Goal: Information Seeking & Learning: Learn about a topic

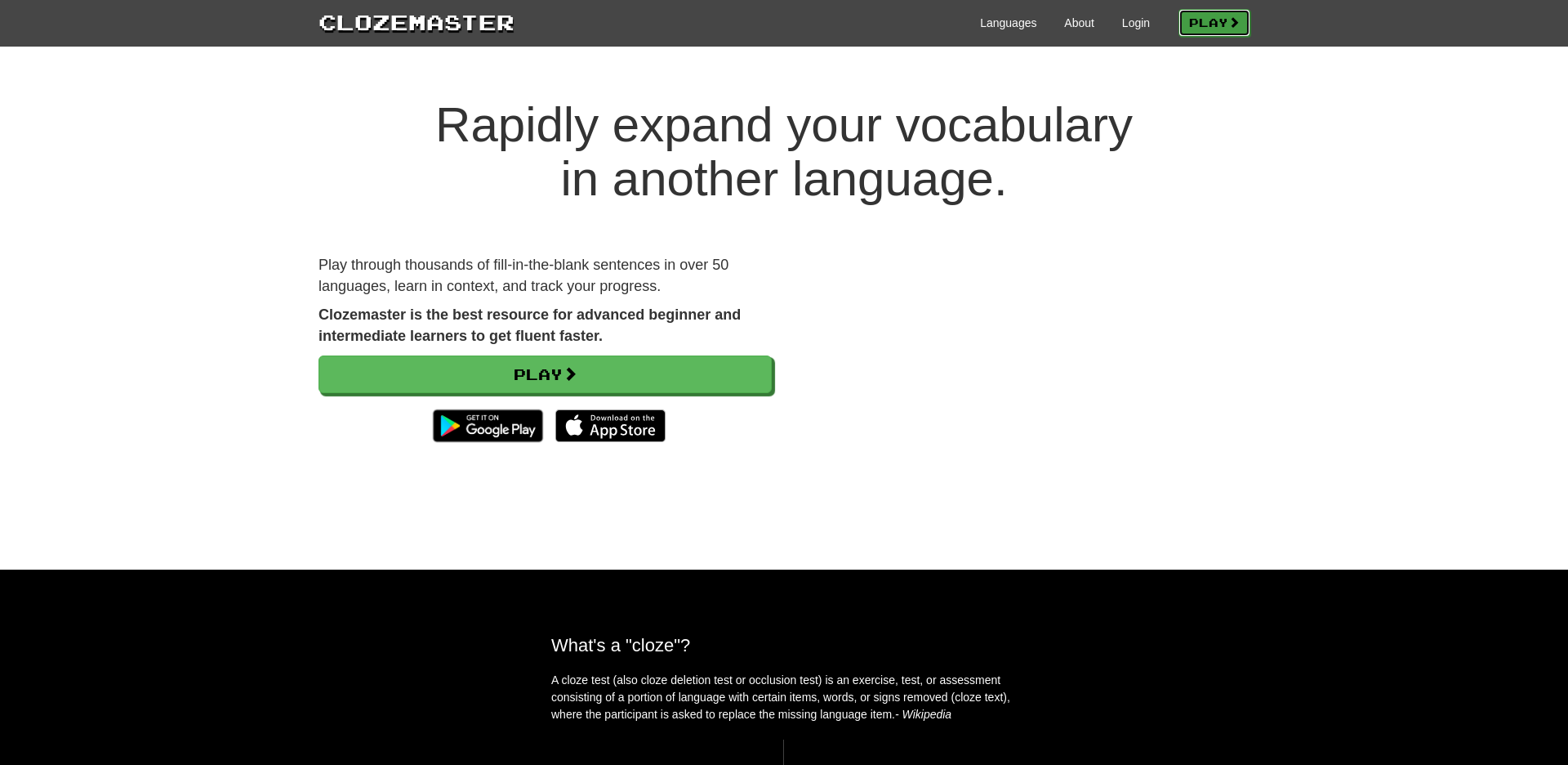
click at [1214, 19] on link "Play" at bounding box center [1214, 22] width 72 height 28
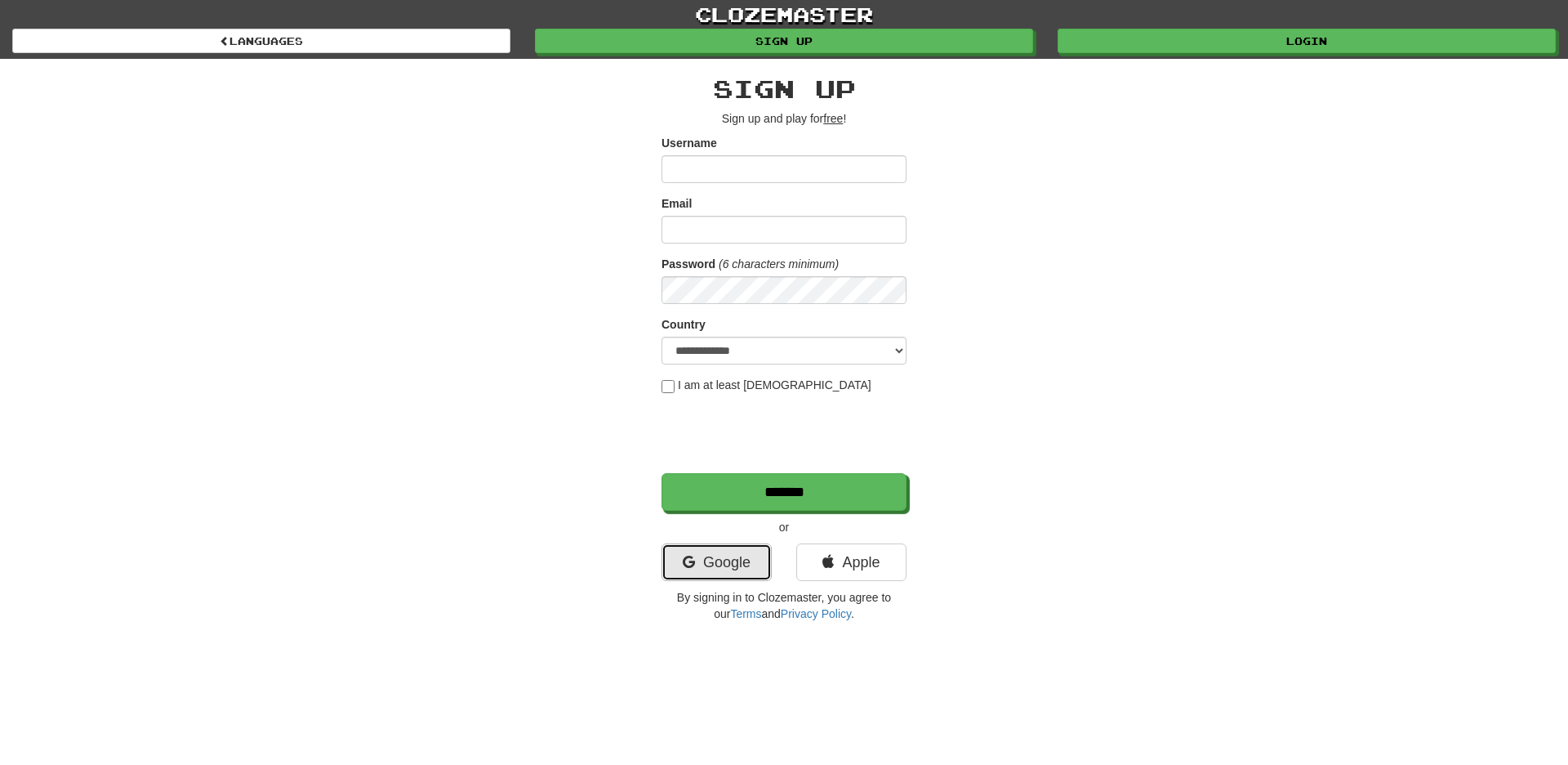
click at [723, 559] on link "Google" at bounding box center [716, 562] width 110 height 38
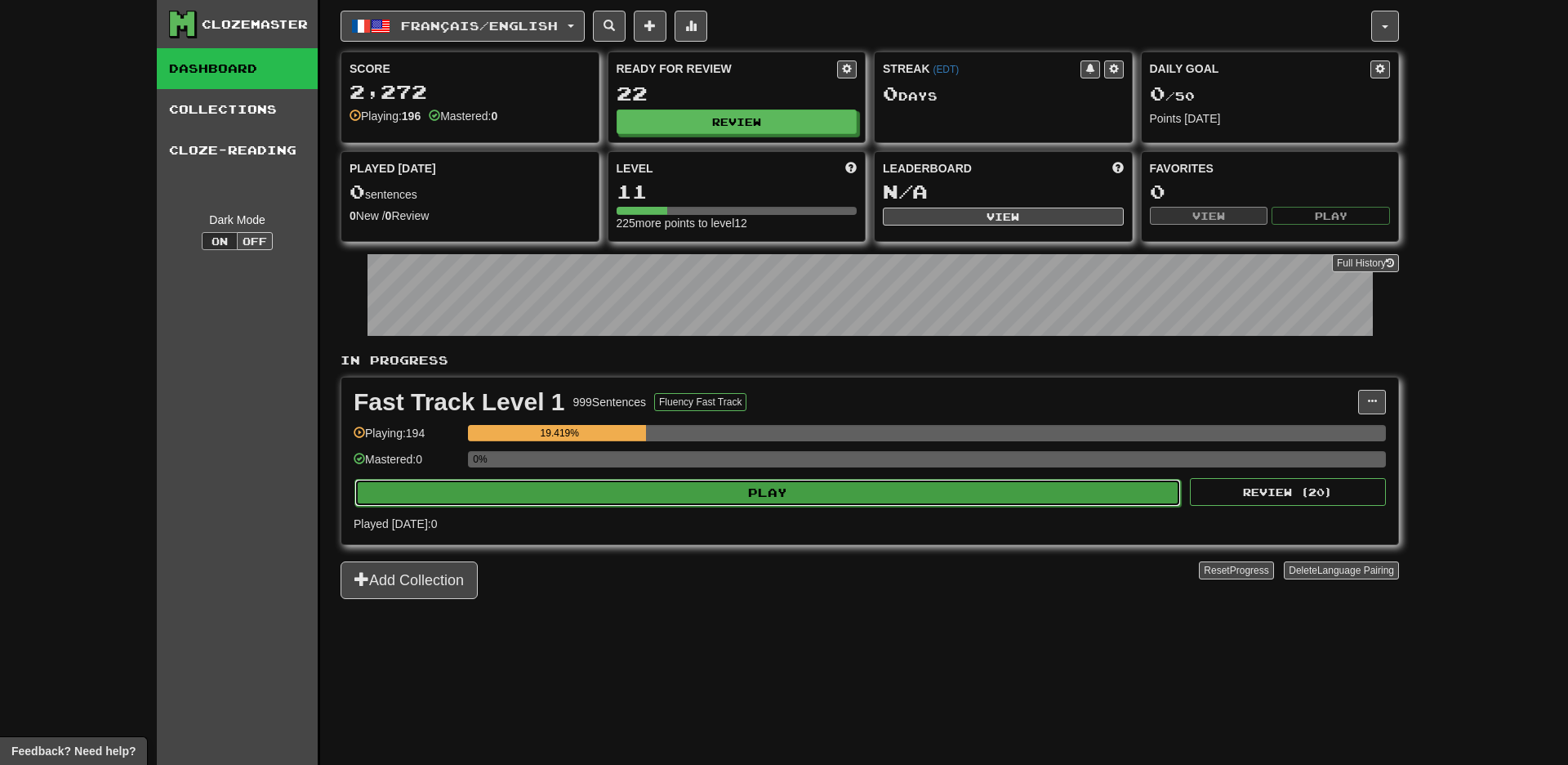
click at [754, 492] on button "Play" at bounding box center [768, 492] width 827 height 28
select select "**"
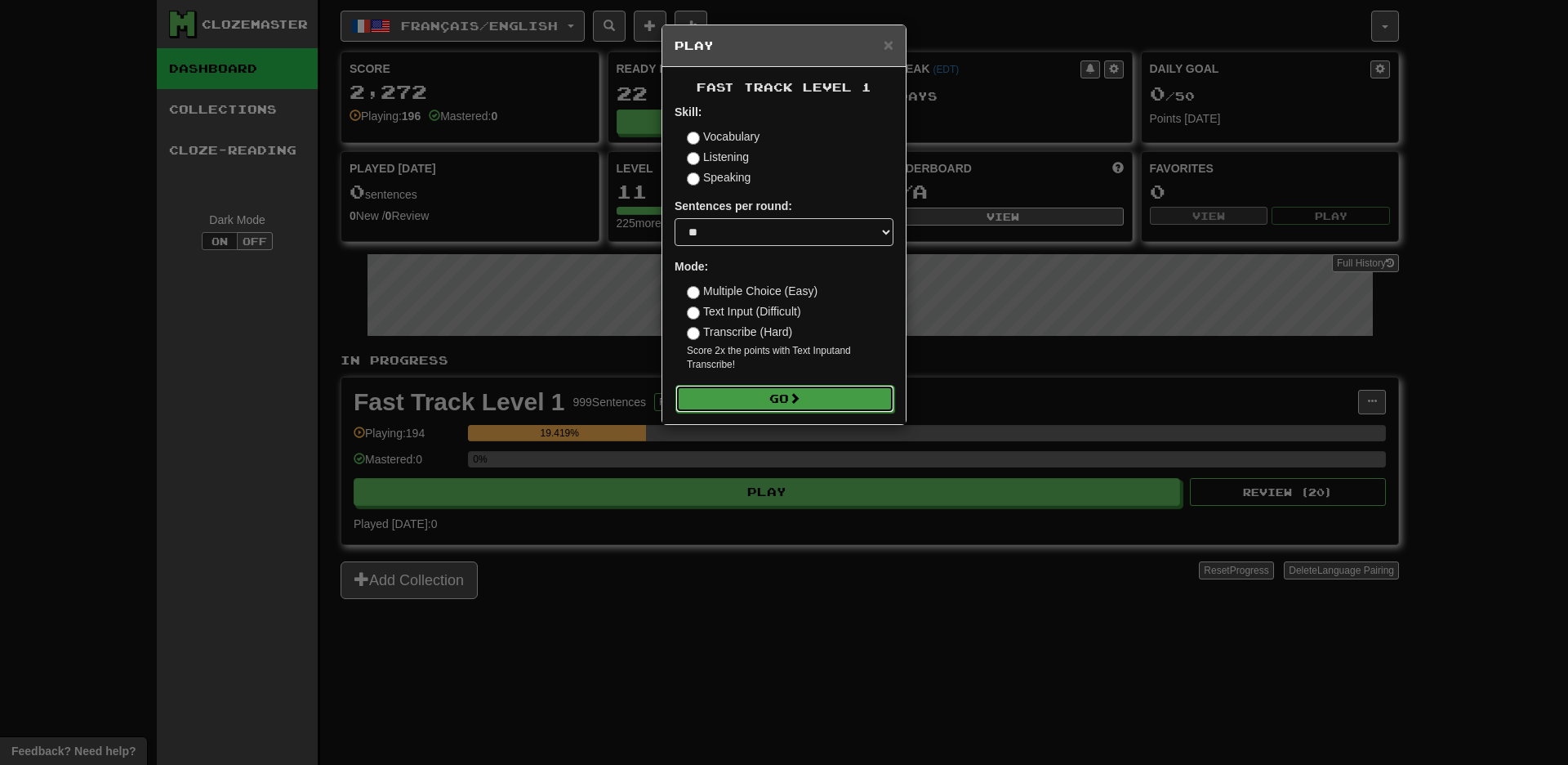
click at [771, 397] on button "Go" at bounding box center [785, 398] width 218 height 28
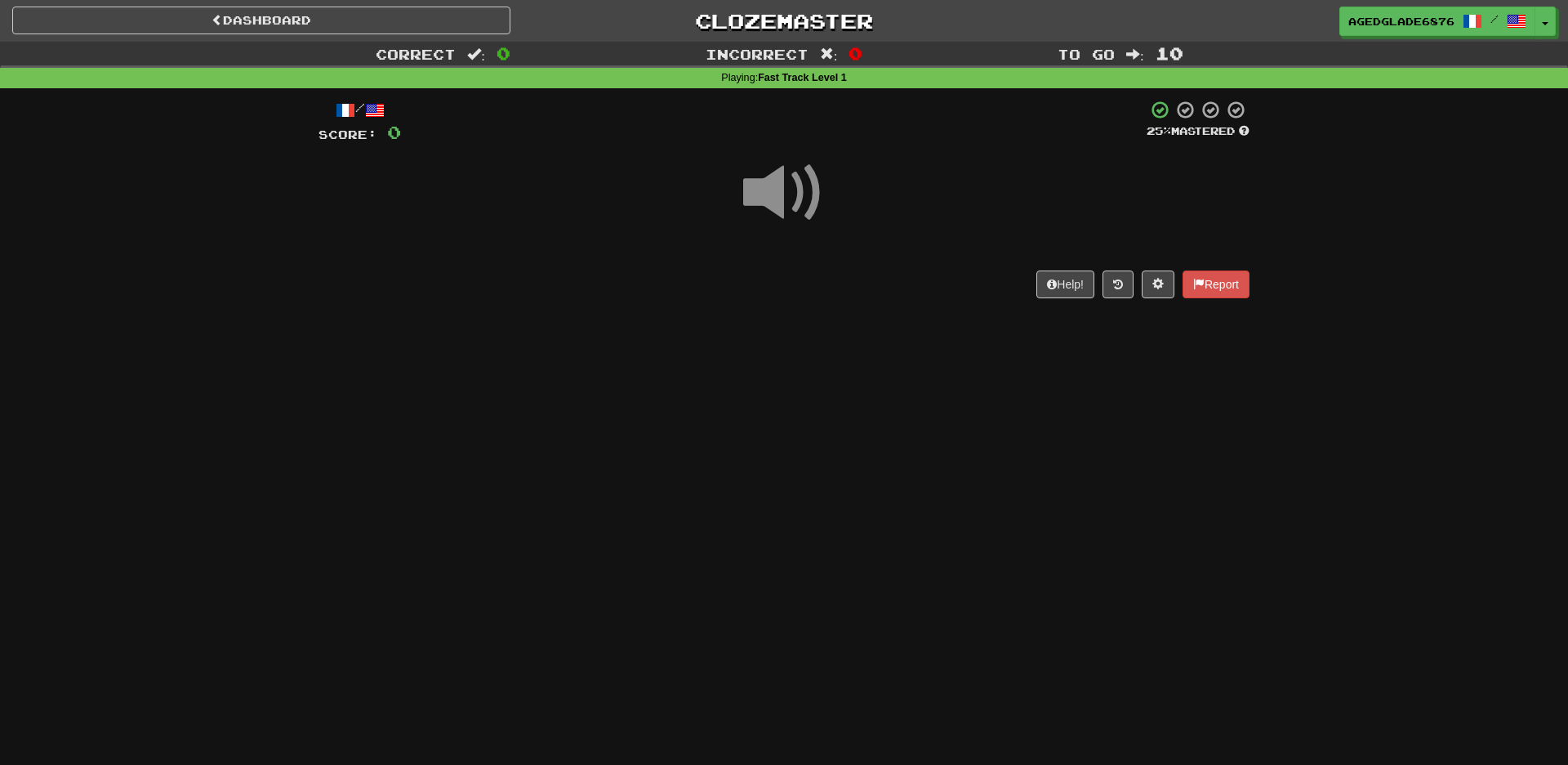
click at [783, 187] on span at bounding box center [784, 192] width 81 height 81
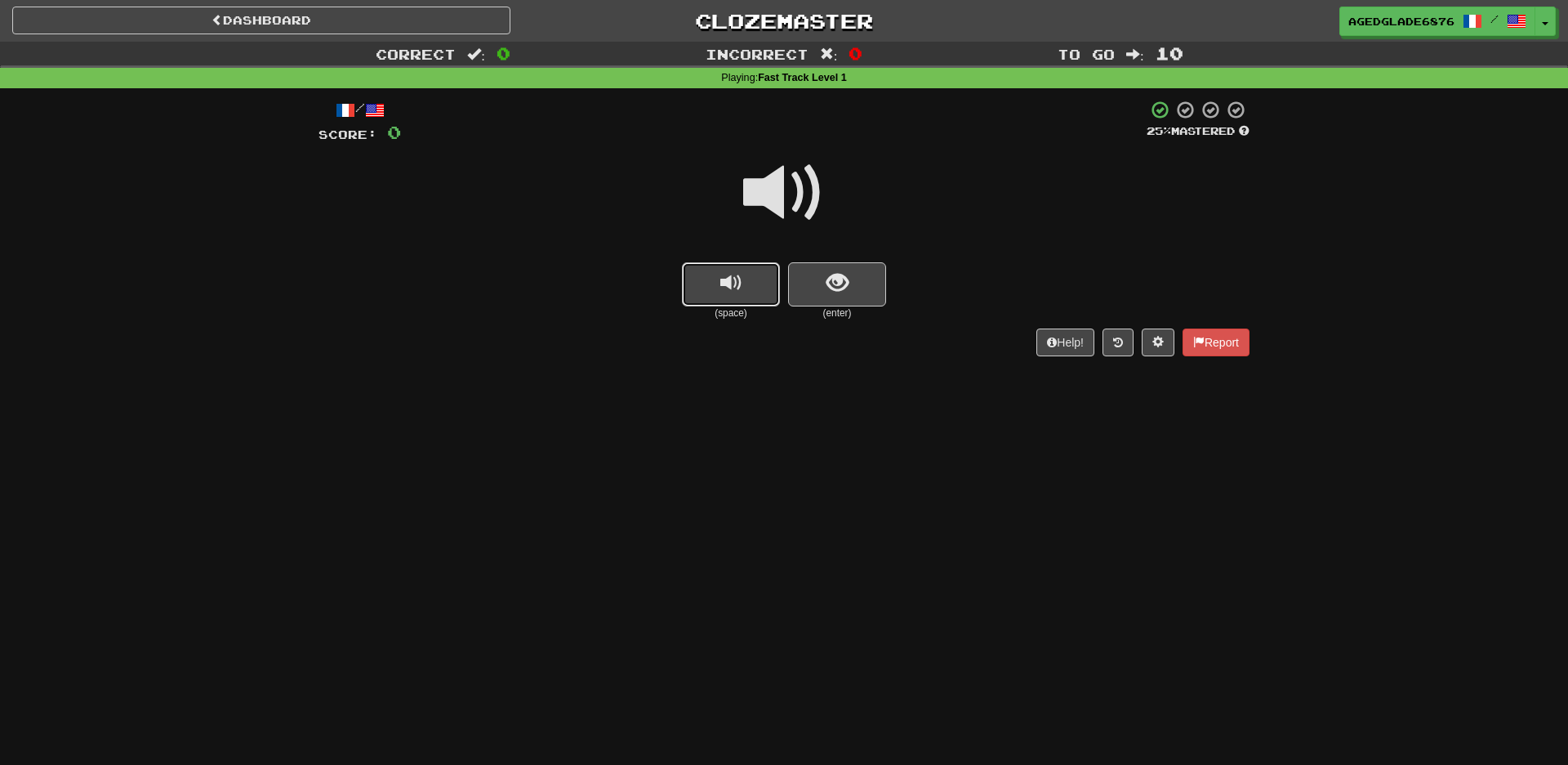
click at [740, 292] on span "replay audio" at bounding box center [731, 282] width 22 height 22
click at [731, 286] on span "replay audio" at bounding box center [731, 282] width 22 height 22
click at [746, 298] on button "replay audio" at bounding box center [730, 284] width 98 height 44
click at [731, 291] on span "replay audio" at bounding box center [731, 282] width 22 height 22
click at [844, 283] on span "show sentence" at bounding box center [837, 282] width 22 height 22
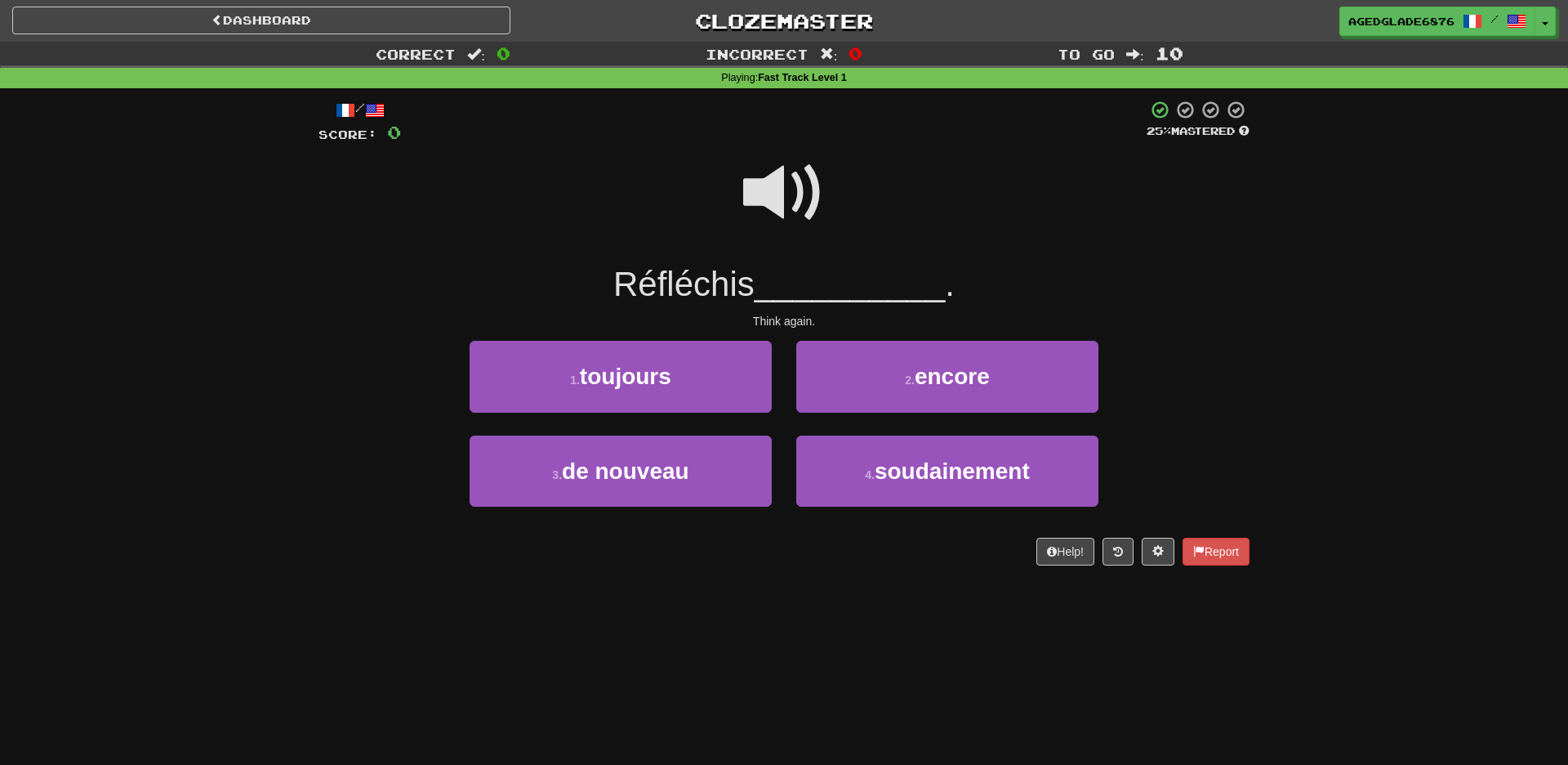
click at [789, 209] on span at bounding box center [784, 192] width 81 height 81
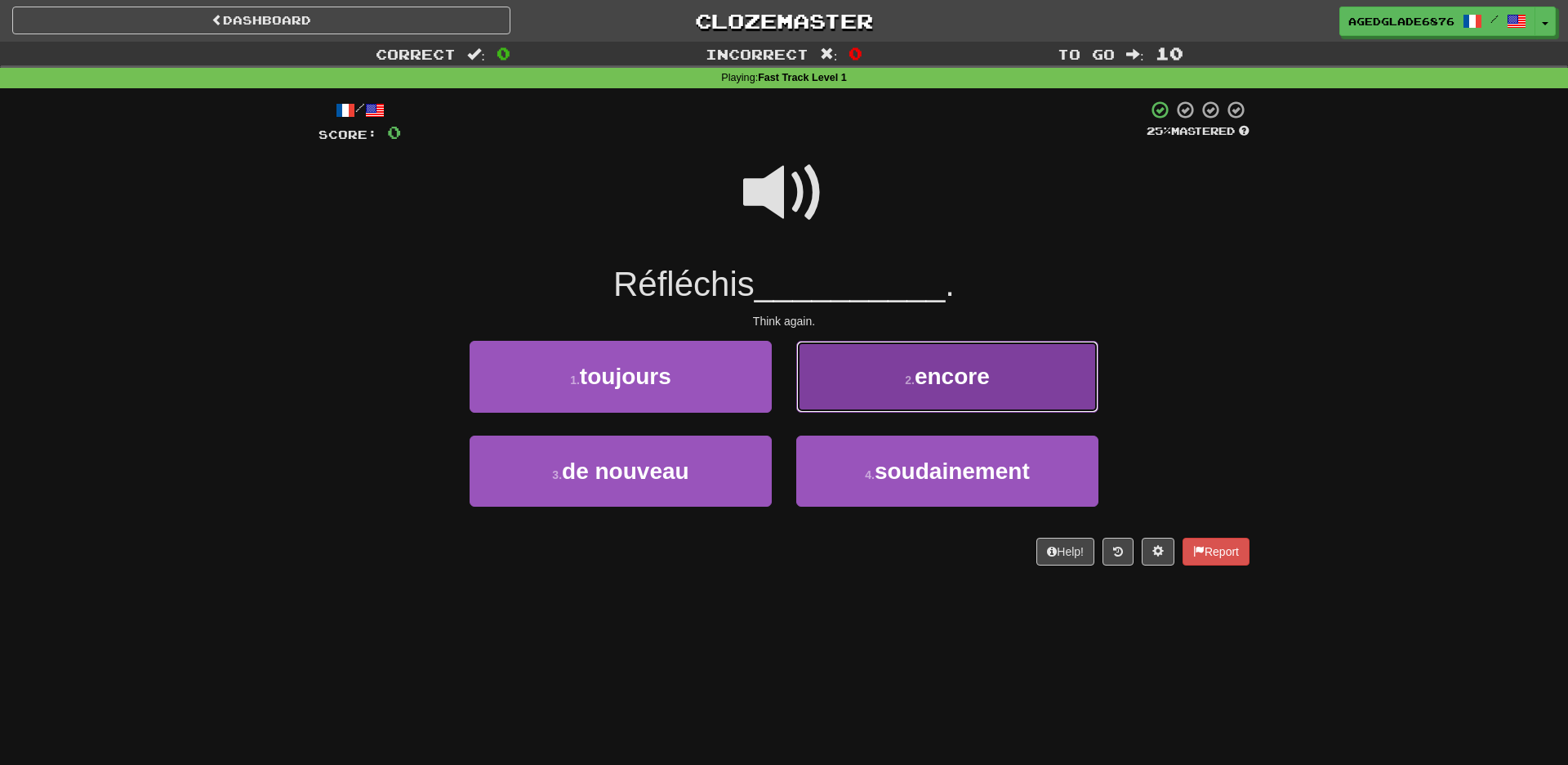
click at [949, 387] on span "encore" at bounding box center [952, 376] width 75 height 25
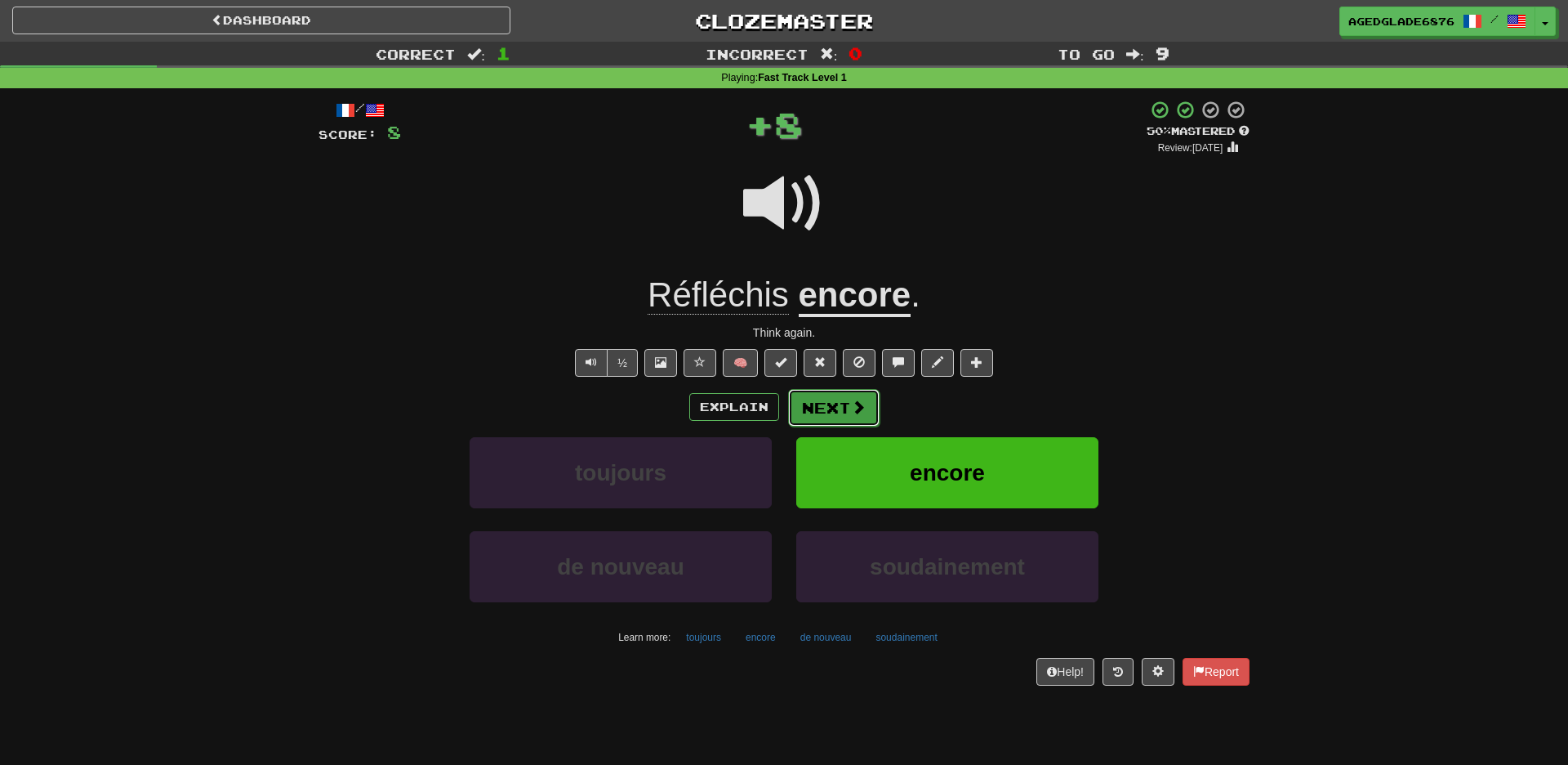
click at [845, 404] on button "Next" at bounding box center [833, 407] width 92 height 38
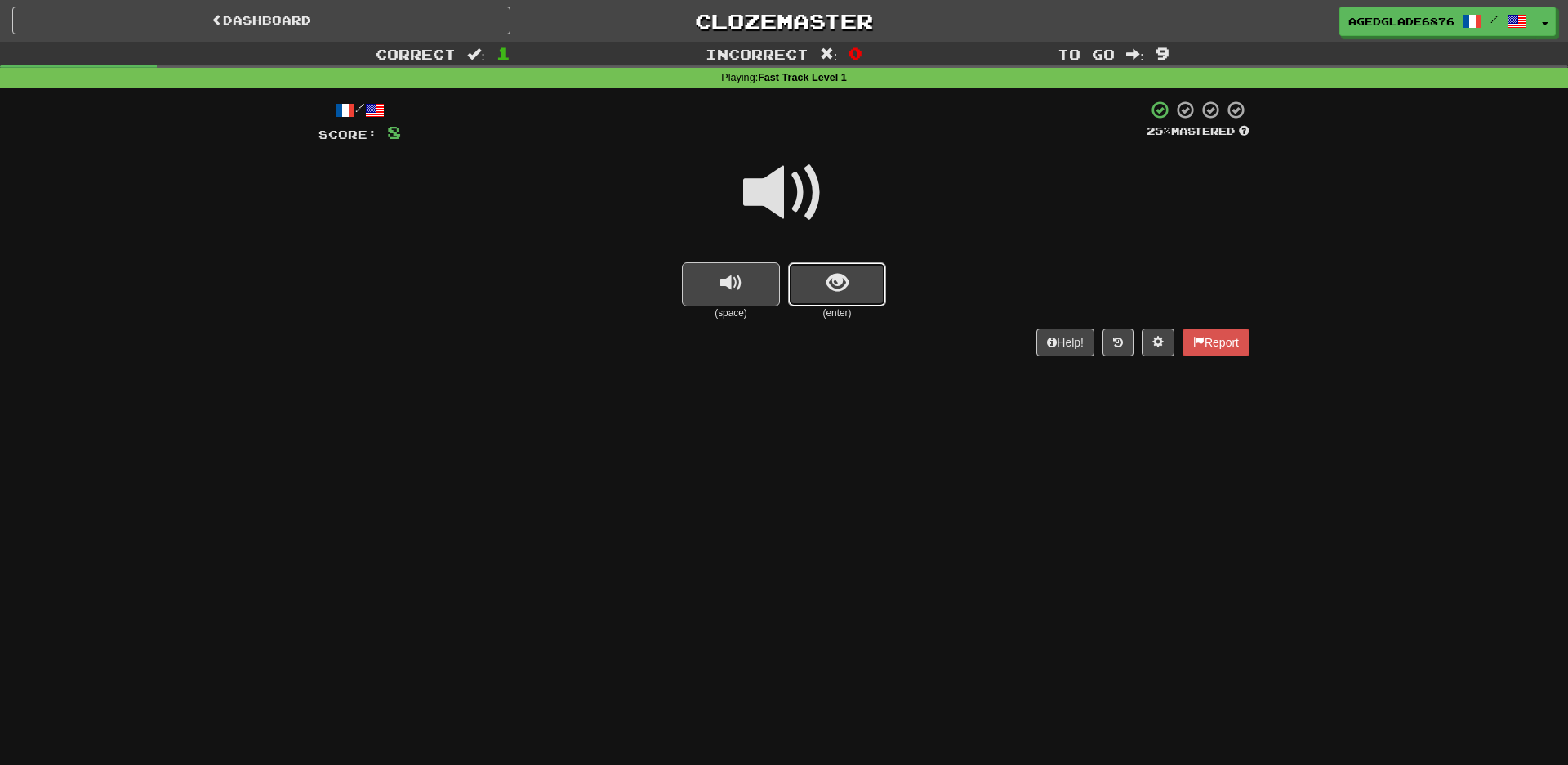
click at [839, 289] on span "show sentence" at bounding box center [837, 282] width 22 height 22
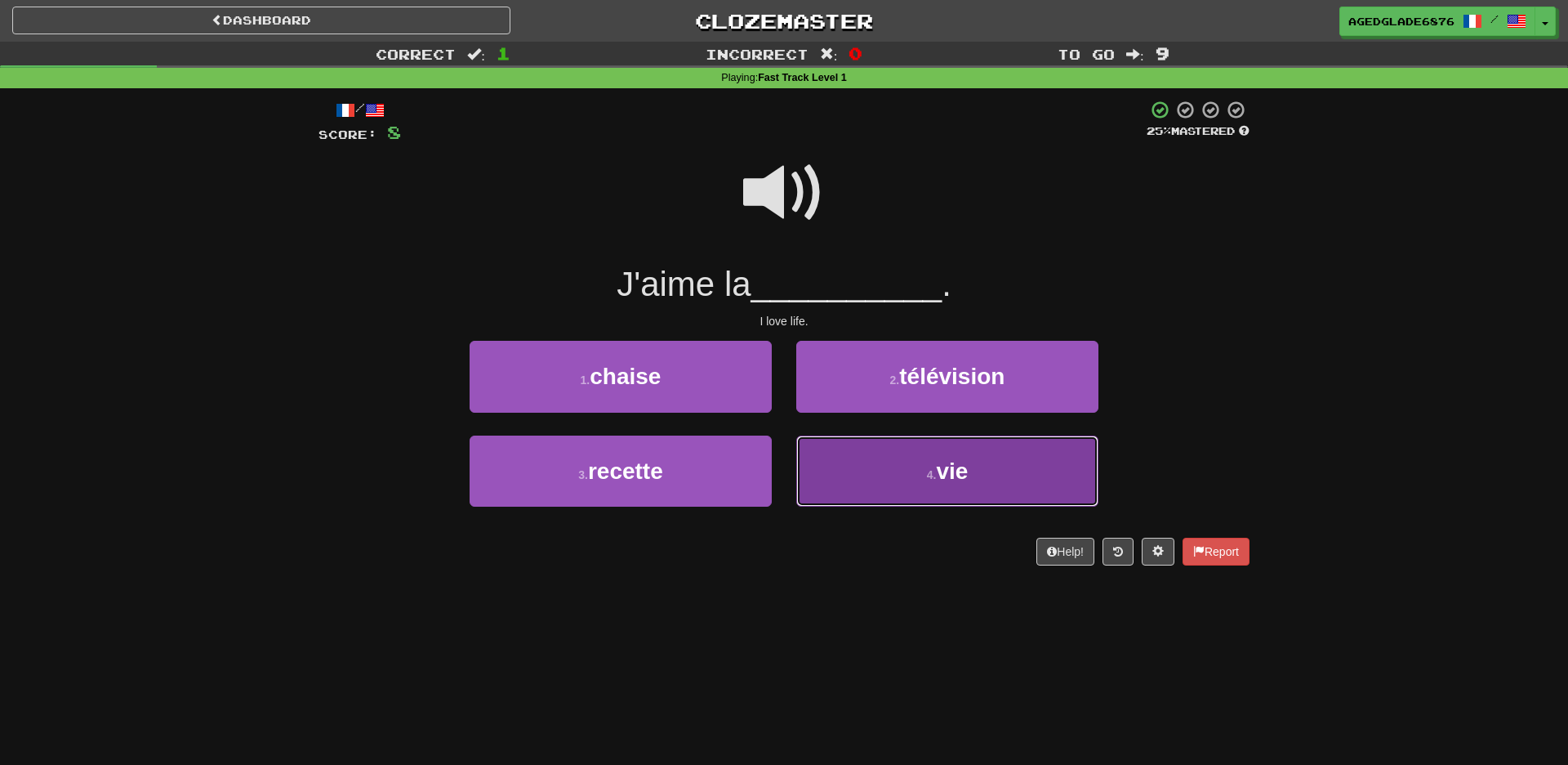
click at [944, 469] on span "vie" at bounding box center [951, 471] width 32 height 25
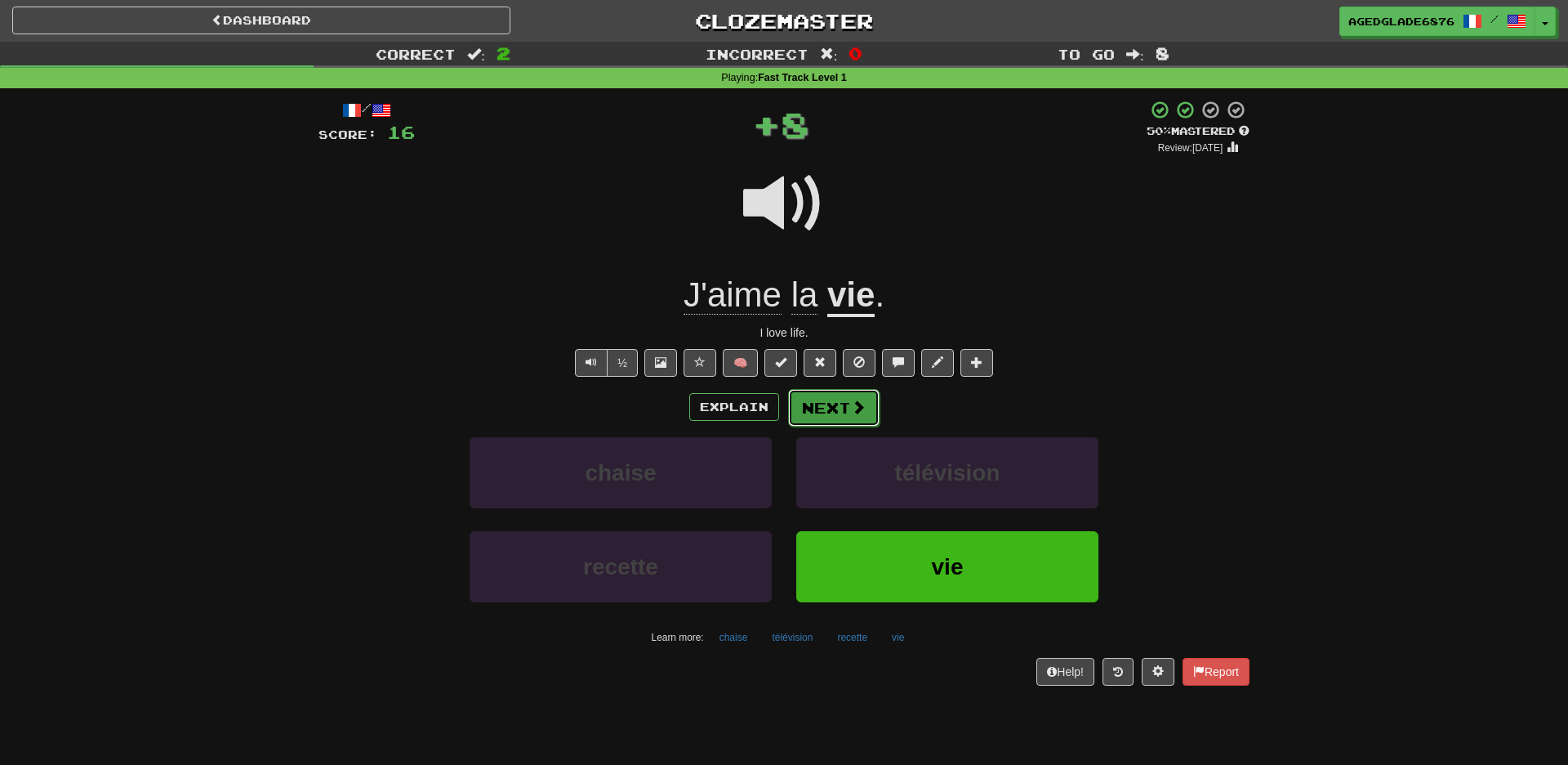
click at [845, 405] on button "Next" at bounding box center [833, 407] width 92 height 38
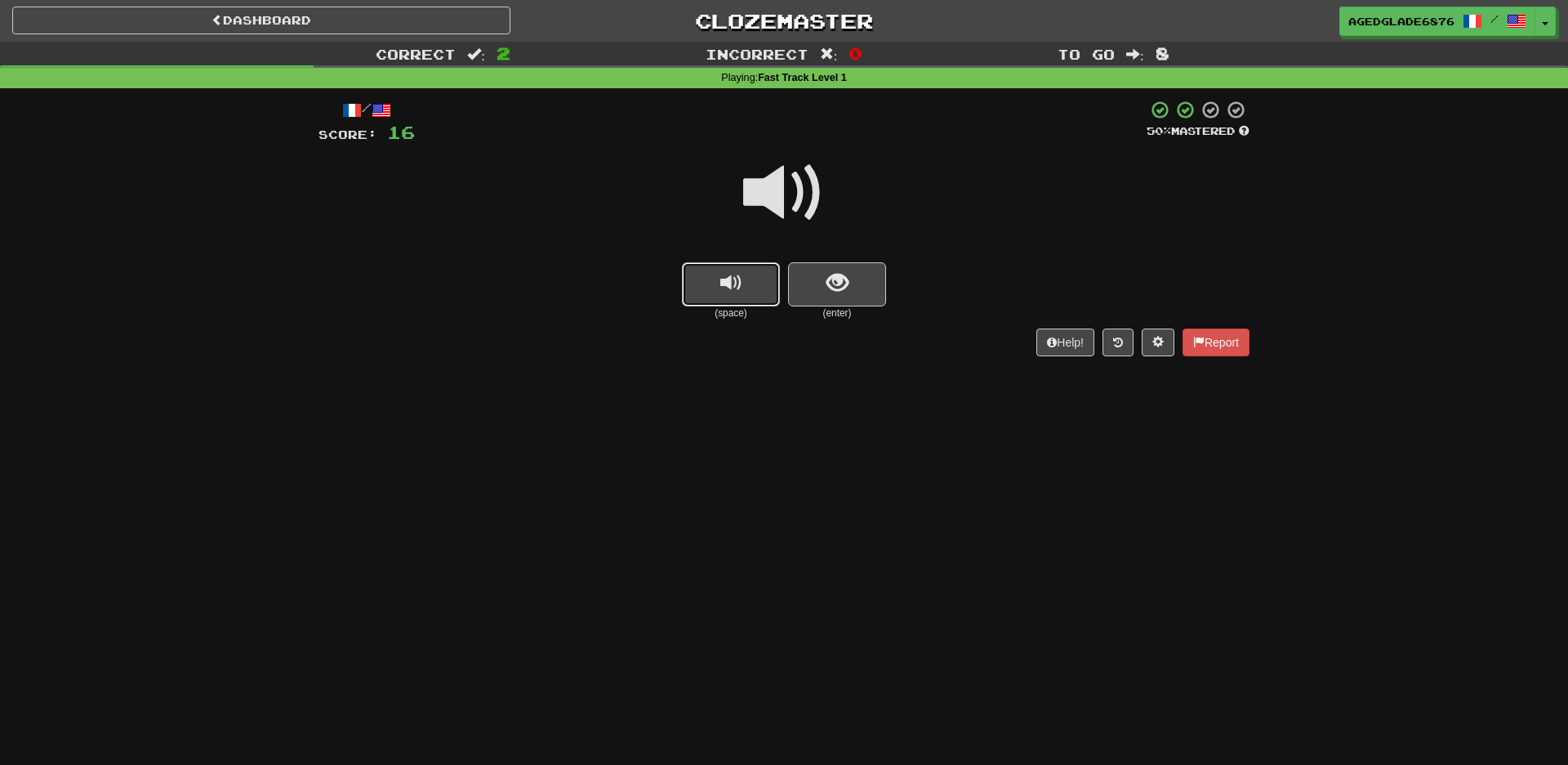
click at [735, 287] on span "replay audio" at bounding box center [731, 282] width 22 height 22
click at [846, 293] on span "show sentence" at bounding box center [837, 282] width 22 height 22
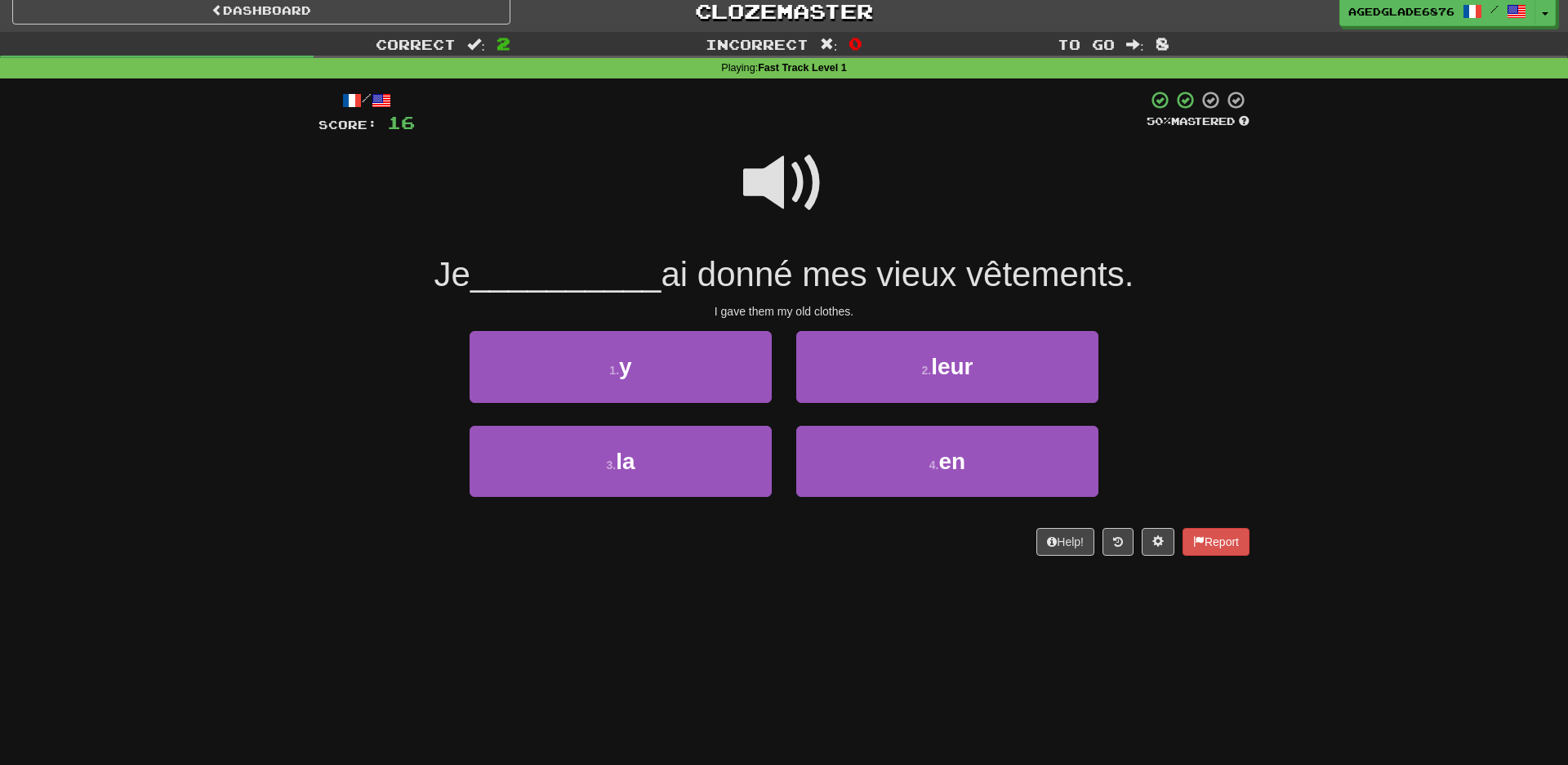
scroll to position [24, 0]
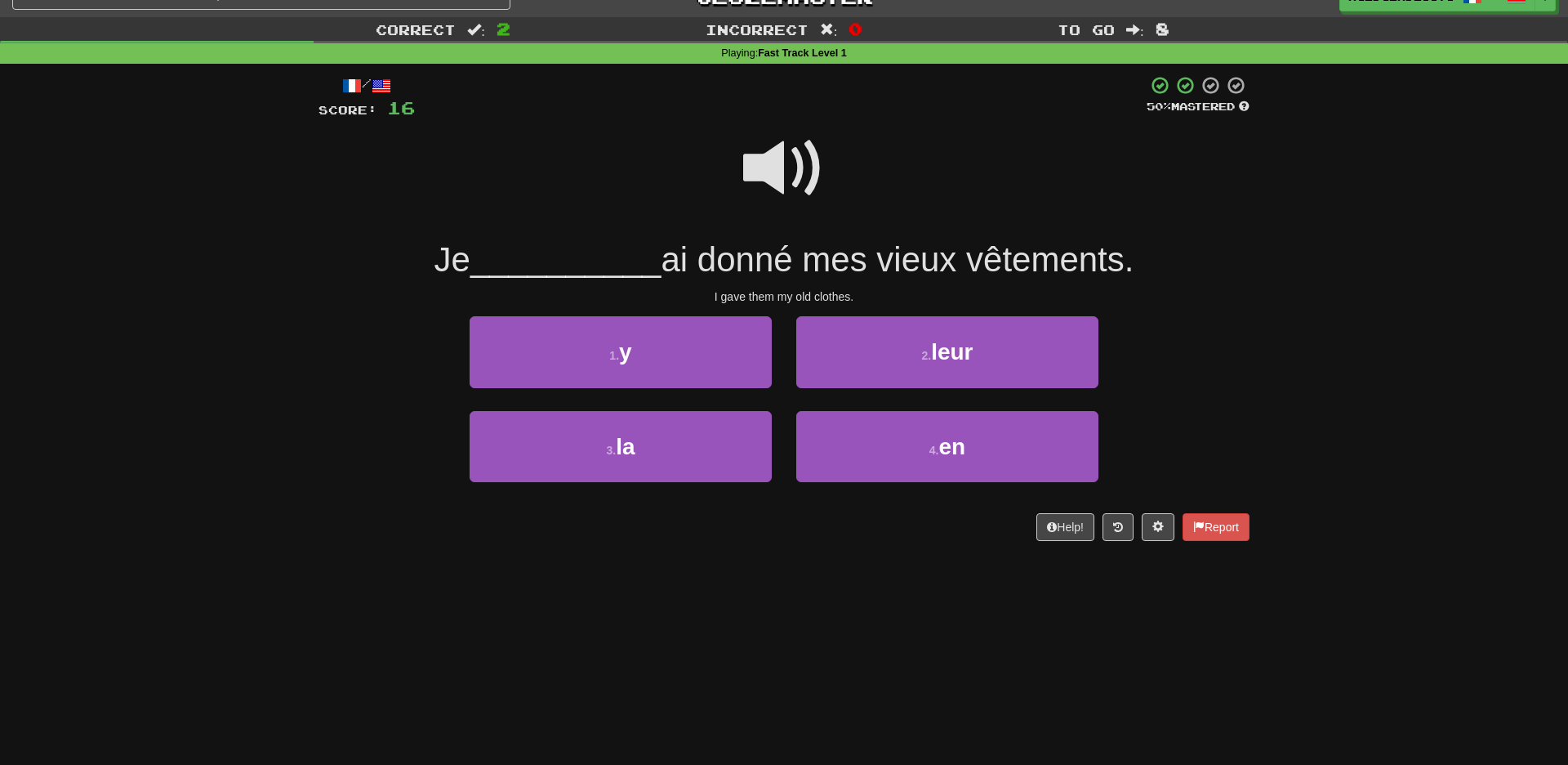
click at [782, 165] on span at bounding box center [784, 168] width 81 height 81
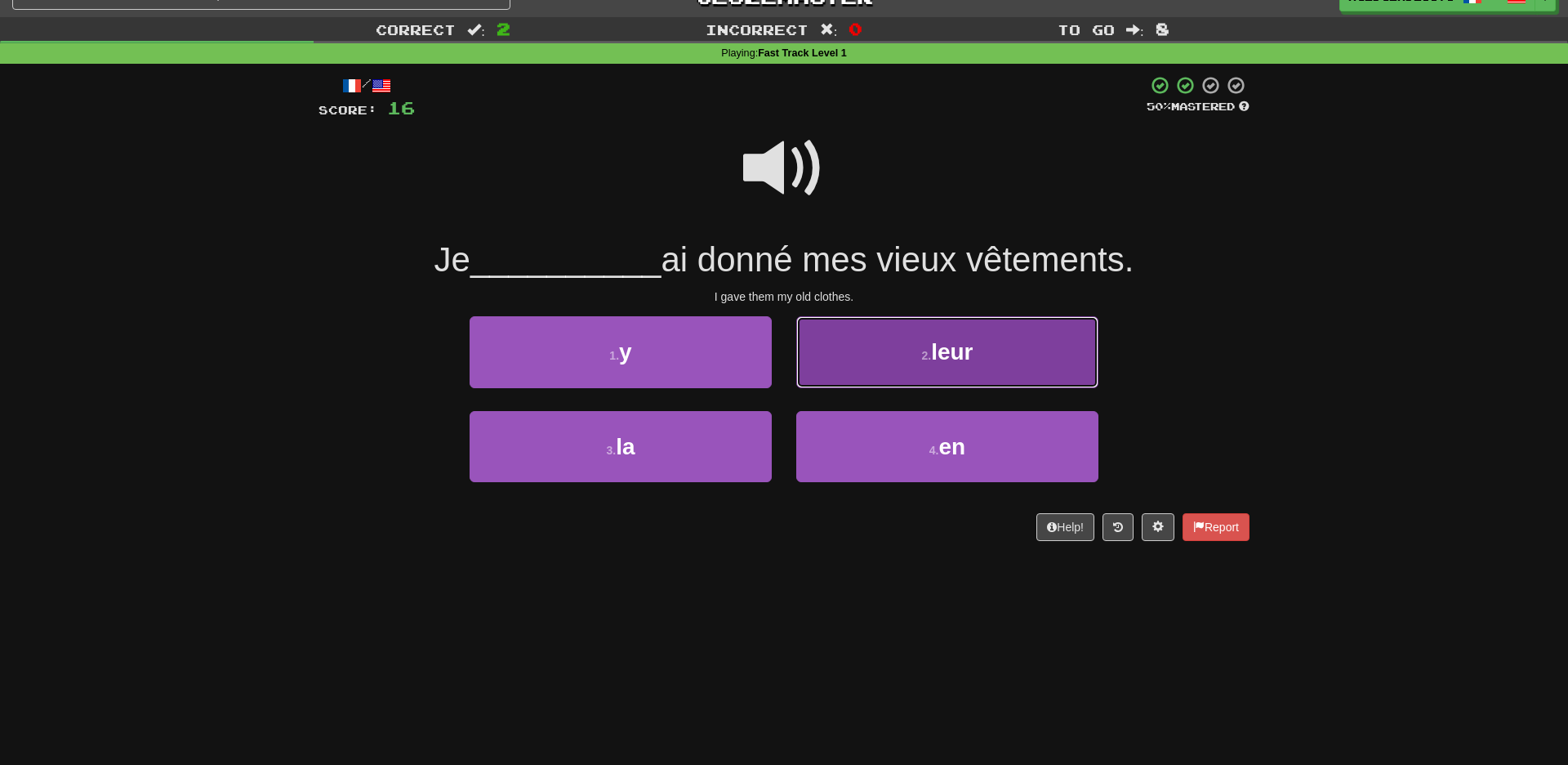
click at [965, 350] on span "leur" at bounding box center [951, 352] width 42 height 25
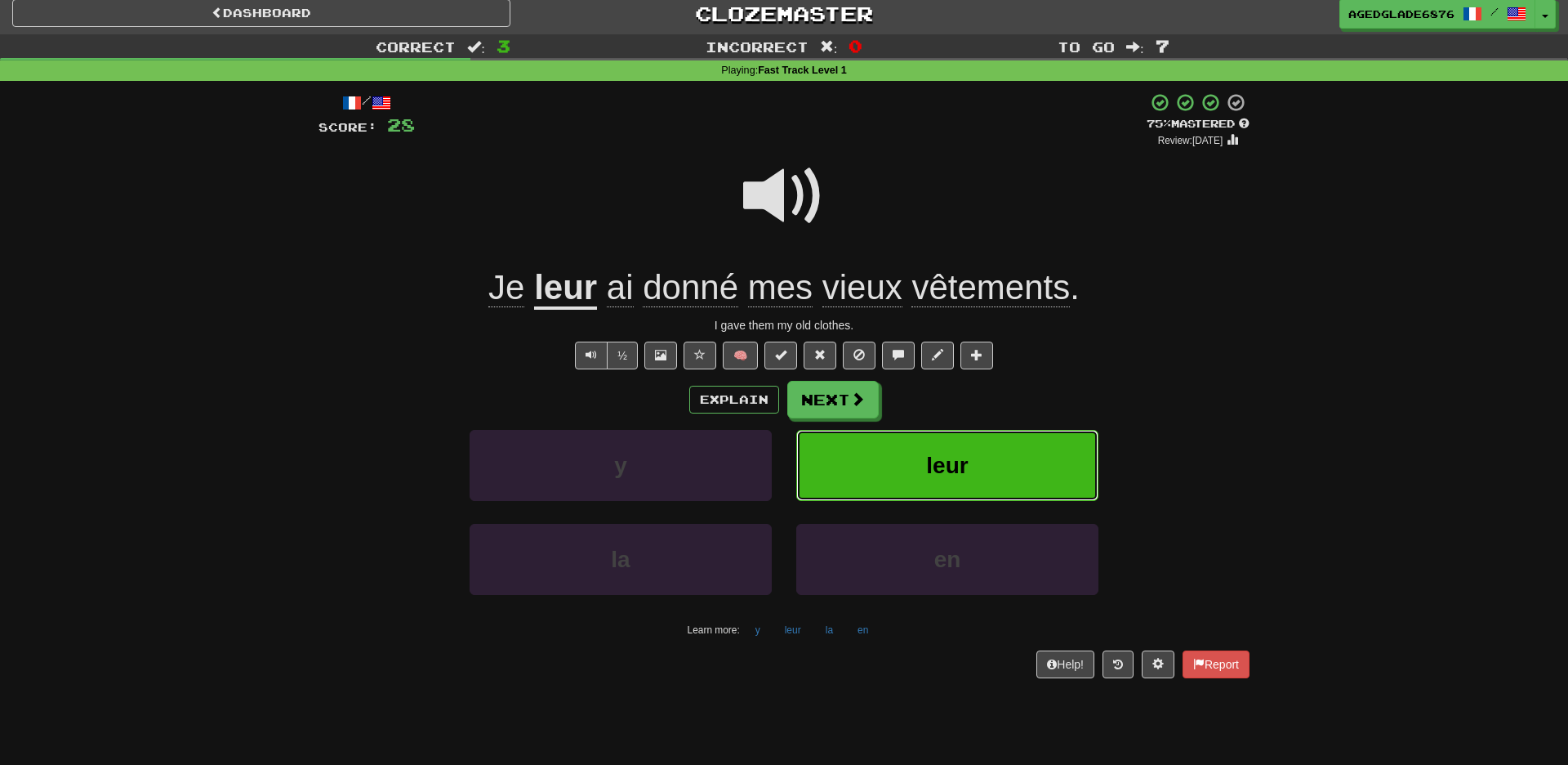
scroll to position [0, 0]
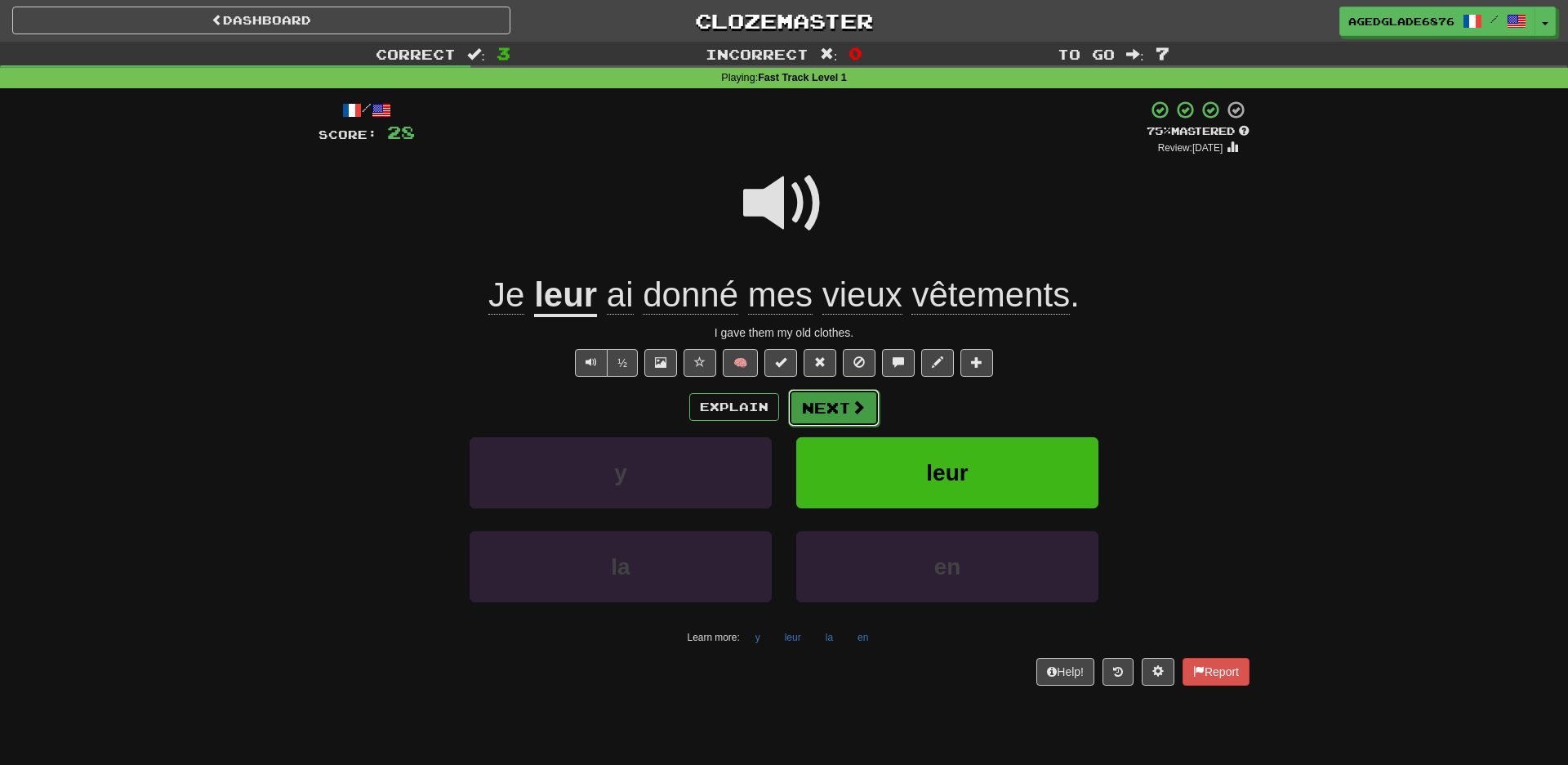
click at [839, 411] on button "Next" at bounding box center [833, 407] width 92 height 38
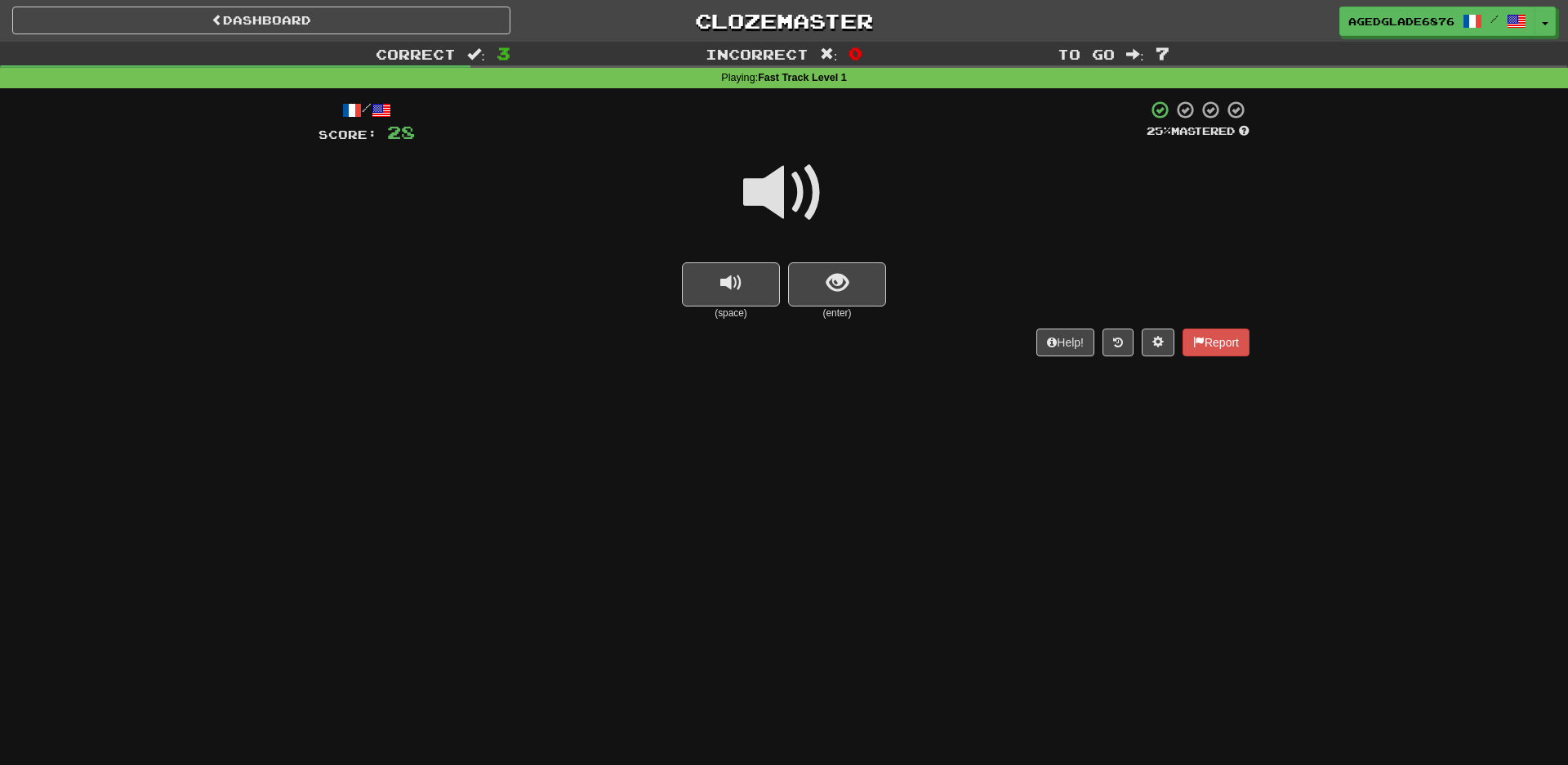
click at [787, 197] on span at bounding box center [784, 192] width 81 height 81
click at [736, 287] on span "replay audio" at bounding box center [731, 282] width 22 height 22
click at [740, 284] on span "replay audio" at bounding box center [731, 282] width 22 height 22
click at [844, 302] on button "show sentence" at bounding box center [836, 284] width 98 height 44
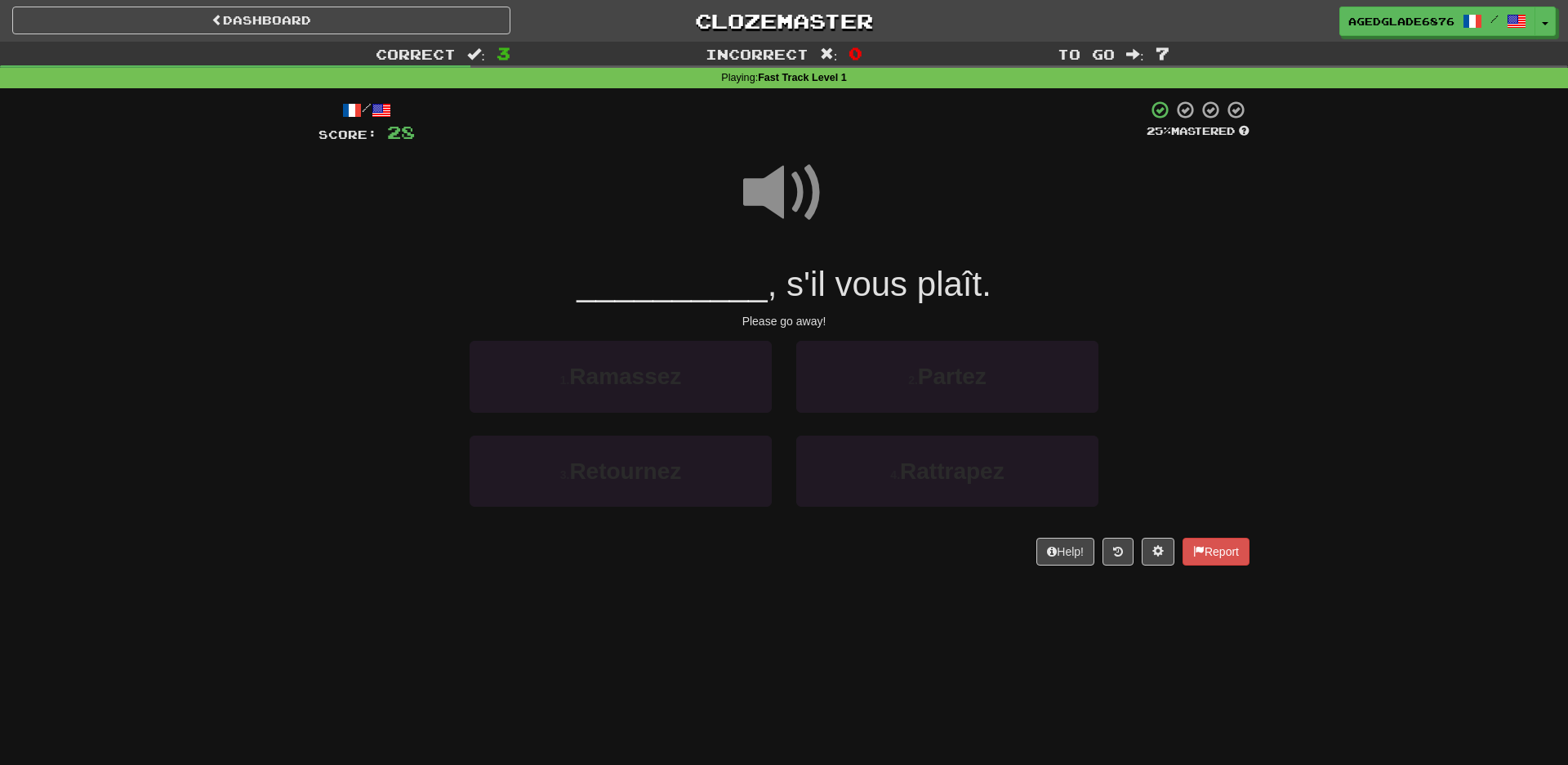
click at [838, 288] on span ", s'il vous plaît." at bounding box center [879, 284] width 223 height 39
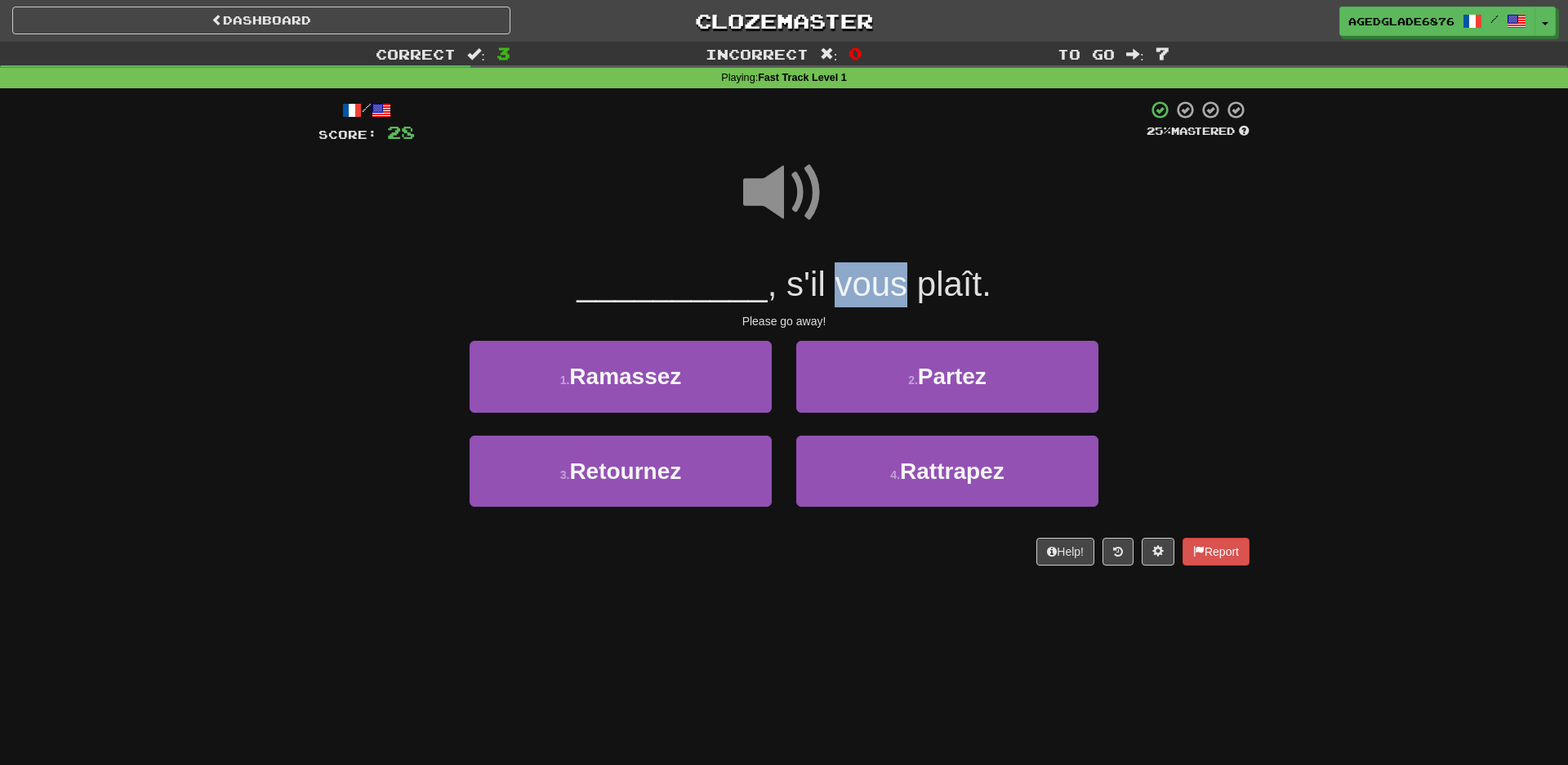
click at [821, 283] on span ", s'il vous plaît." at bounding box center [879, 284] width 223 height 39
click at [1010, 308] on div "/ Score: 28 25 % Mastered __________ , s'il vous plaît. Please go away! 1 . Ram…" at bounding box center [783, 333] width 931 height 466
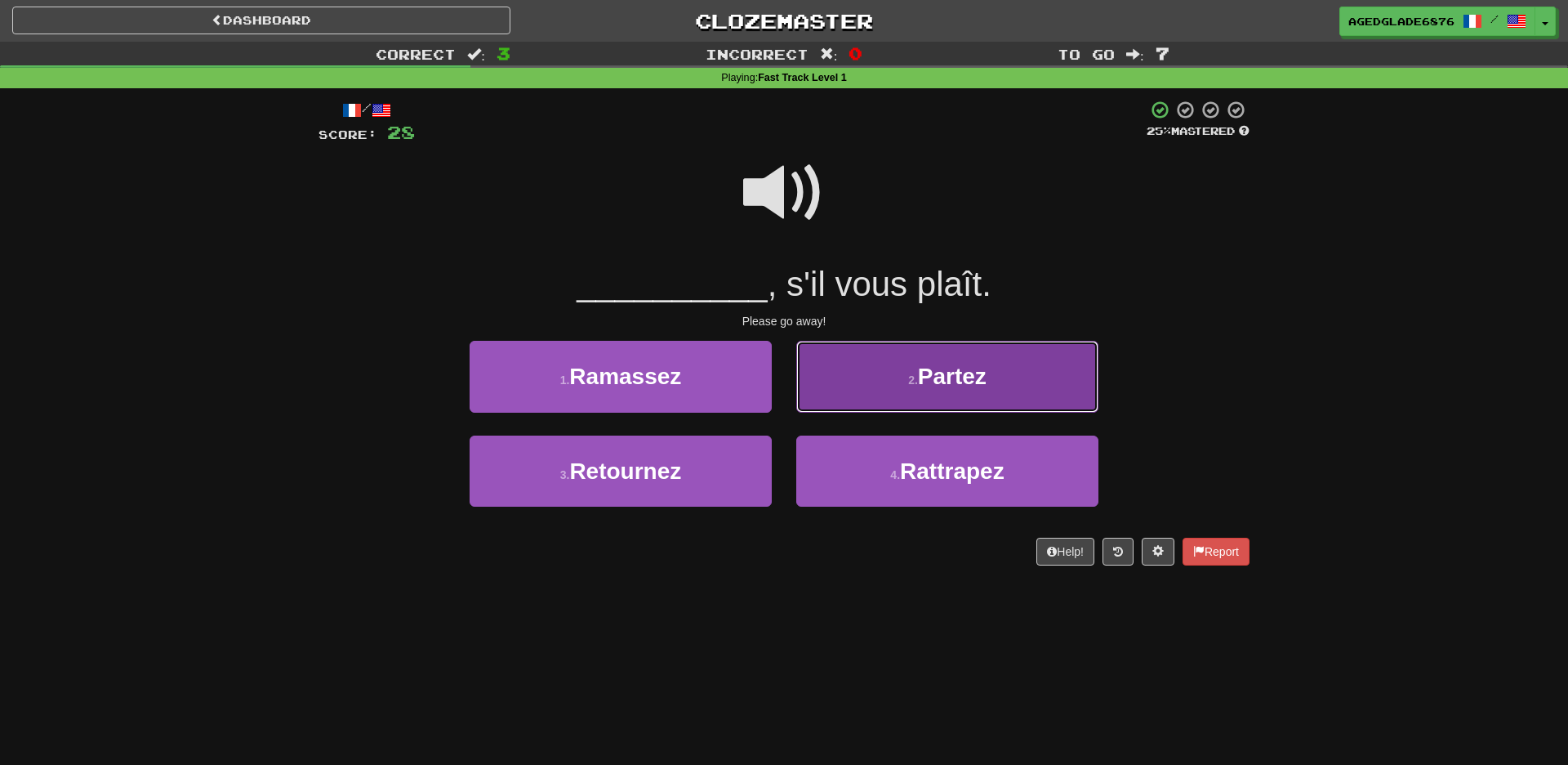
click at [960, 393] on button "2 . Partez" at bounding box center [947, 375] width 303 height 71
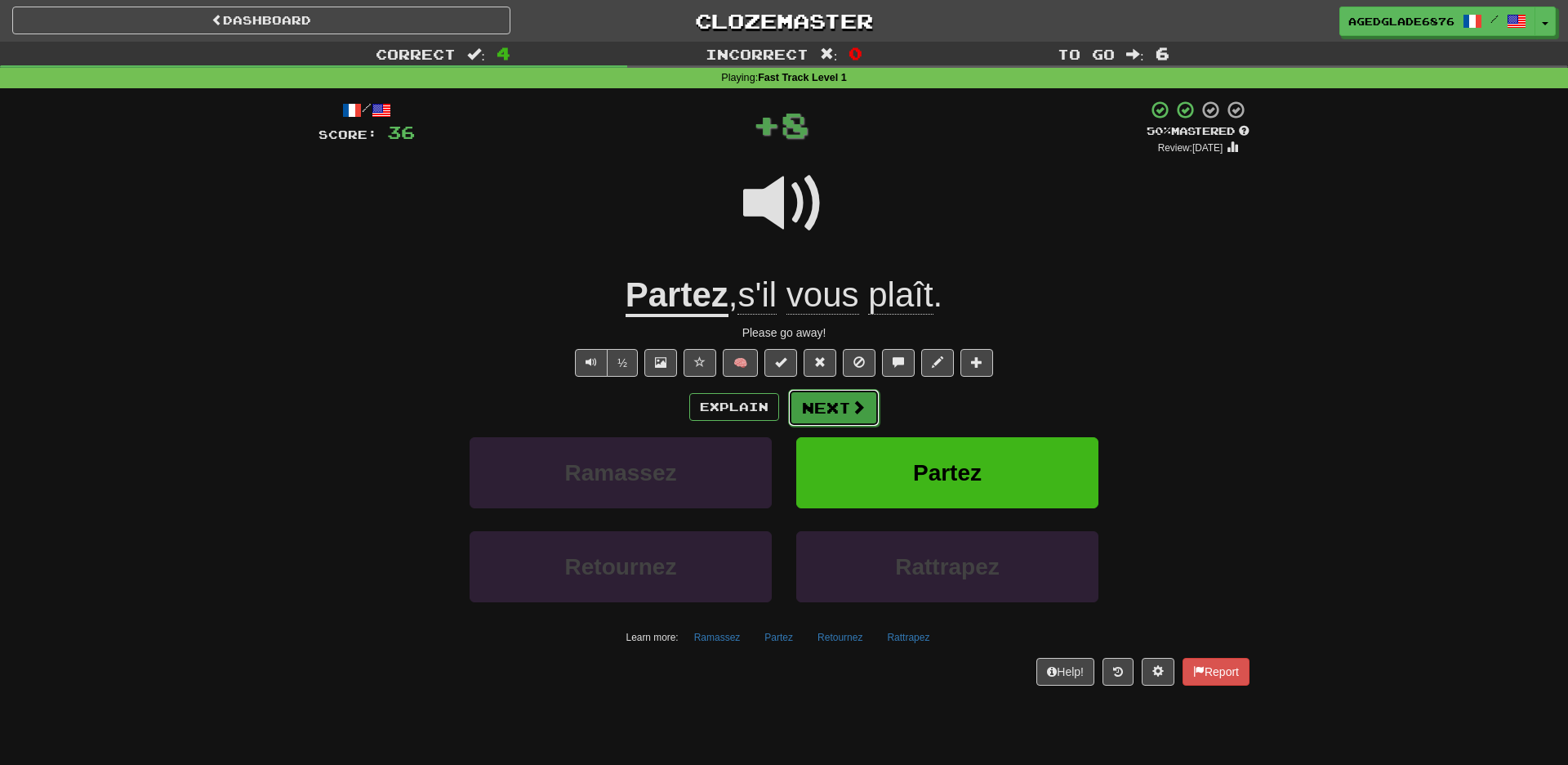
click at [836, 406] on button "Next" at bounding box center [833, 407] width 92 height 38
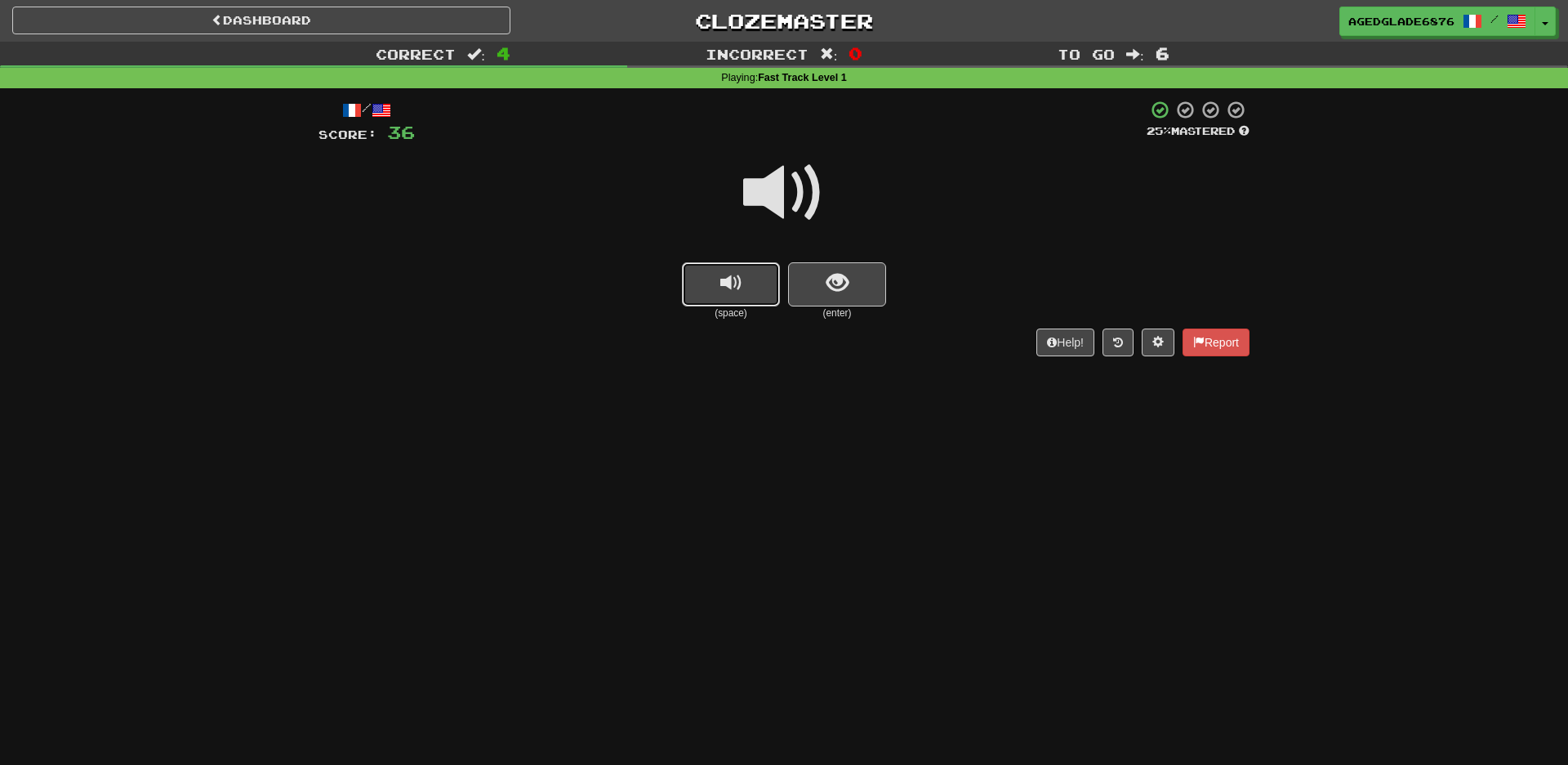
click at [745, 292] on button "replay audio" at bounding box center [730, 284] width 98 height 44
click at [1549, 32] on button "Toggle Dropdown" at bounding box center [1546, 22] width 21 height 29
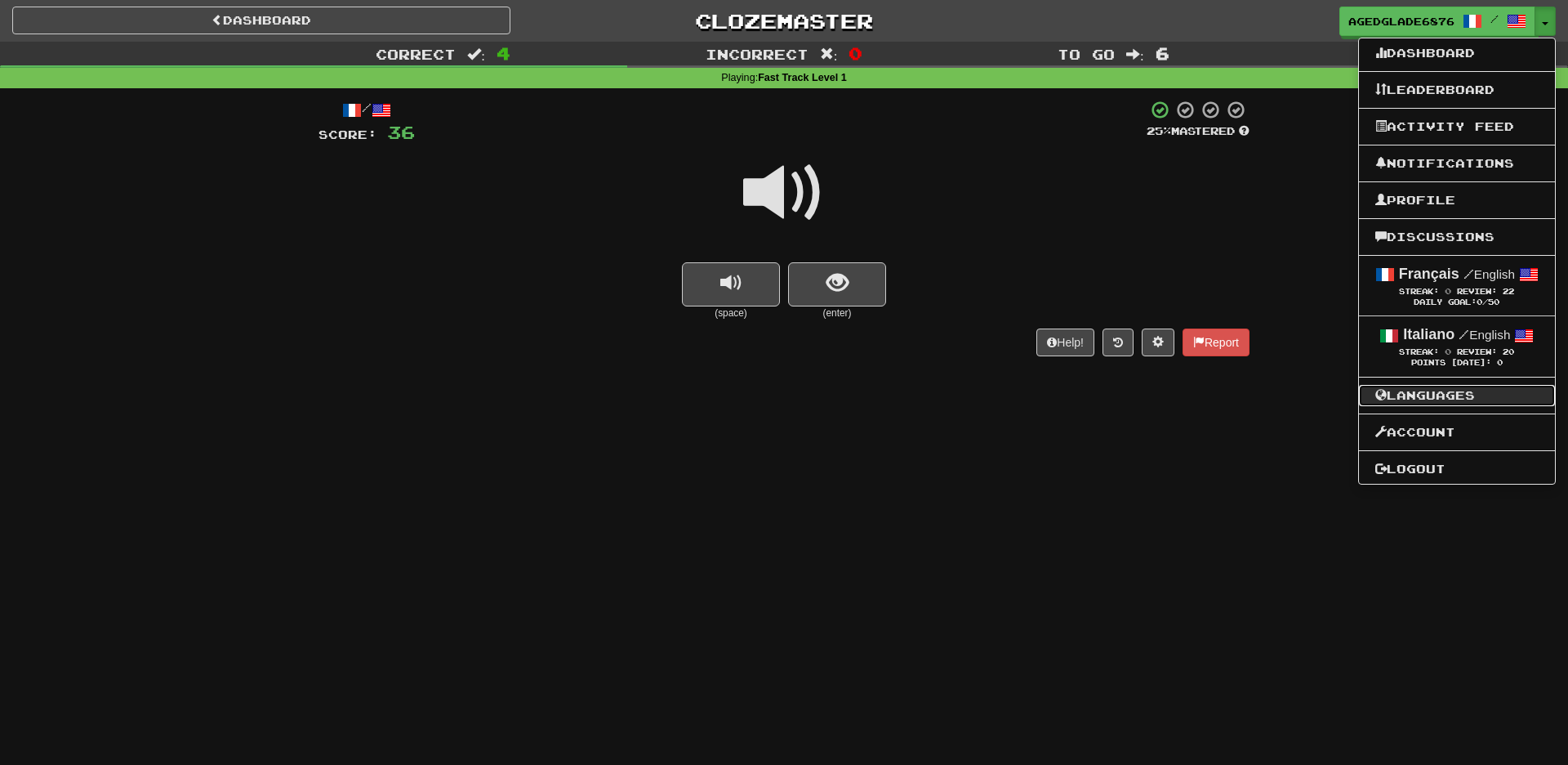
click at [1437, 395] on link "Languages" at bounding box center [1457, 396] width 196 height 21
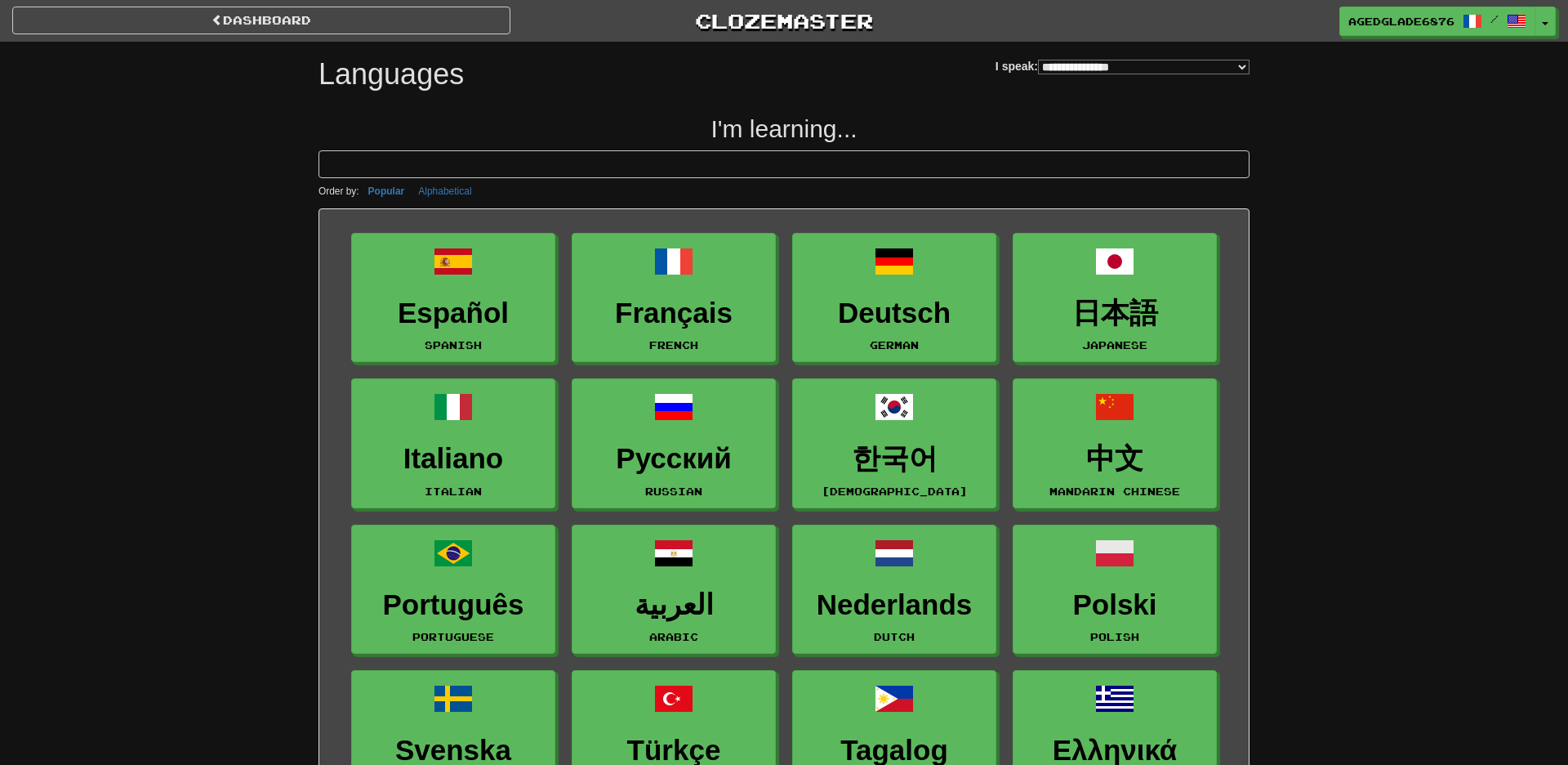
select select "*******"
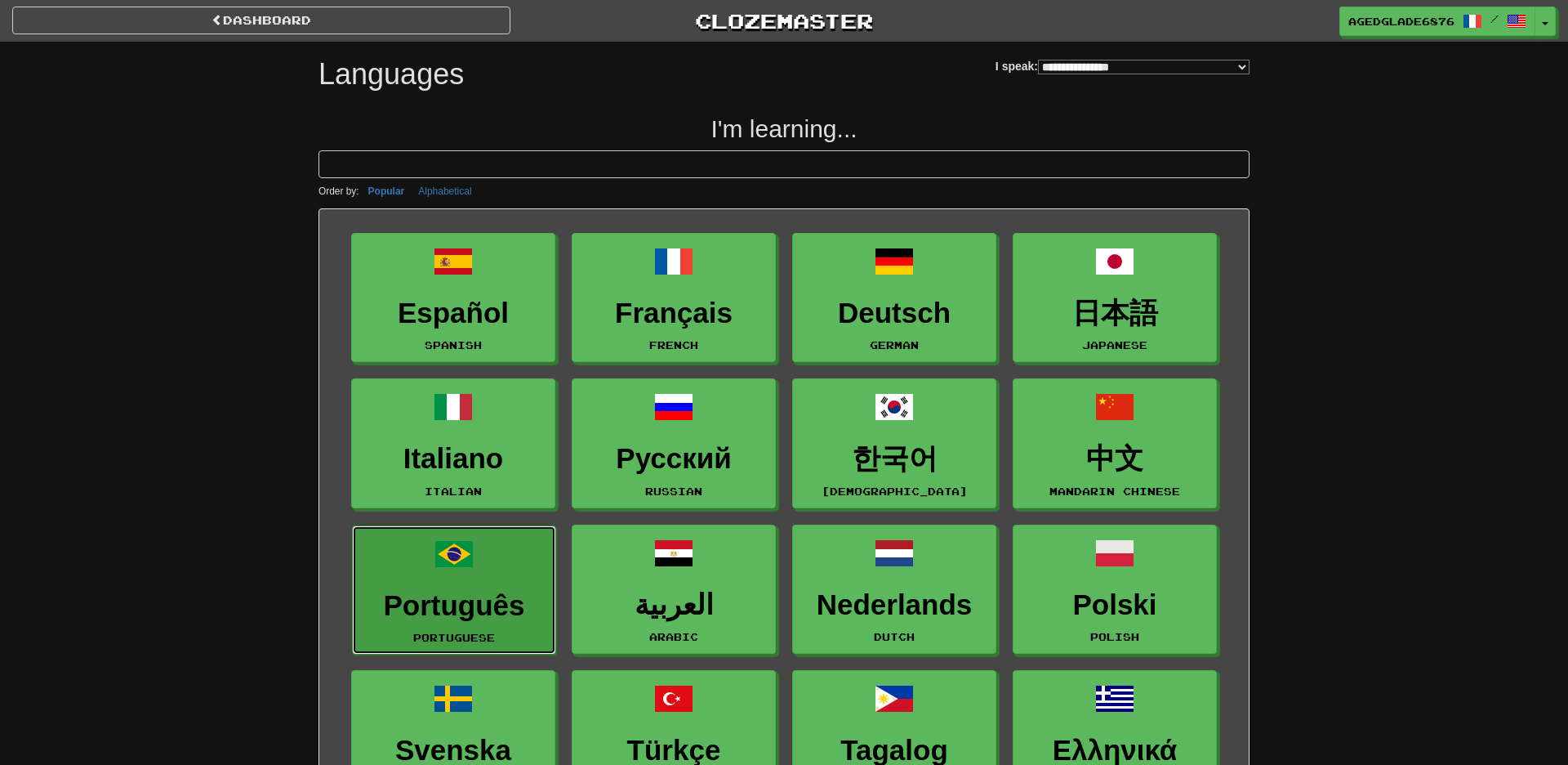
click at [492, 613] on h3 "Português" at bounding box center [453, 605] width 187 height 32
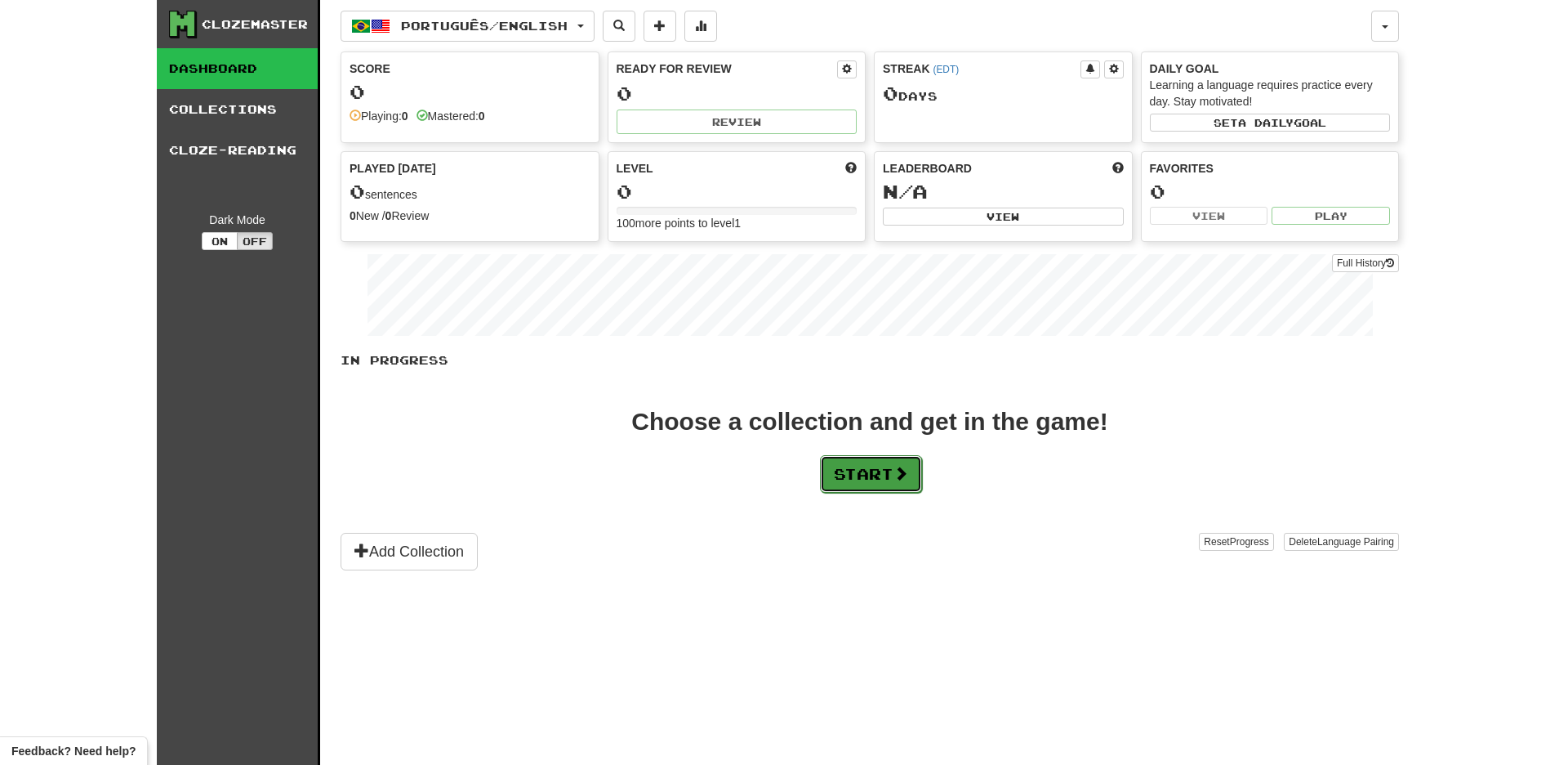
click at [885, 481] on button "Start" at bounding box center [871, 474] width 102 height 38
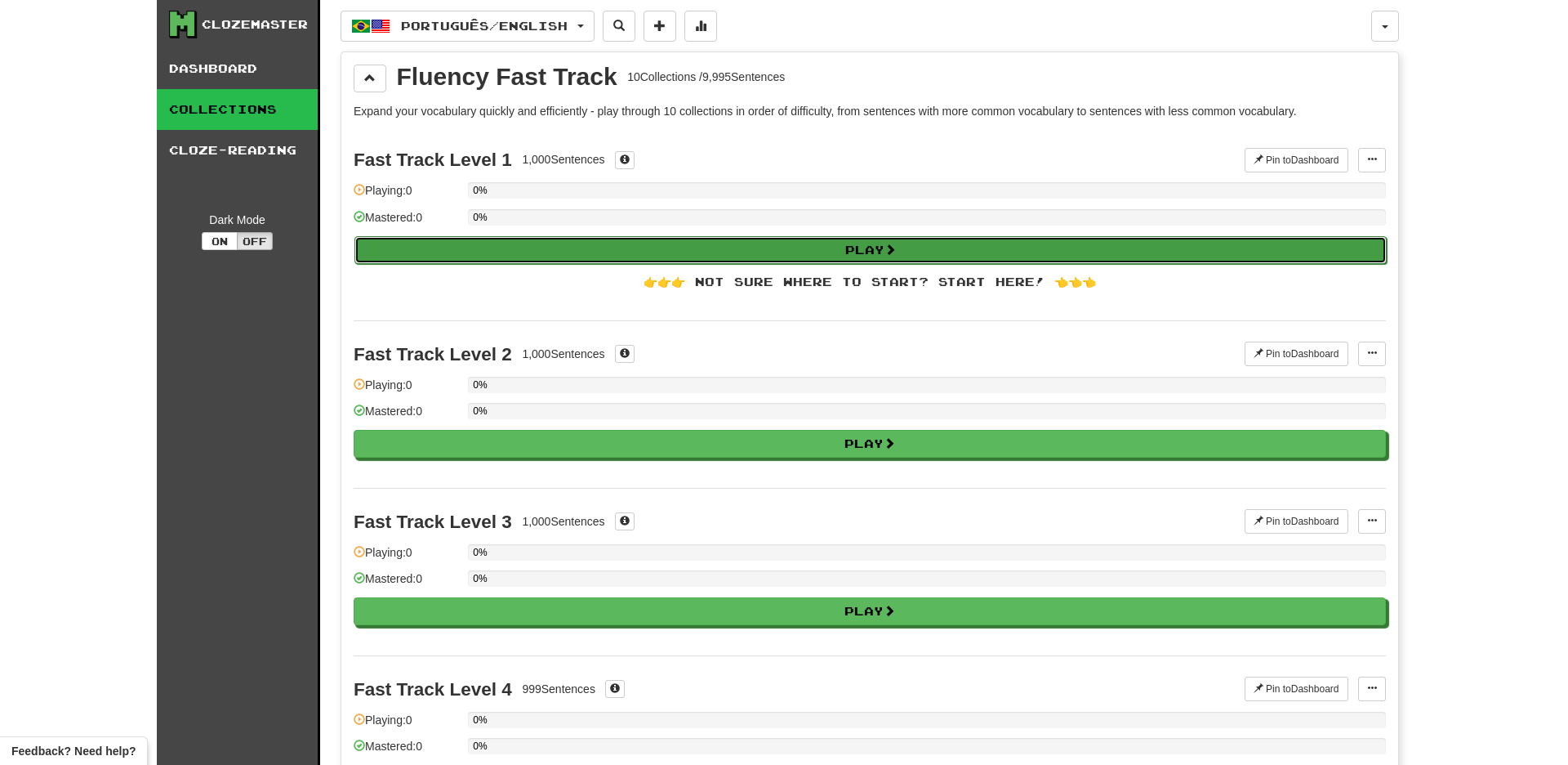
click at [850, 252] on button "Play" at bounding box center [871, 250] width 1032 height 28
select select "**"
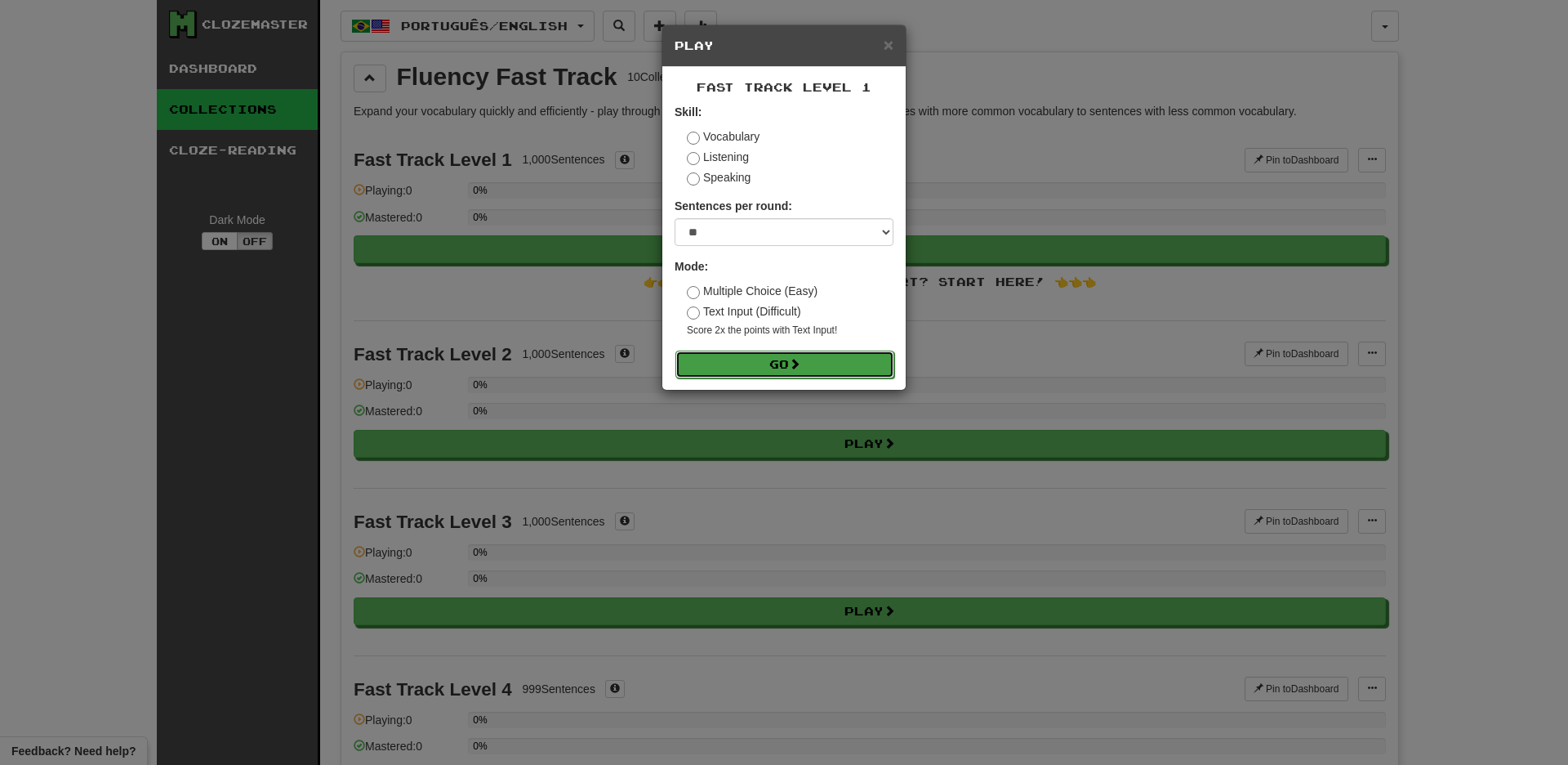
click at [789, 361] on button "Go" at bounding box center [785, 364] width 218 height 28
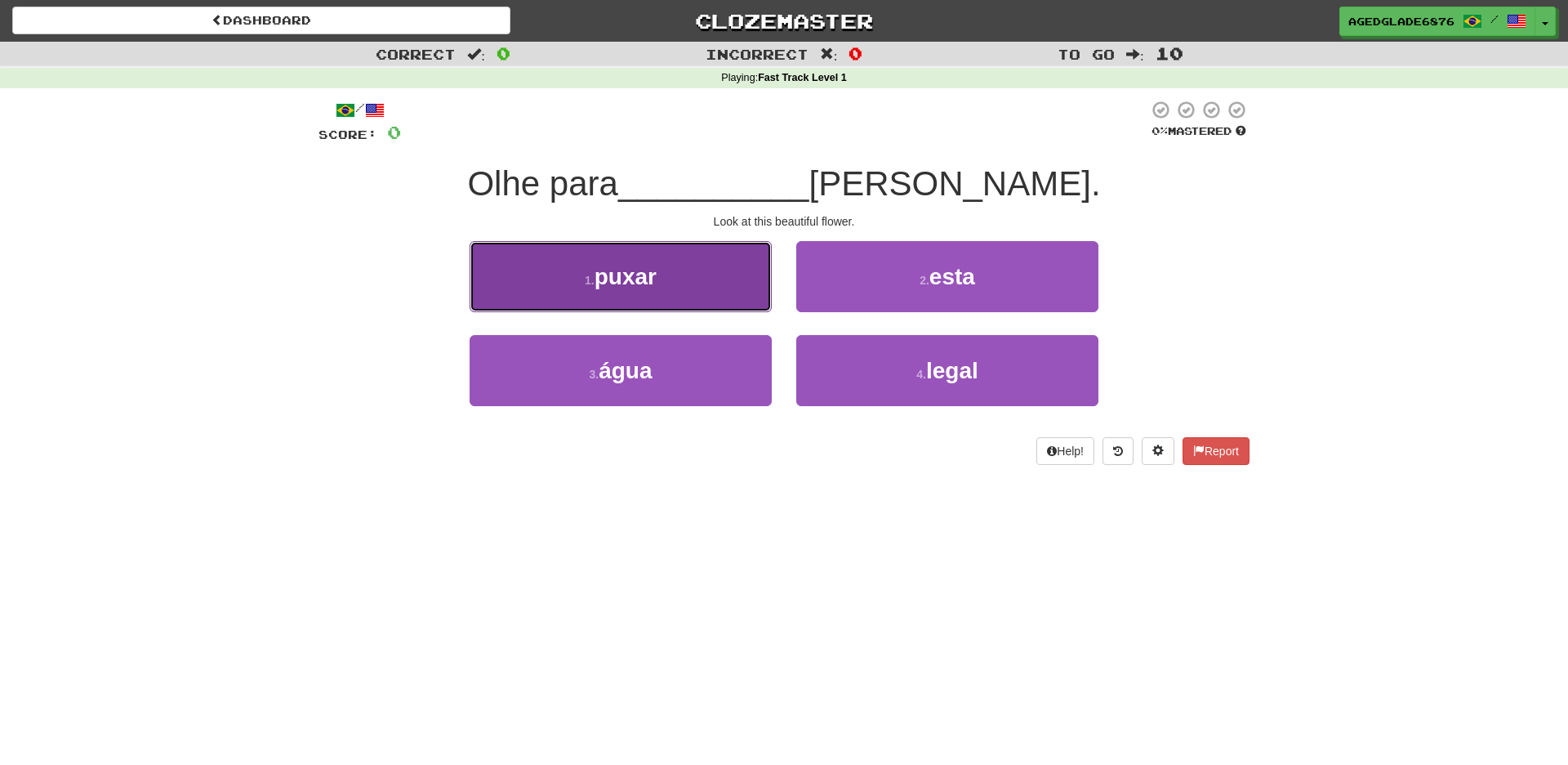
click at [653, 281] on span "puxar" at bounding box center [625, 277] width 62 height 25
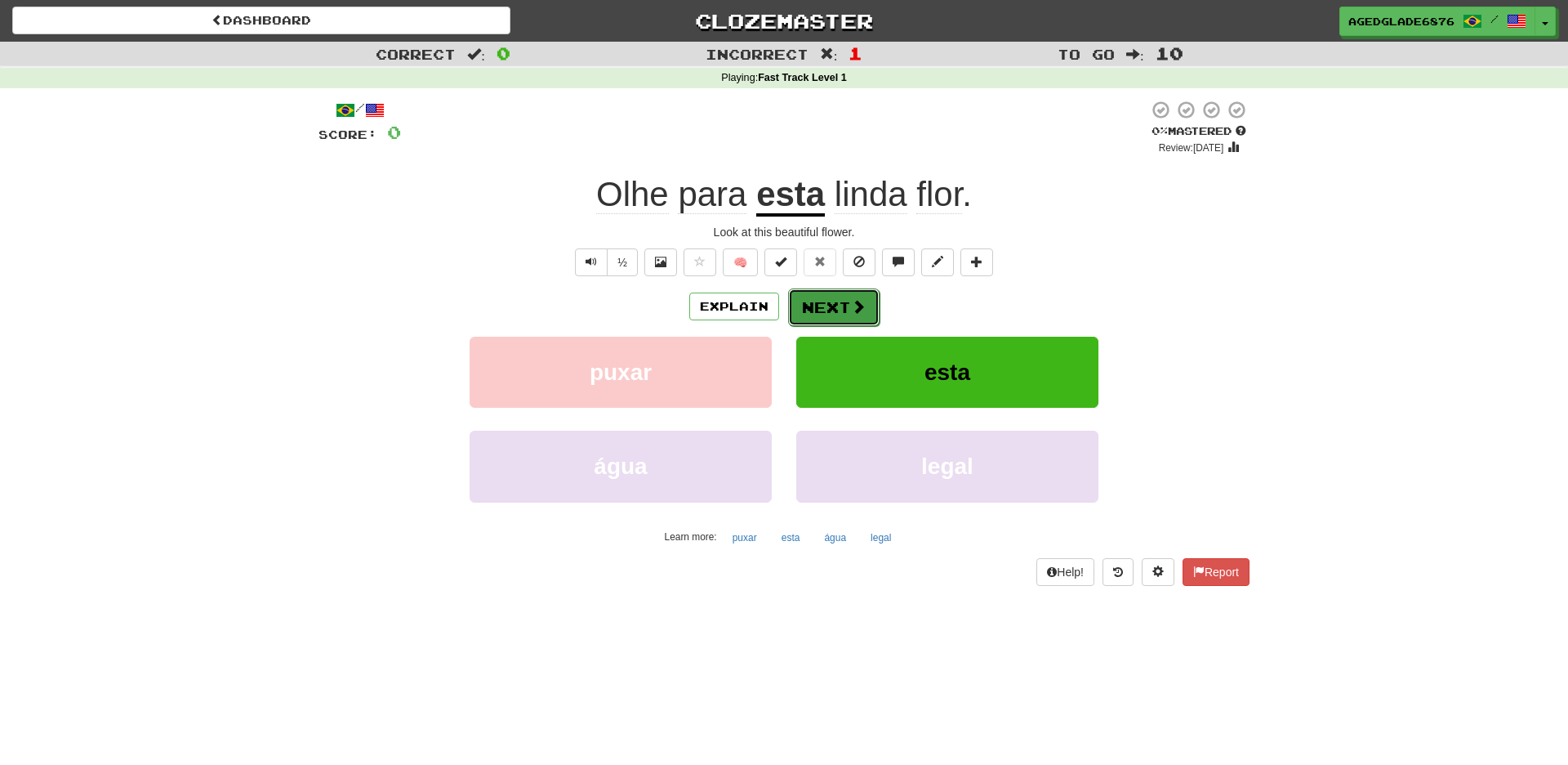
click at [846, 311] on button "Next" at bounding box center [833, 307] width 92 height 38
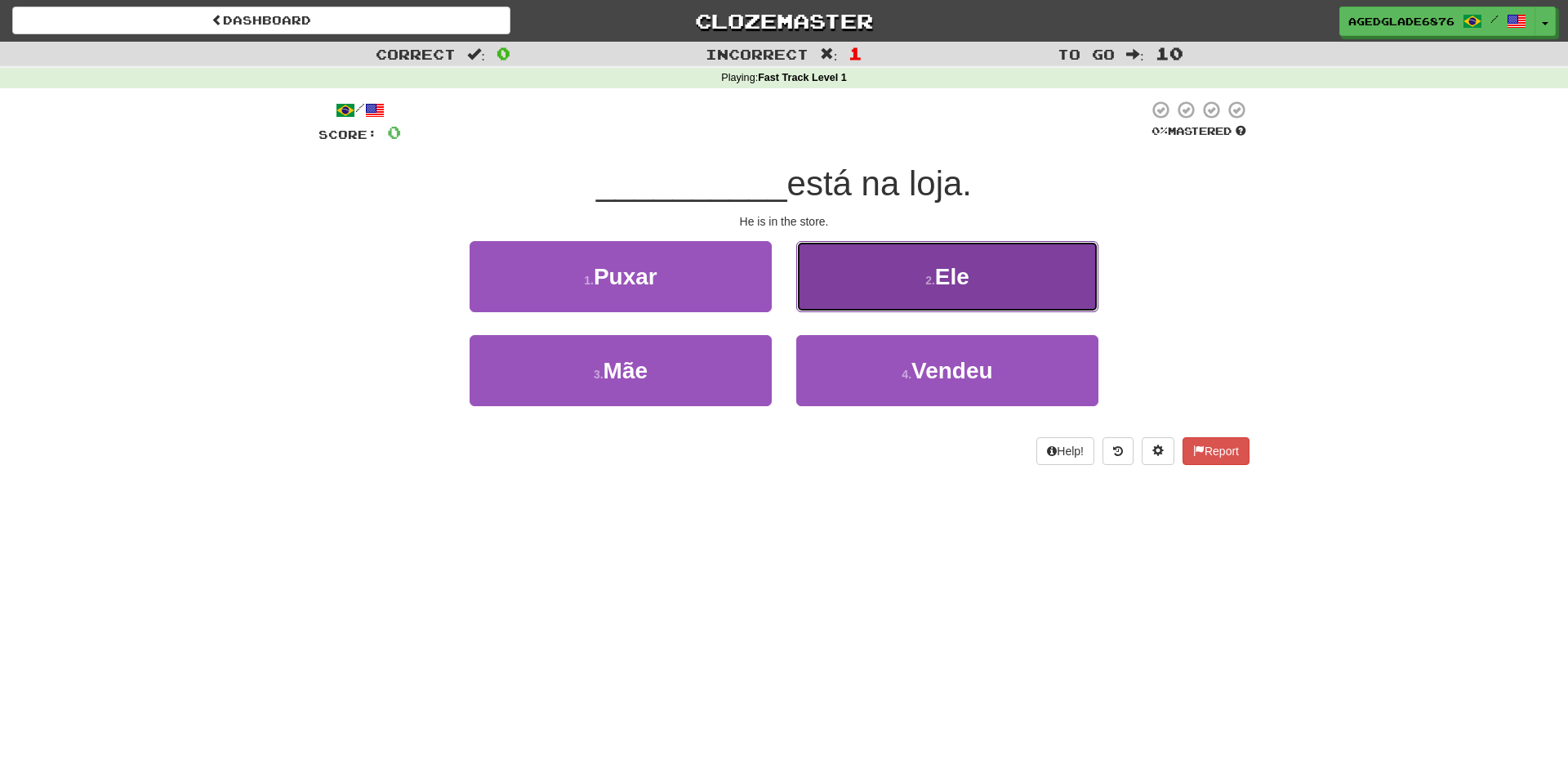
click at [923, 292] on button "2 . Ele" at bounding box center [947, 276] width 303 height 71
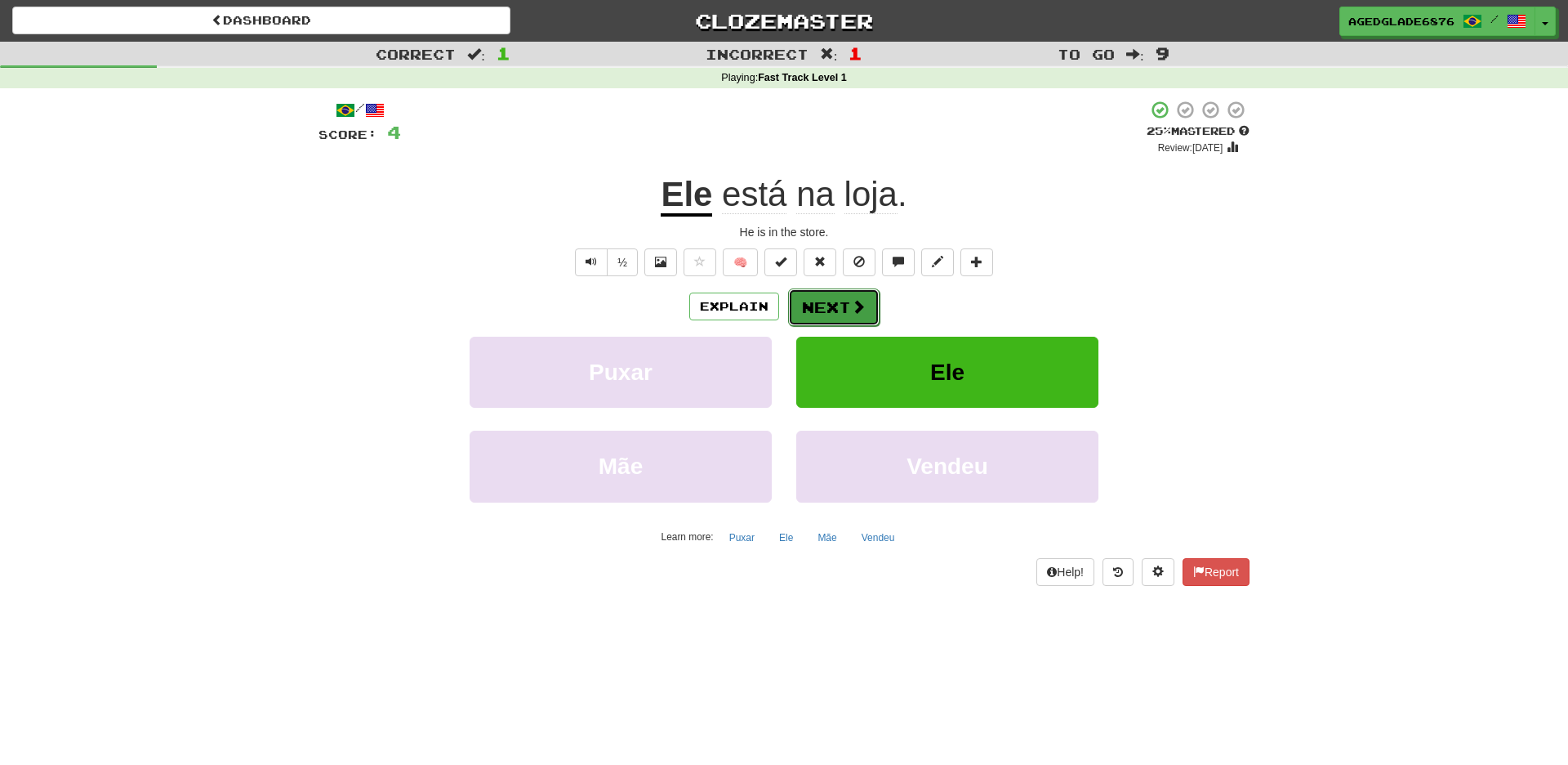
click at [851, 308] on span at bounding box center [857, 306] width 15 height 15
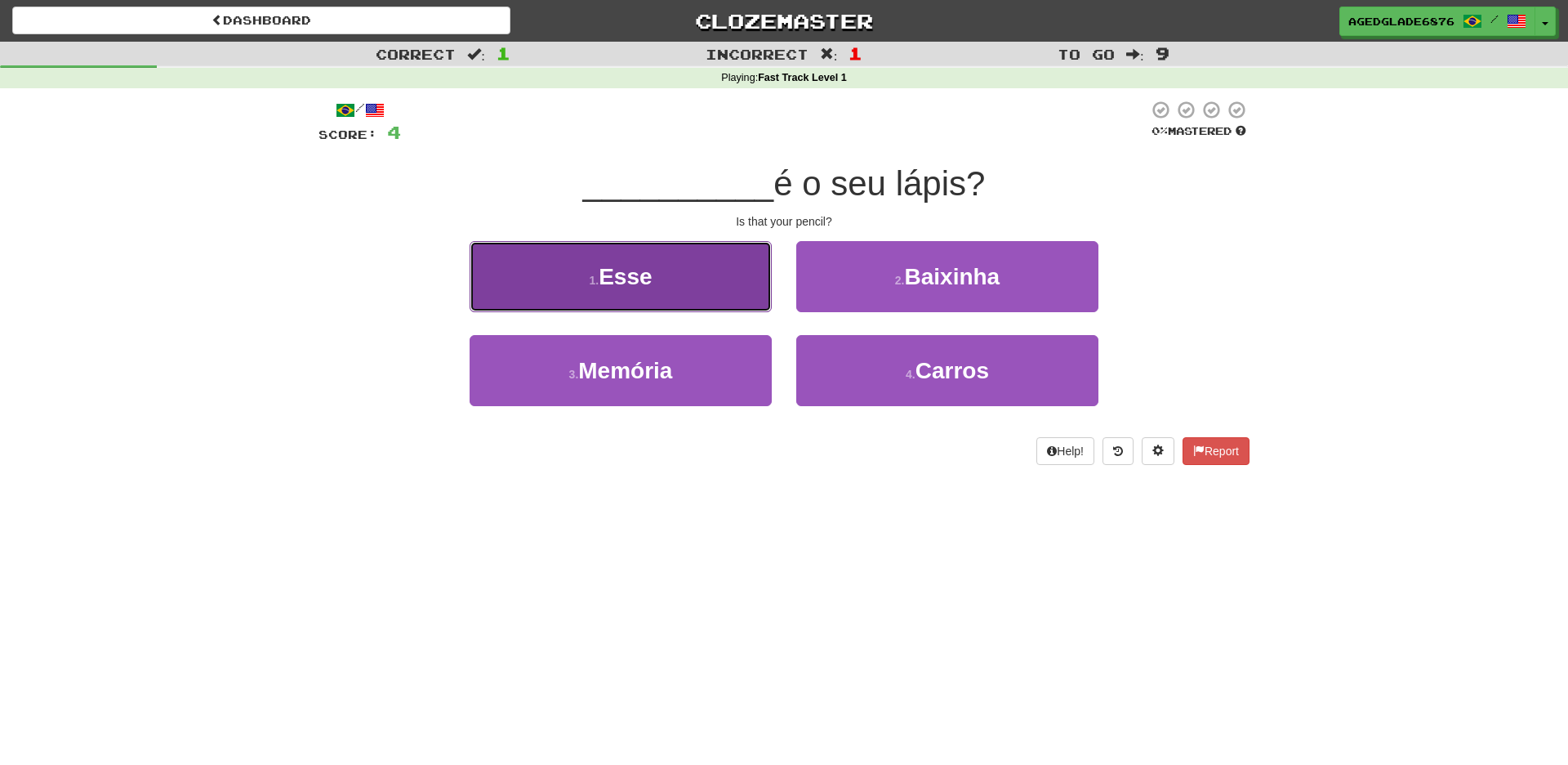
click at [674, 292] on button "1 . Esse" at bounding box center [621, 276] width 303 height 71
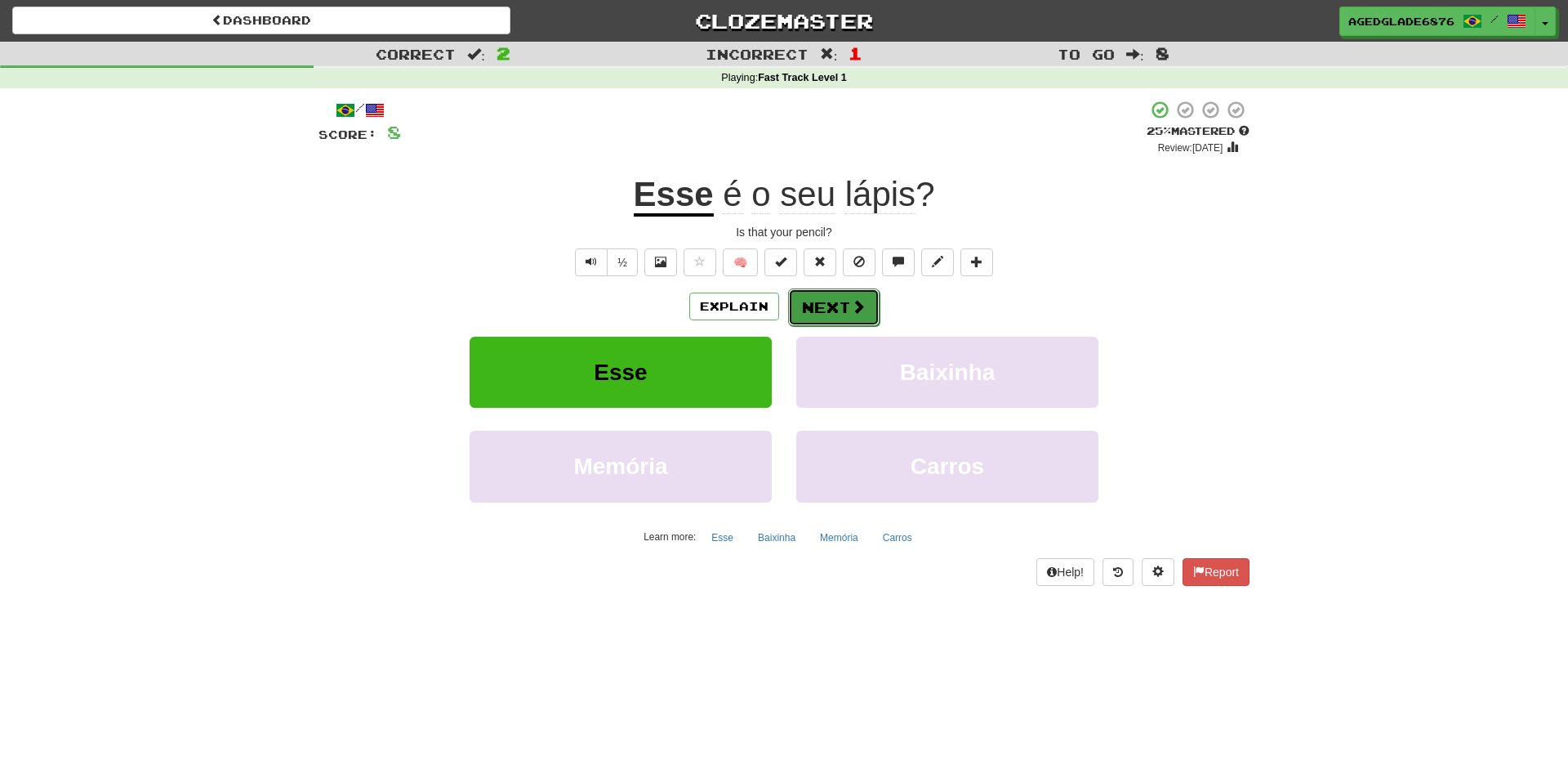
click at [838, 305] on button "Next" at bounding box center [833, 307] width 92 height 38
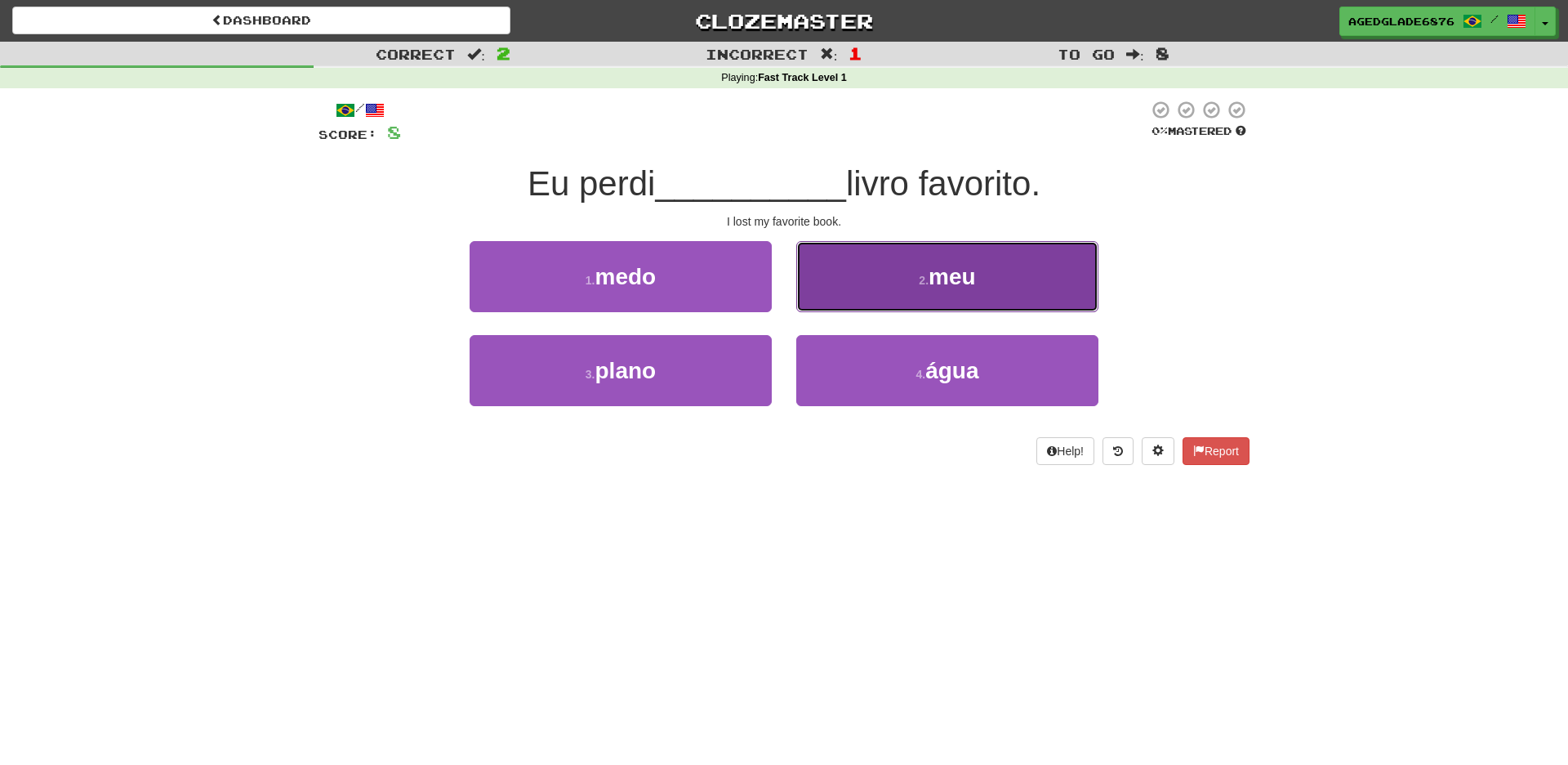
click at [957, 278] on span "meu" at bounding box center [952, 277] width 47 height 25
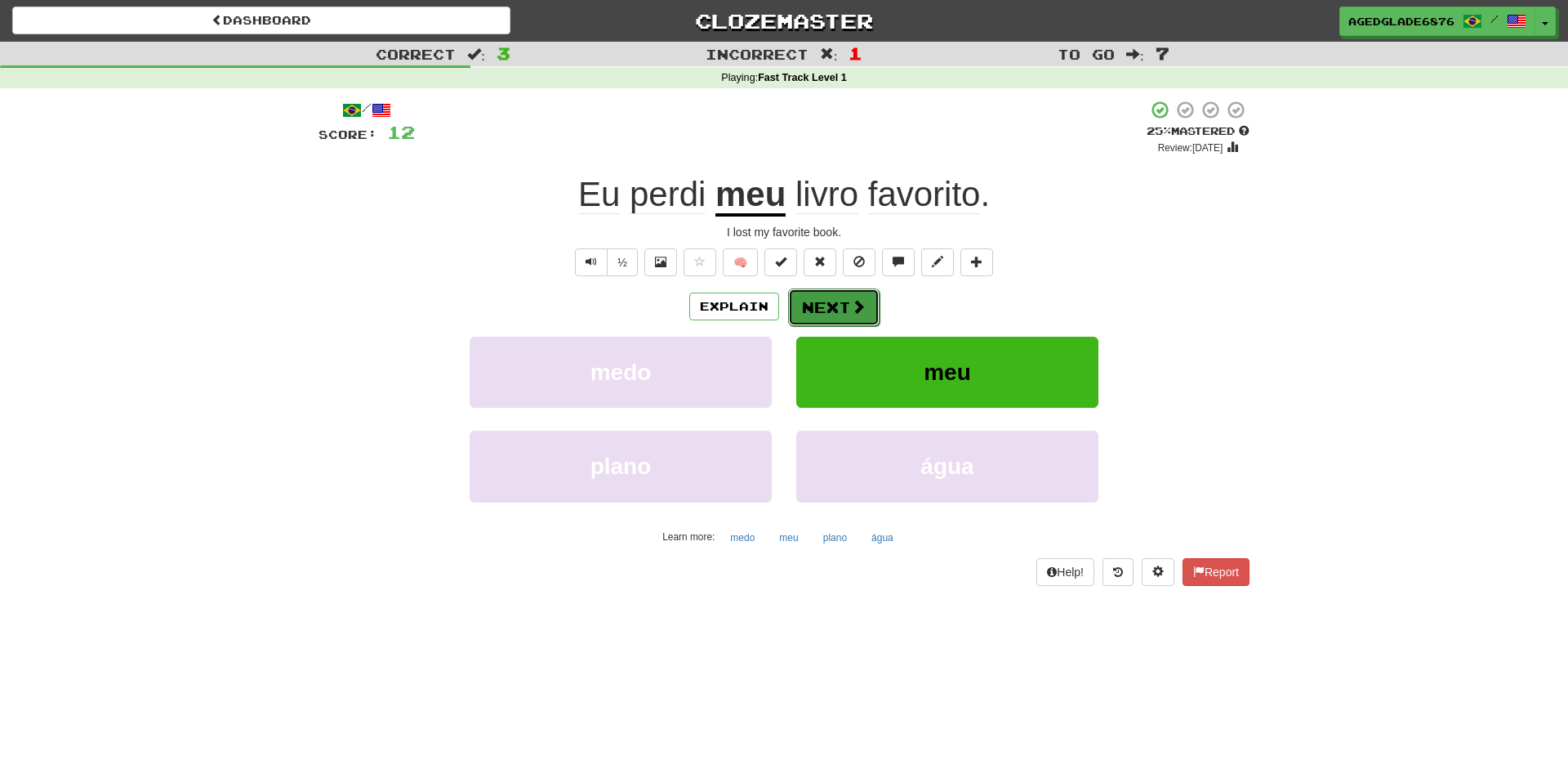
click at [834, 303] on button "Next" at bounding box center [833, 307] width 92 height 38
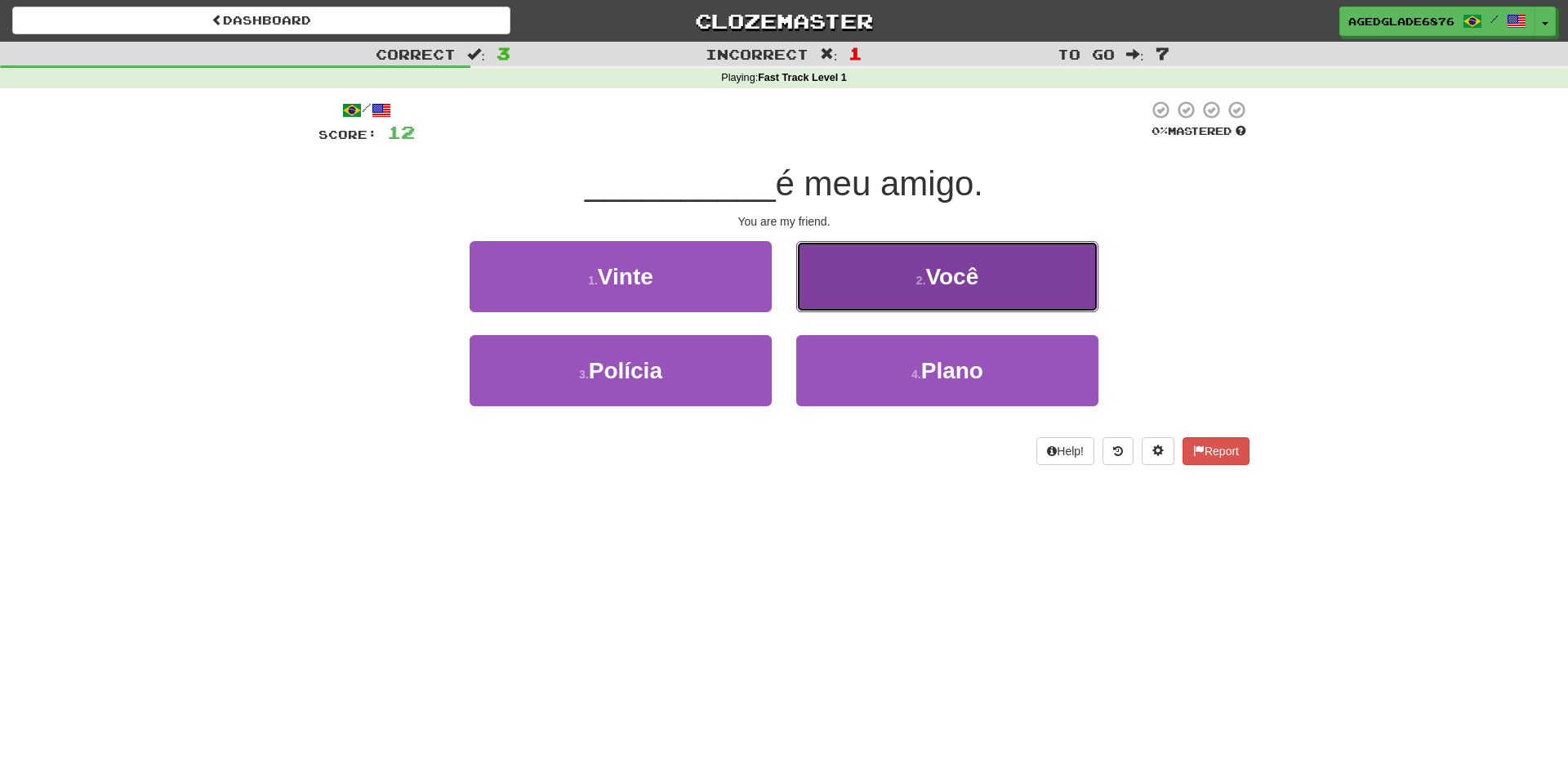
click at [947, 281] on span "Você" at bounding box center [951, 277] width 53 height 25
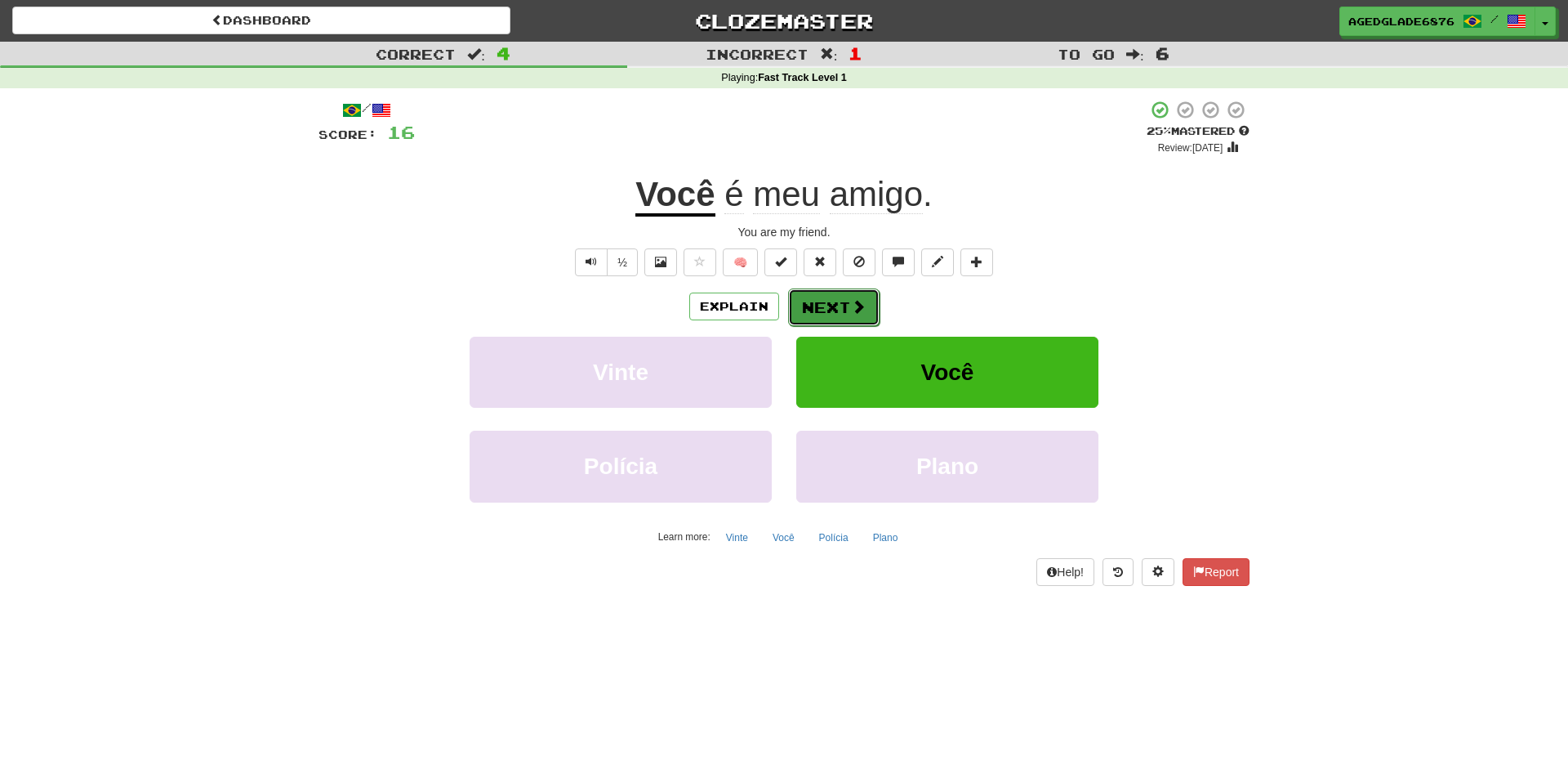
click at [842, 302] on button "Next" at bounding box center [833, 307] width 92 height 38
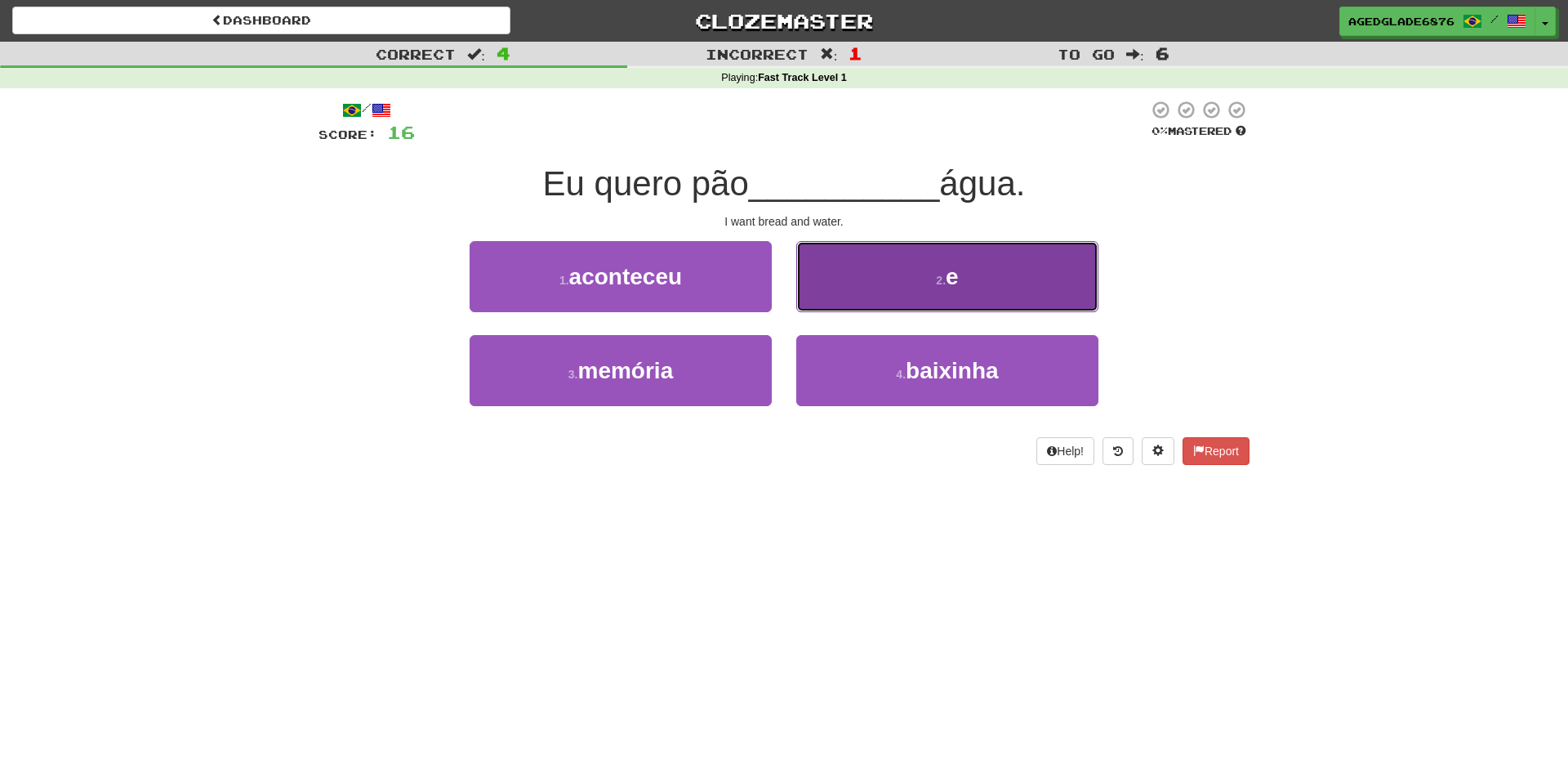
click at [939, 290] on button "2 . e" at bounding box center [947, 276] width 303 height 71
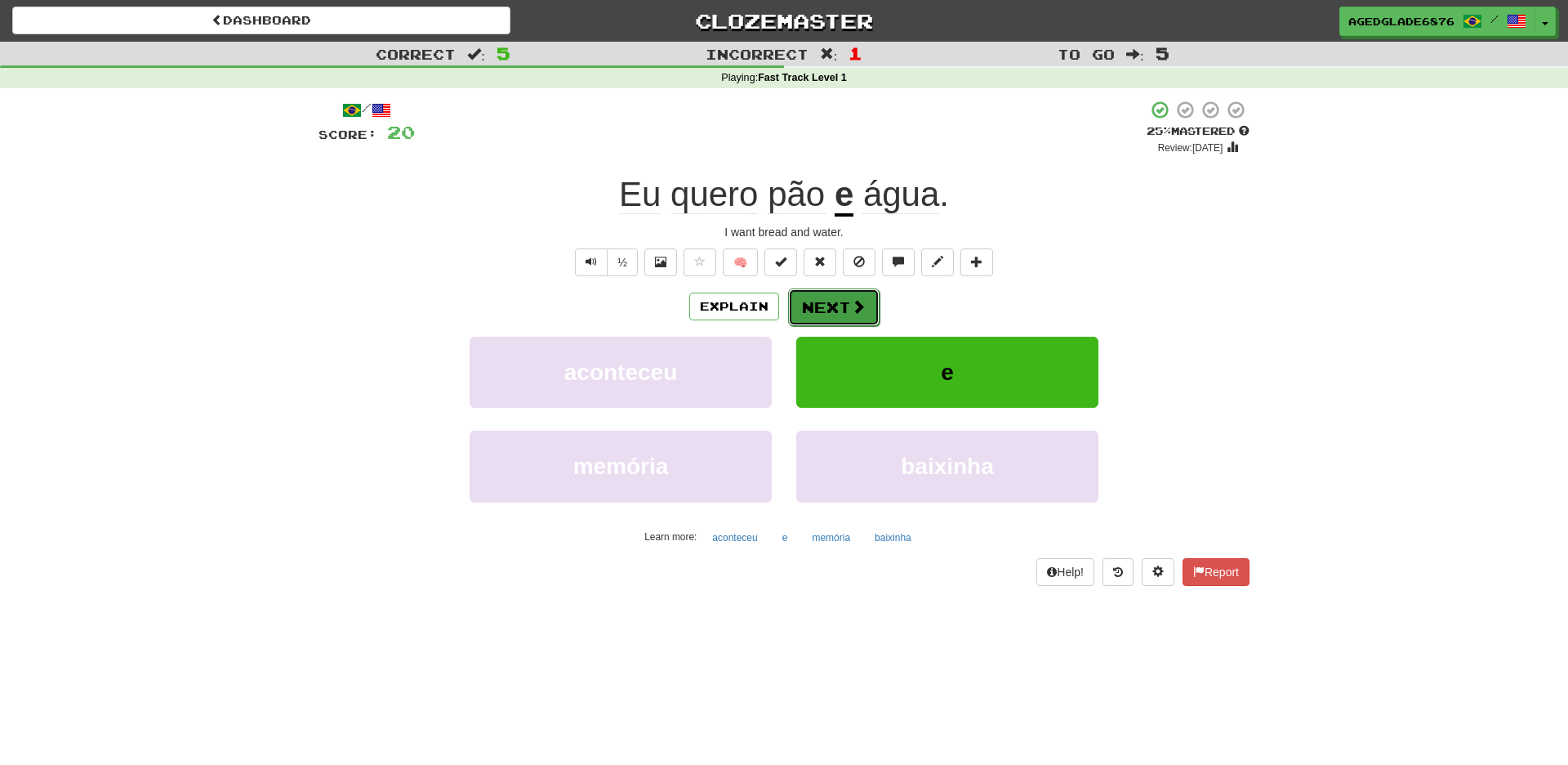
click at [847, 308] on button "Next" at bounding box center [833, 307] width 92 height 38
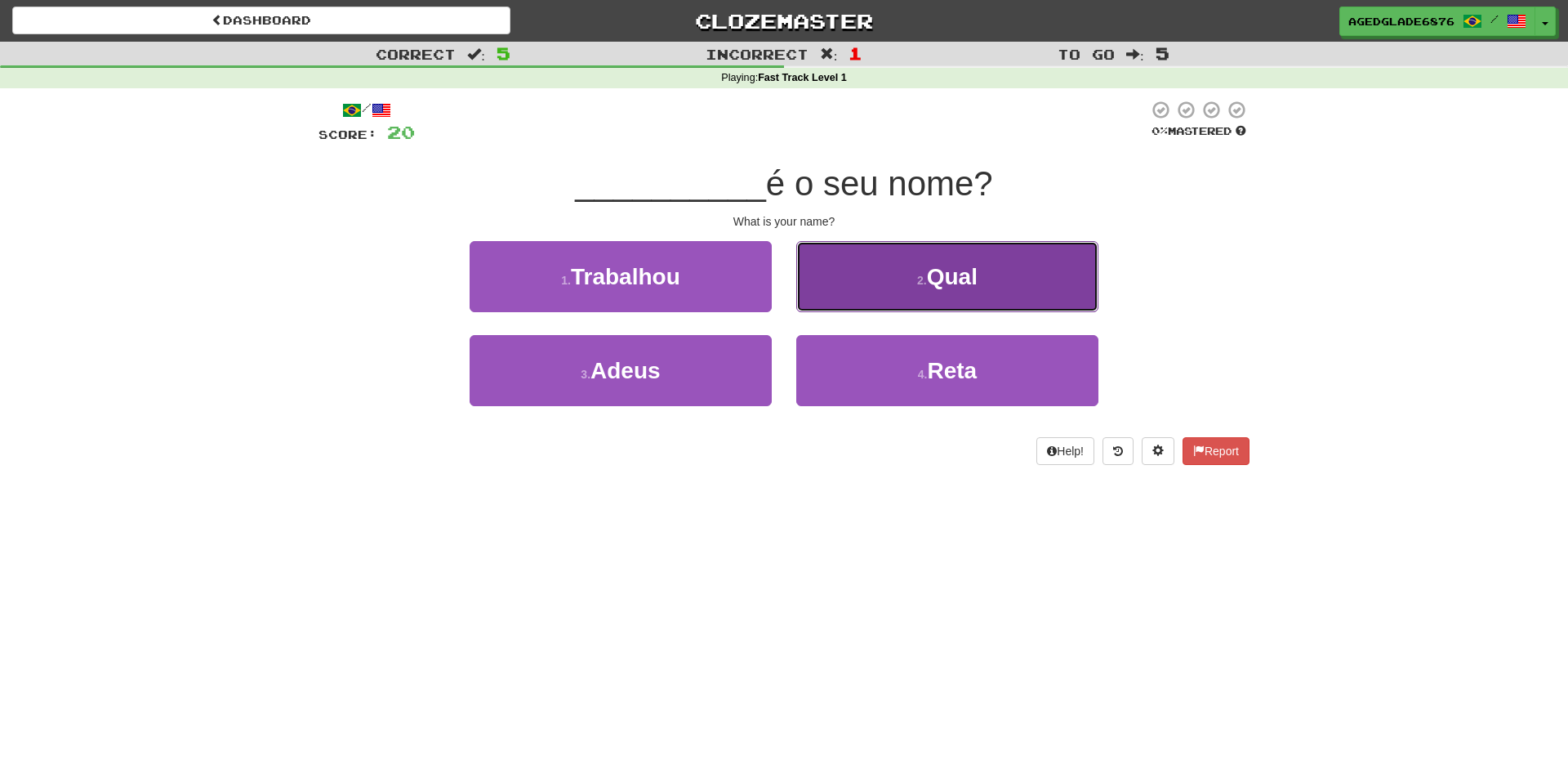
click at [919, 281] on small "2 ." at bounding box center [922, 280] width 10 height 14
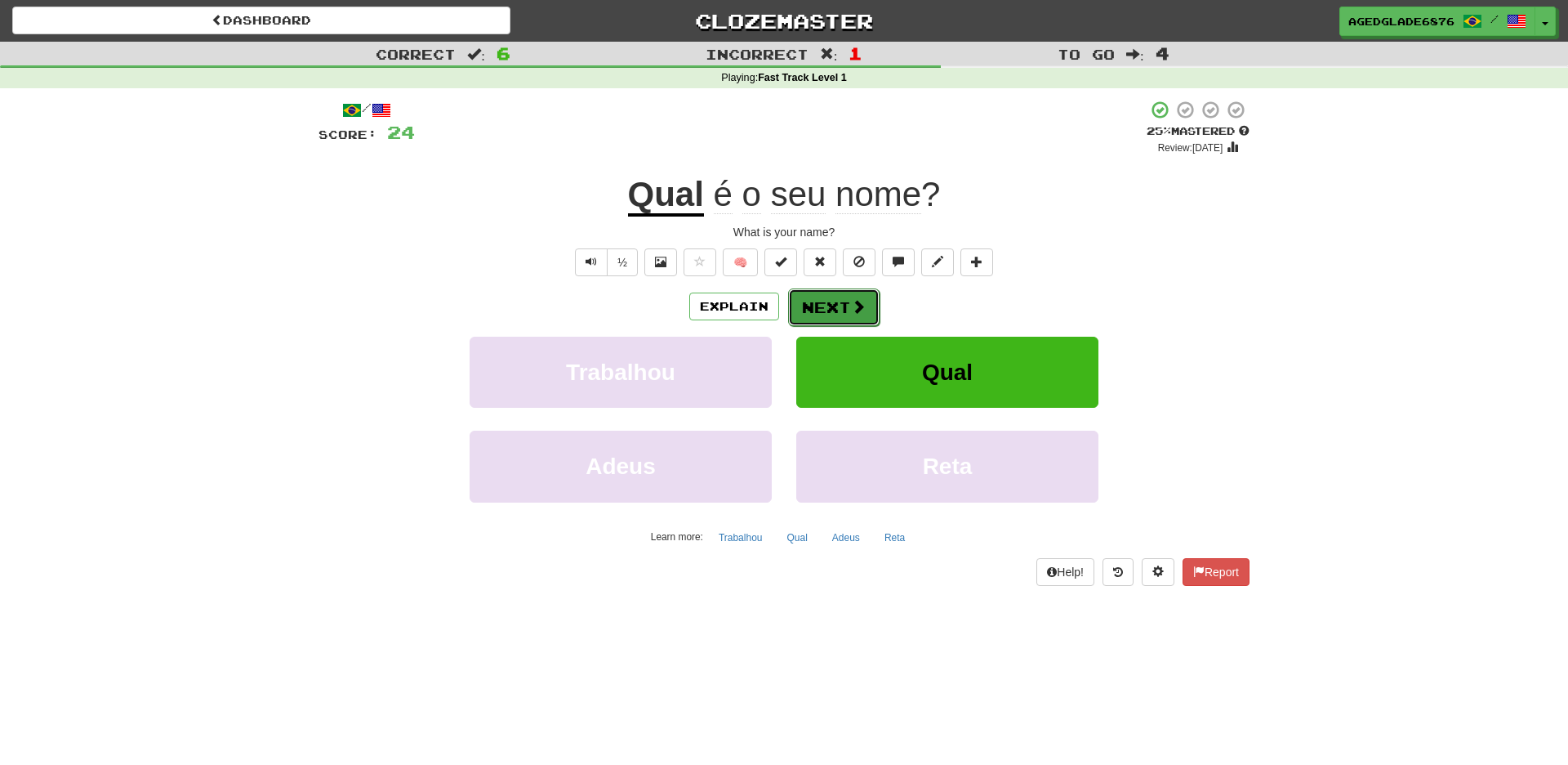
click at [844, 308] on button "Next" at bounding box center [833, 307] width 92 height 38
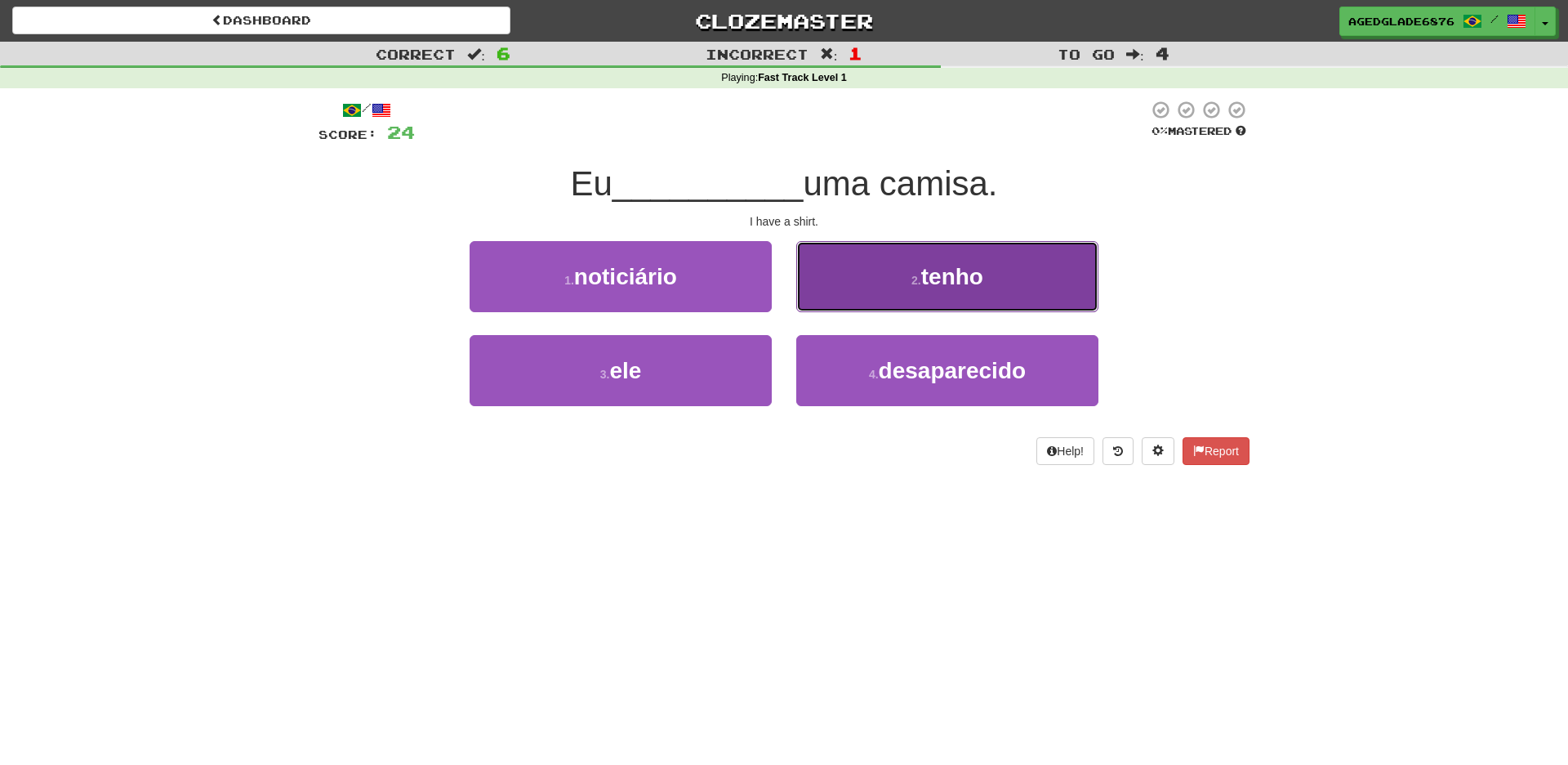
click at [939, 280] on span "tenho" at bounding box center [952, 277] width 62 height 25
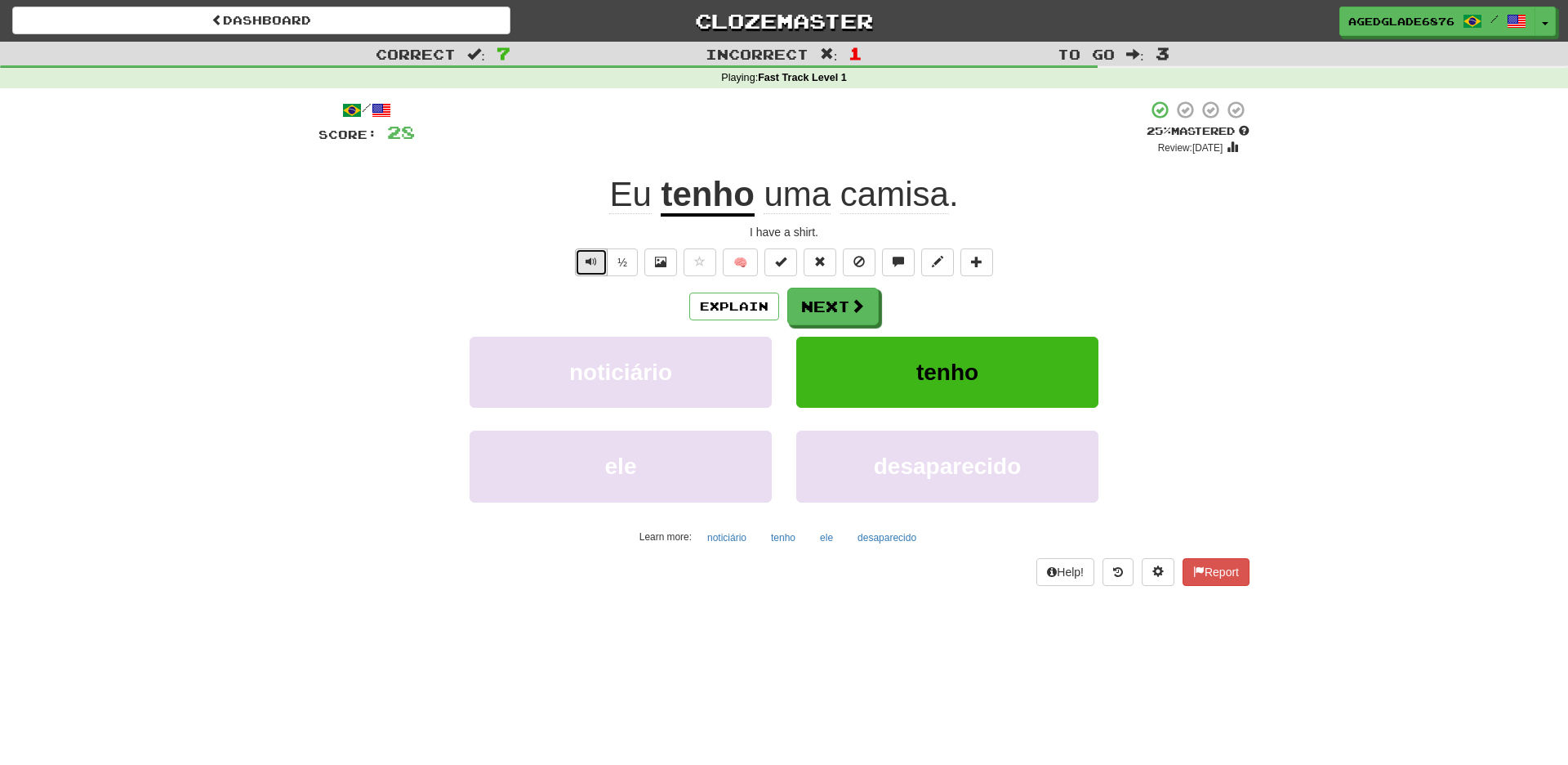
click at [588, 259] on span "Text-to-speech controls" at bounding box center [592, 261] width 12 height 12
click at [591, 269] on button "Text-to-speech controls" at bounding box center [592, 262] width 33 height 28
click at [845, 307] on button "Next" at bounding box center [833, 307] width 92 height 38
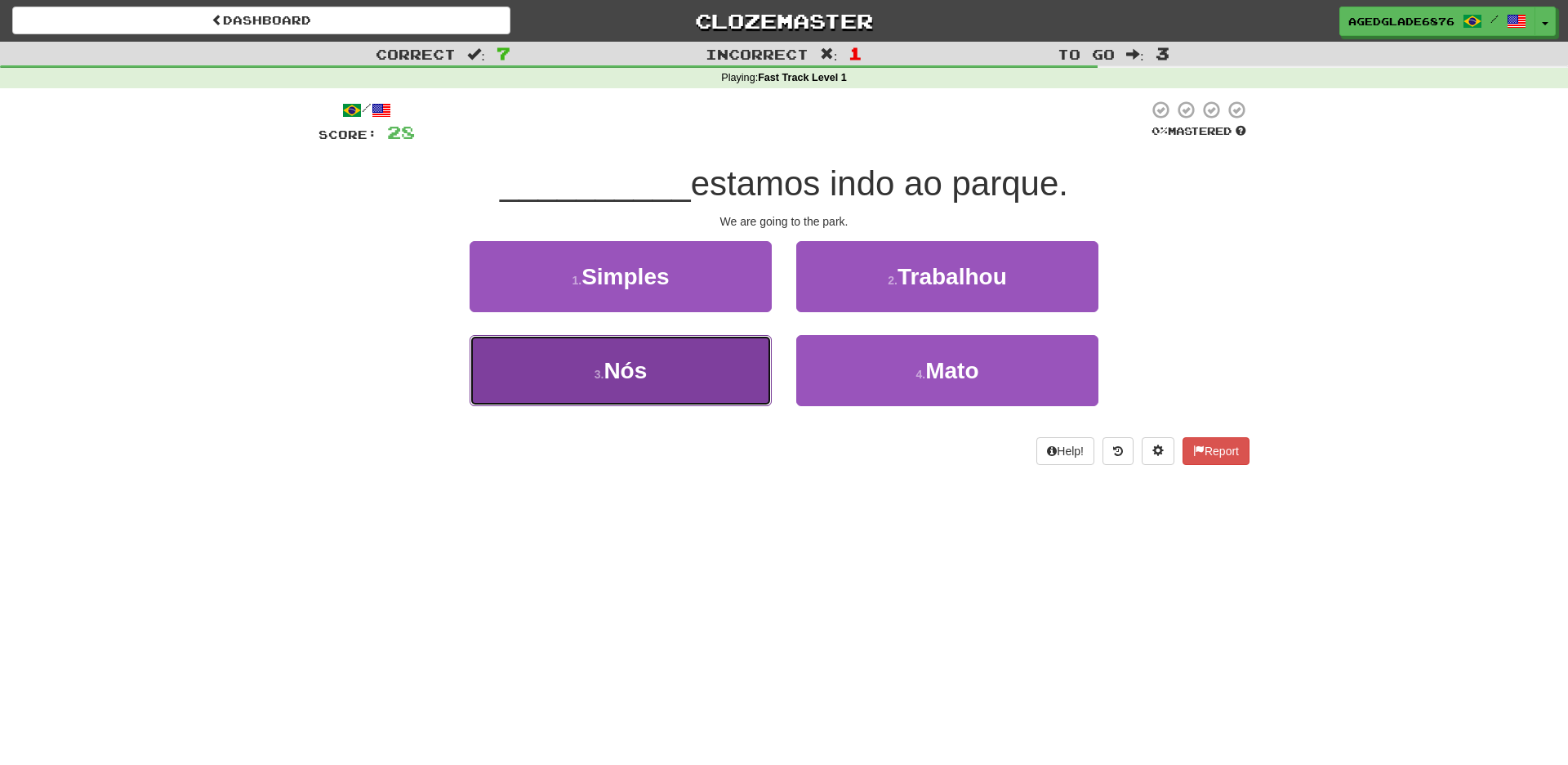
click at [650, 375] on button "3 . Nós" at bounding box center [621, 369] width 303 height 71
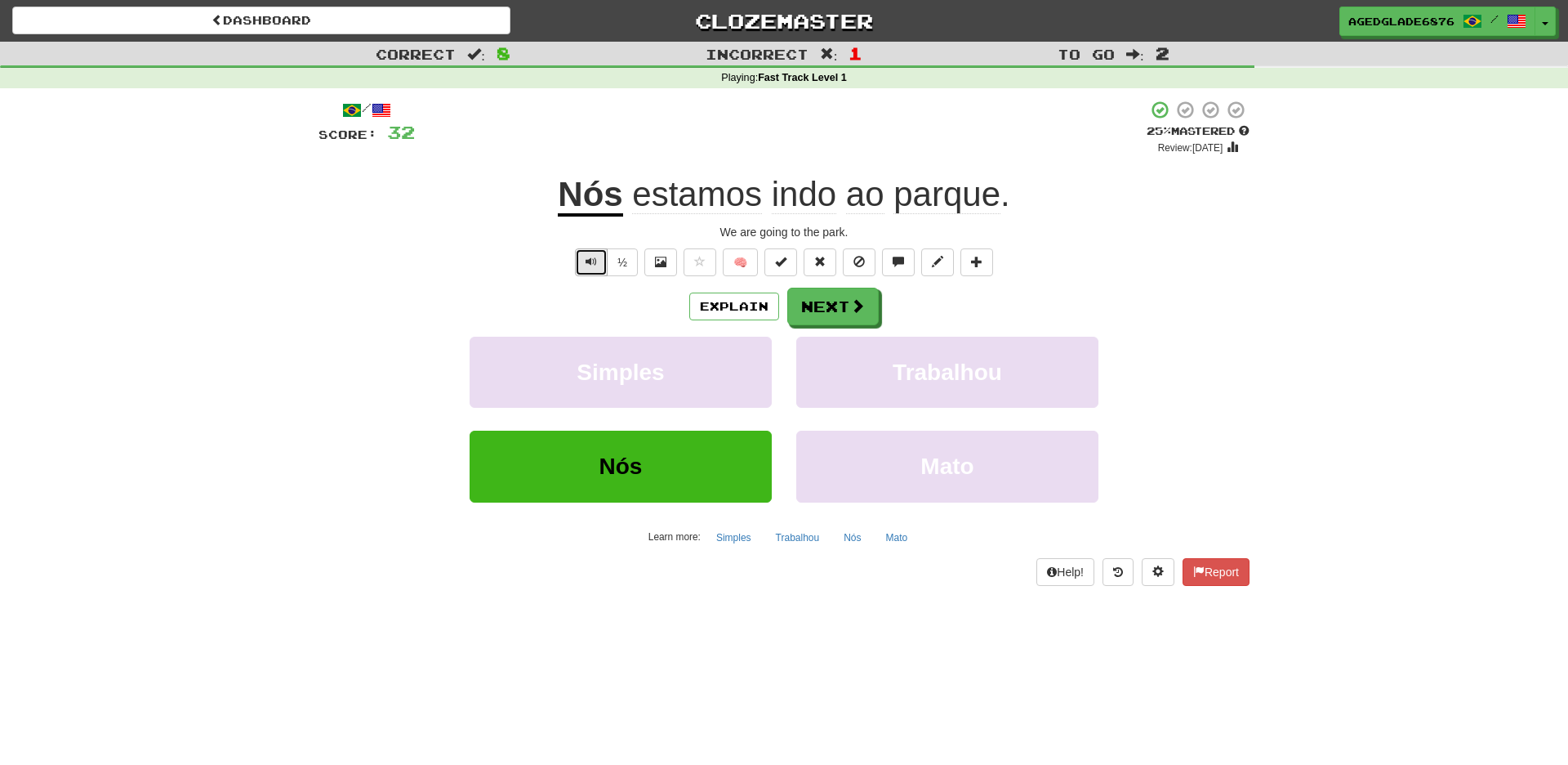
click at [587, 258] on span "Text-to-speech controls" at bounding box center [592, 261] width 12 height 12
click at [587, 260] on span "Text-to-speech controls" at bounding box center [592, 261] width 12 height 12
click at [837, 310] on button "Next" at bounding box center [833, 307] width 92 height 38
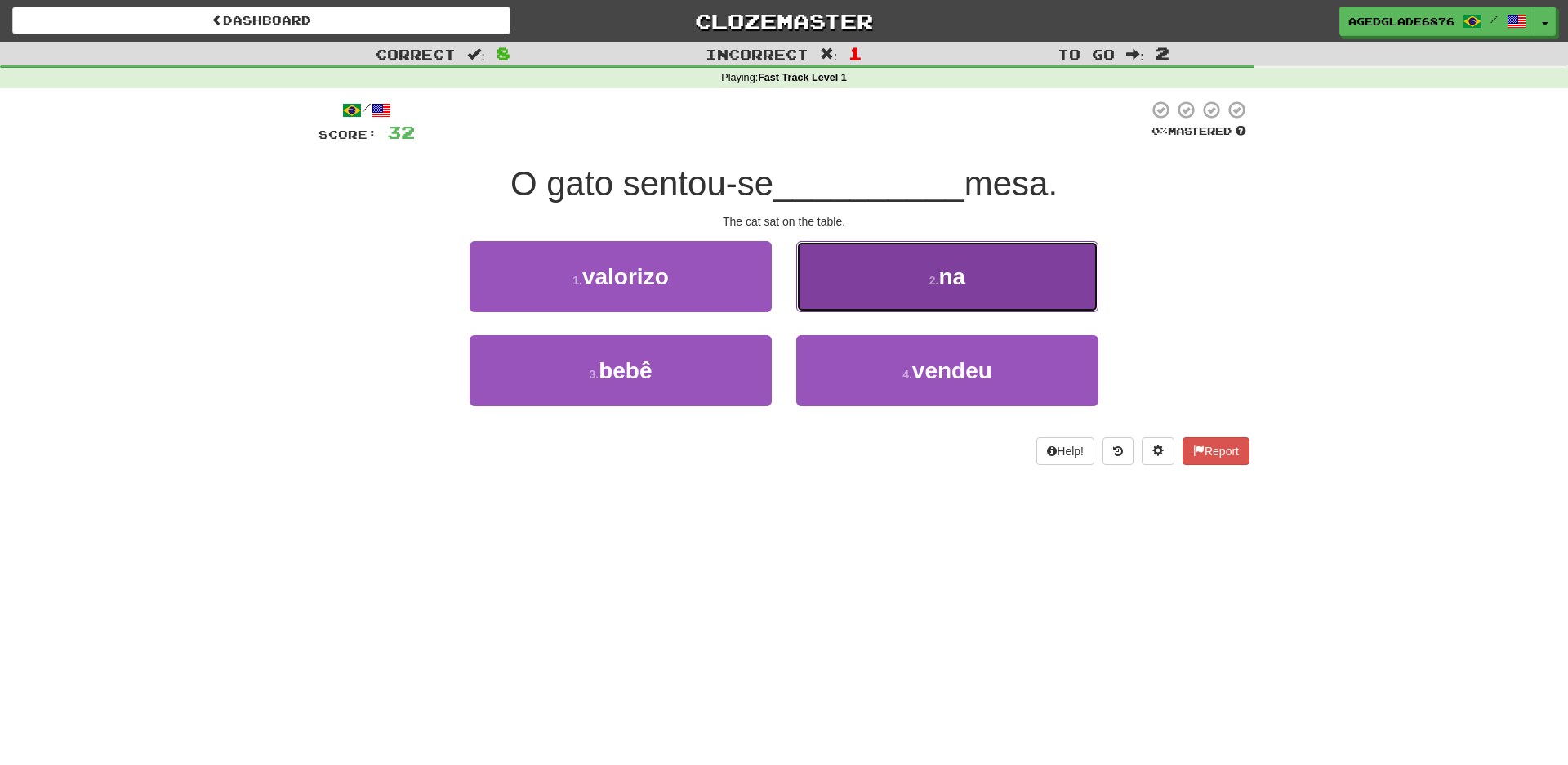
click at [902, 302] on button "2 . na" at bounding box center [947, 276] width 303 height 71
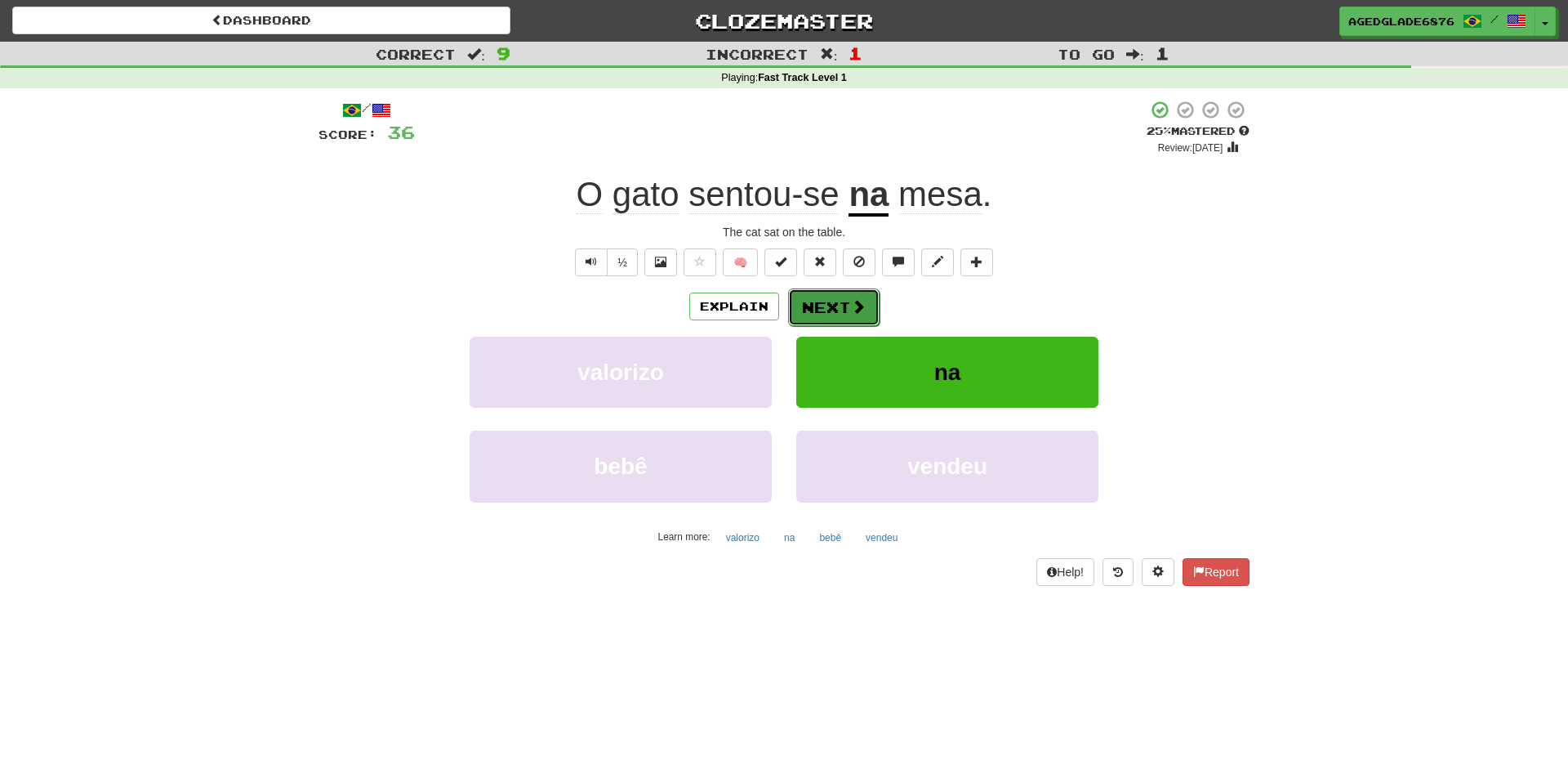
click at [845, 308] on button "Next" at bounding box center [833, 307] width 92 height 38
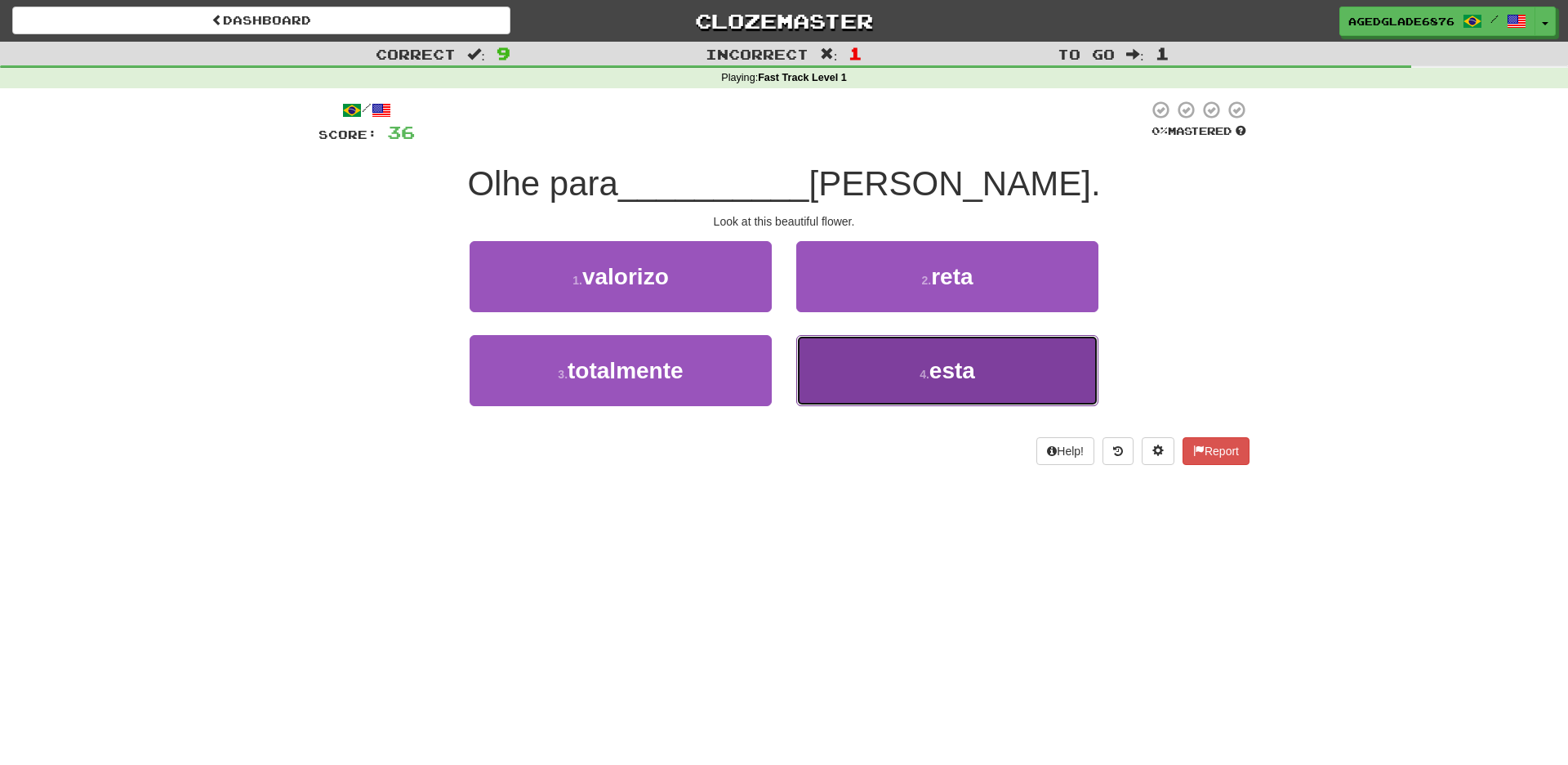
click at [935, 382] on span "esta" at bounding box center [951, 370] width 45 height 25
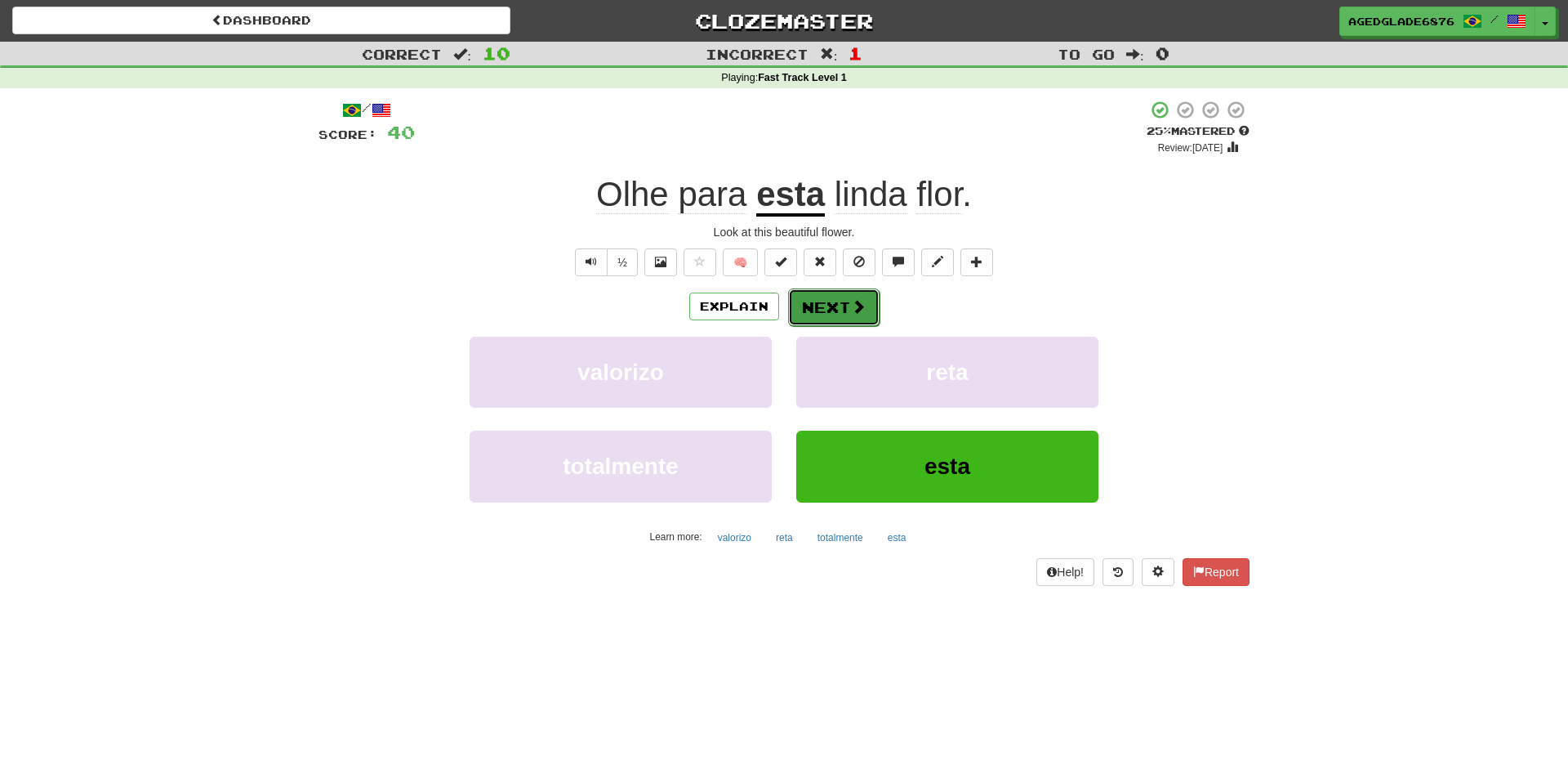
click at [837, 313] on button "Next" at bounding box center [833, 307] width 92 height 38
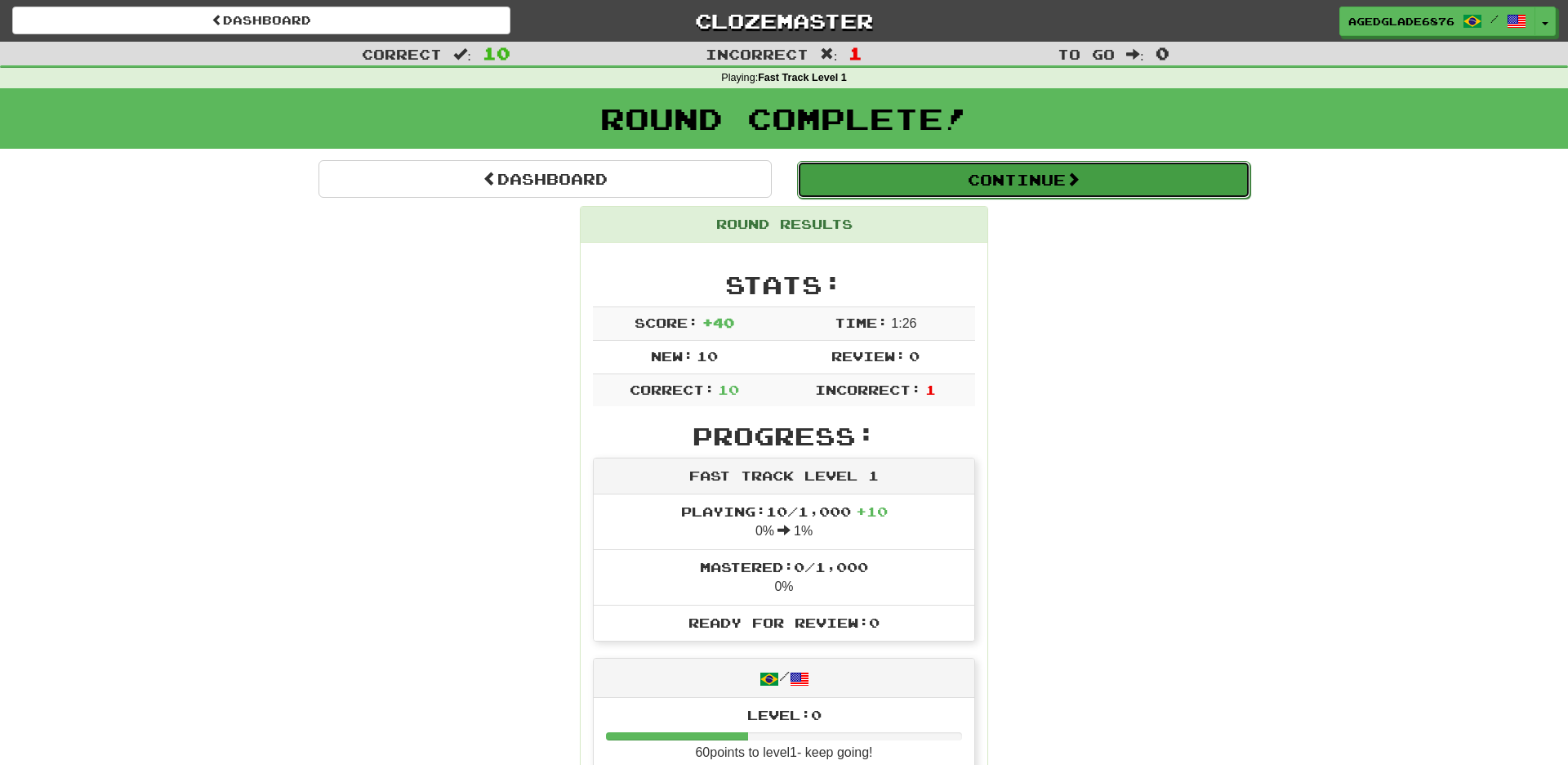
click at [1012, 182] on button "Continue" at bounding box center [1024, 179] width 453 height 38
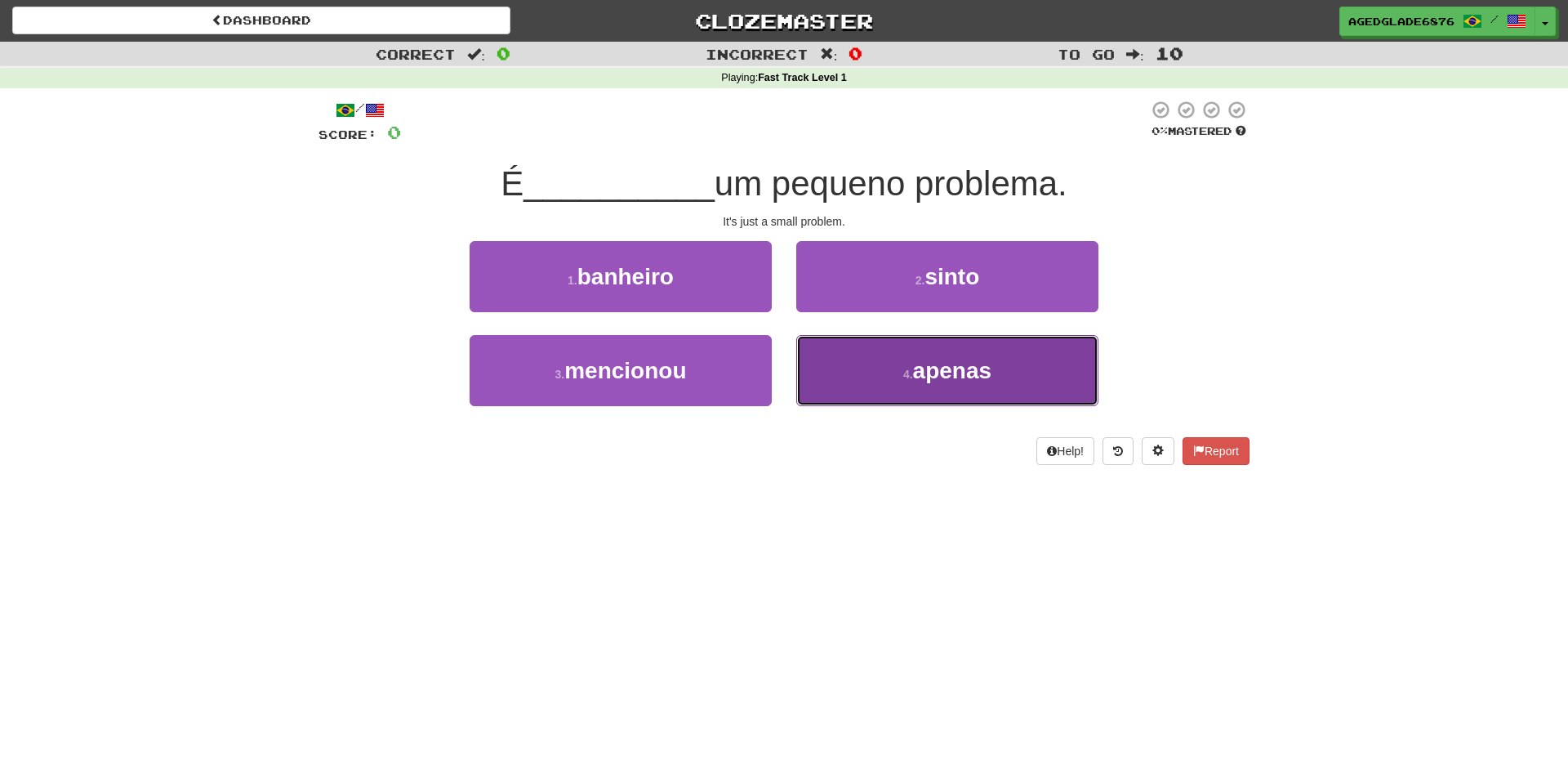
click at [955, 377] on span "apenas" at bounding box center [952, 370] width 79 height 25
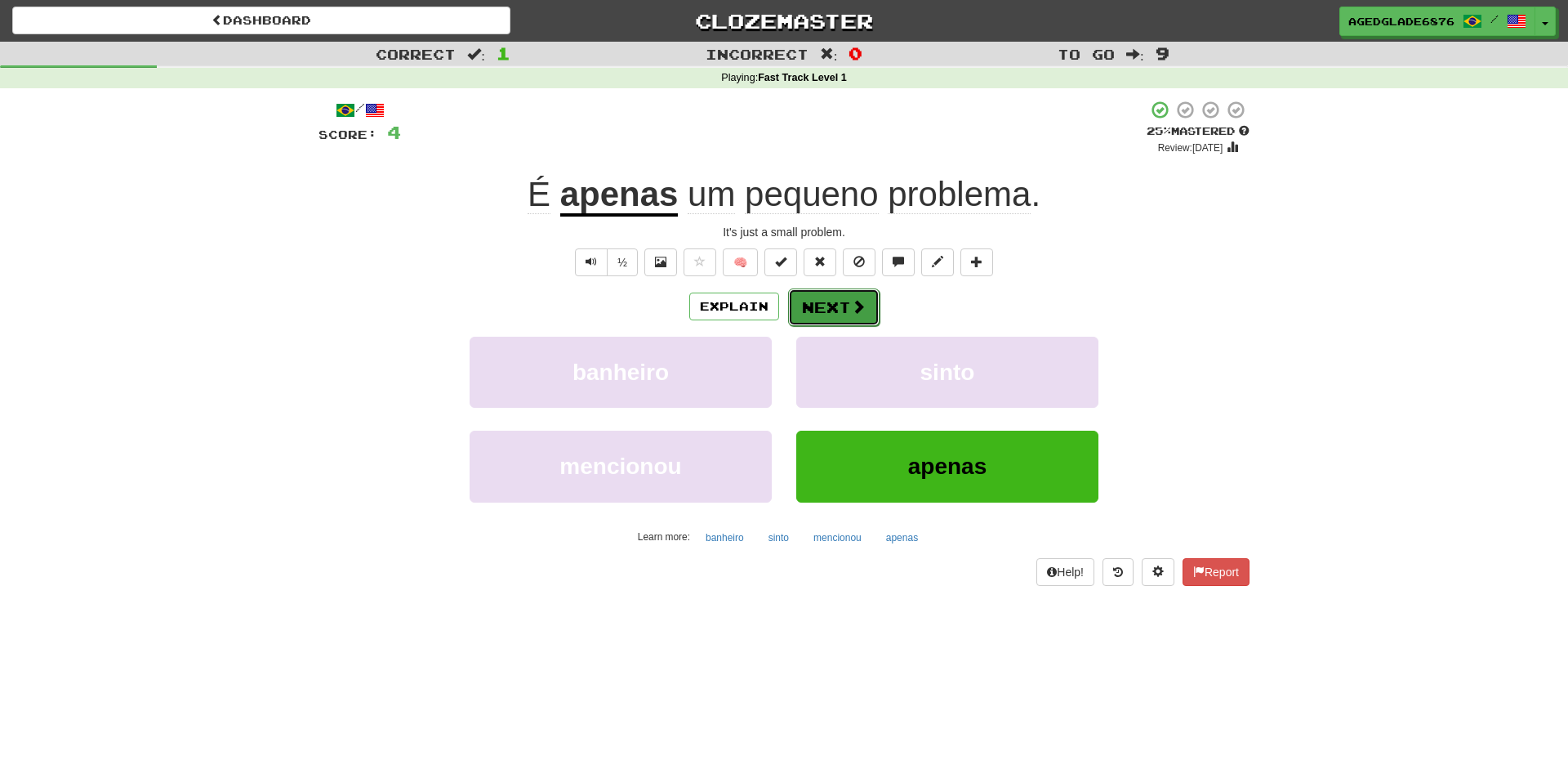
click at [847, 309] on button "Next" at bounding box center [833, 307] width 92 height 38
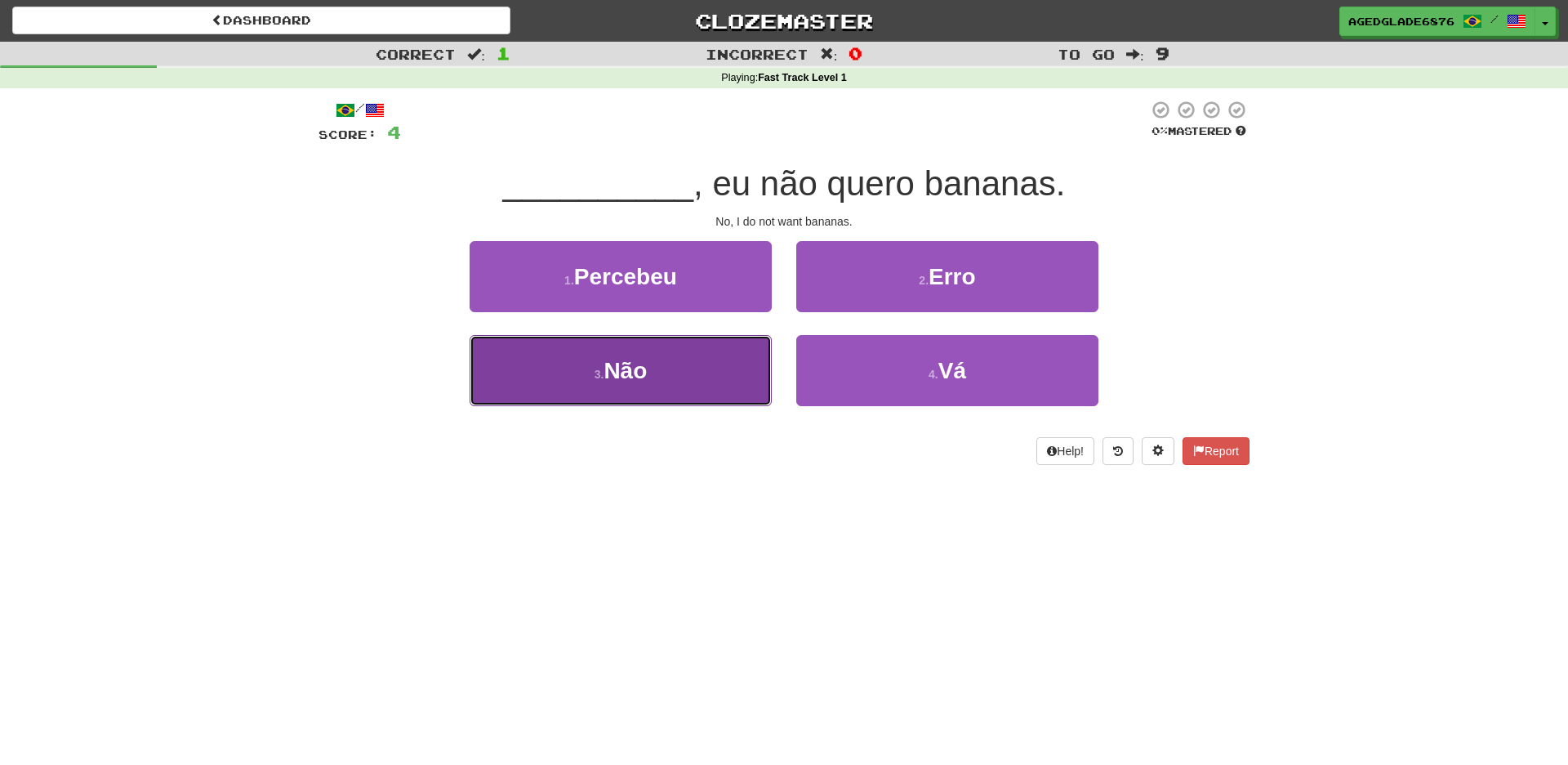
click at [680, 374] on button "3 . Não" at bounding box center [621, 369] width 303 height 71
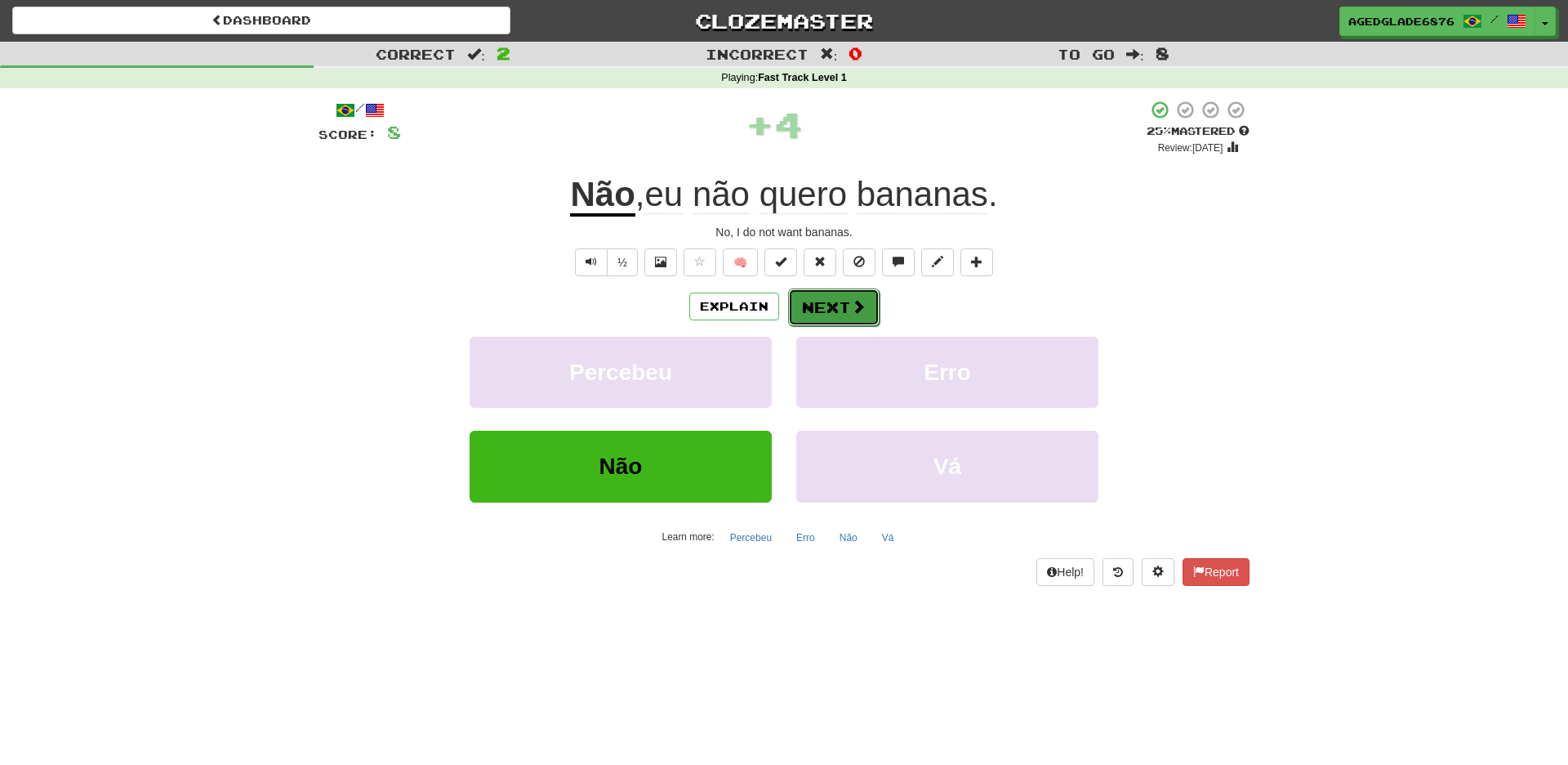
click at [838, 311] on button "Next" at bounding box center [833, 307] width 92 height 38
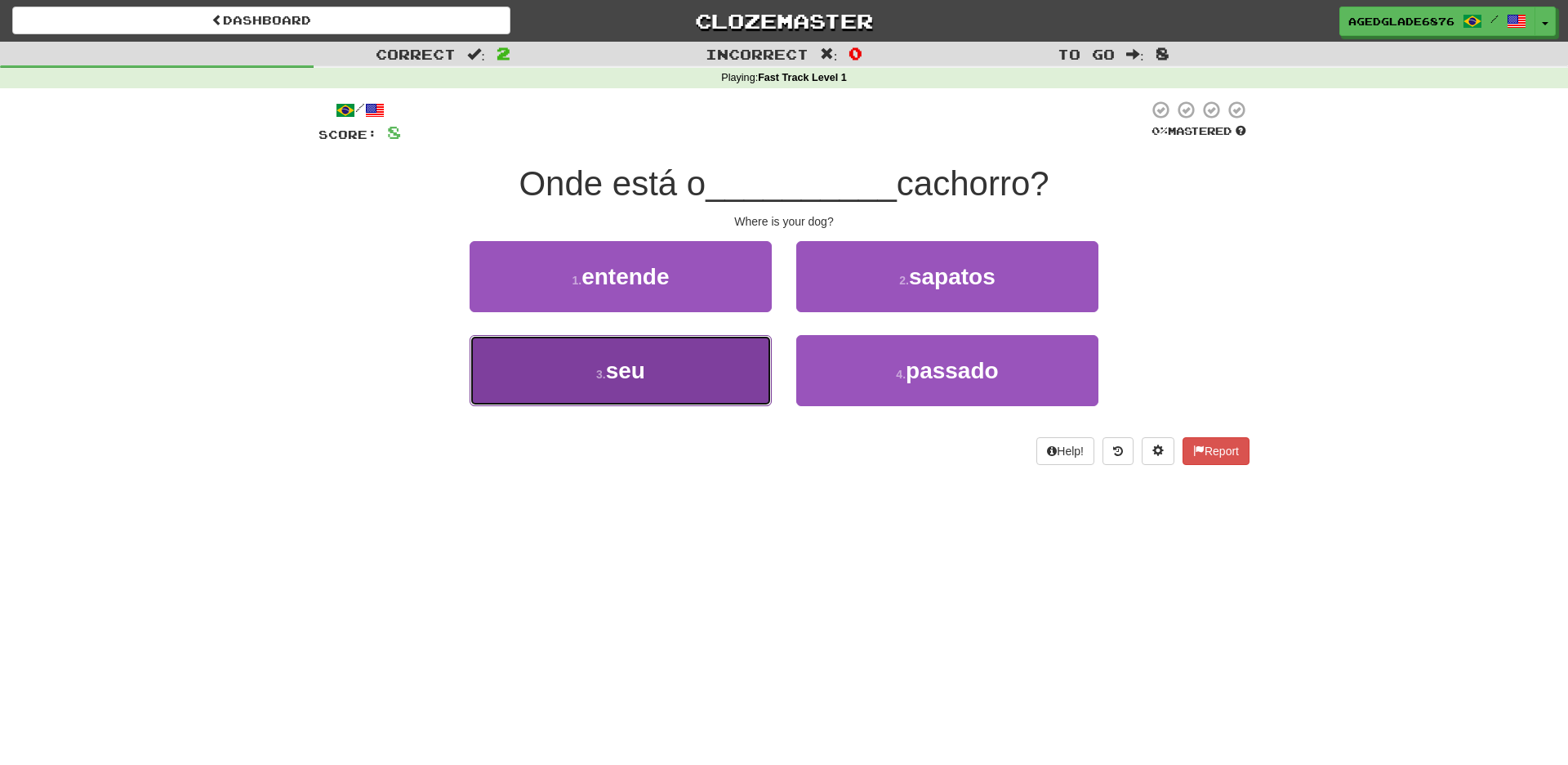
click at [653, 368] on button "3 . seu" at bounding box center [621, 369] width 303 height 71
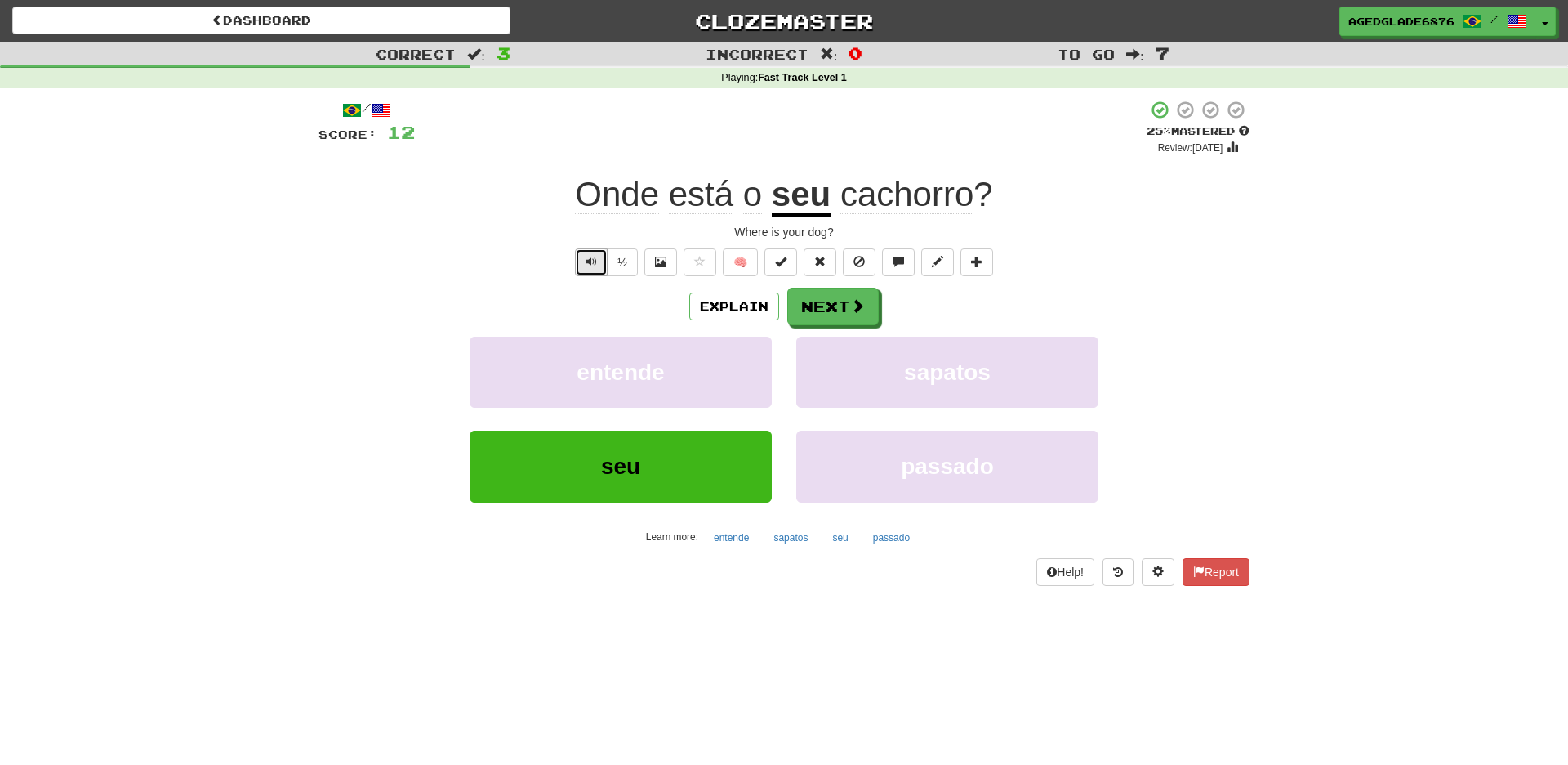
click at [601, 267] on button "Text-to-speech controls" at bounding box center [592, 262] width 33 height 28
click at [838, 309] on button "Next" at bounding box center [833, 307] width 92 height 38
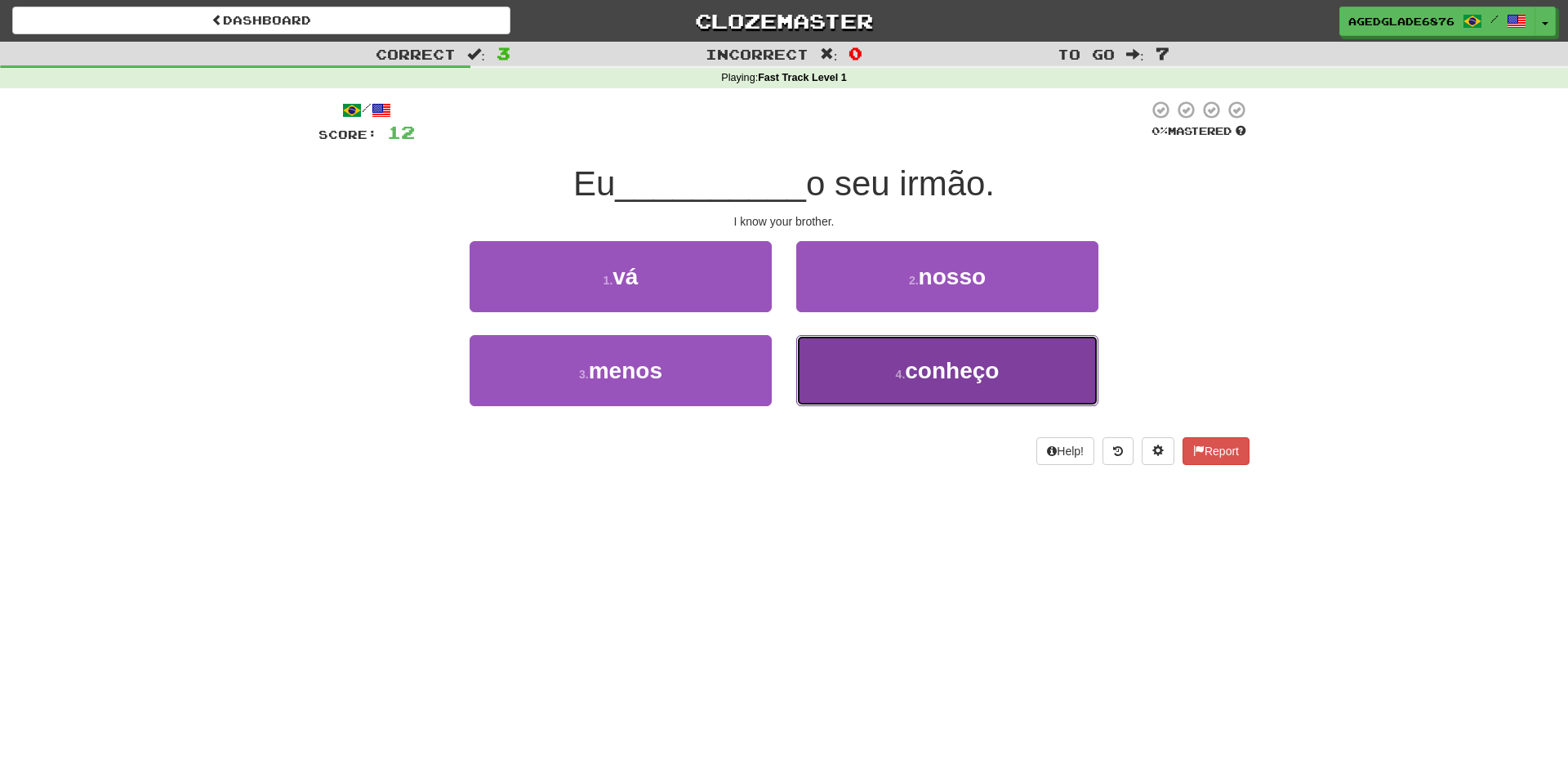
click at [923, 376] on span "conheço" at bounding box center [951, 370] width 94 height 25
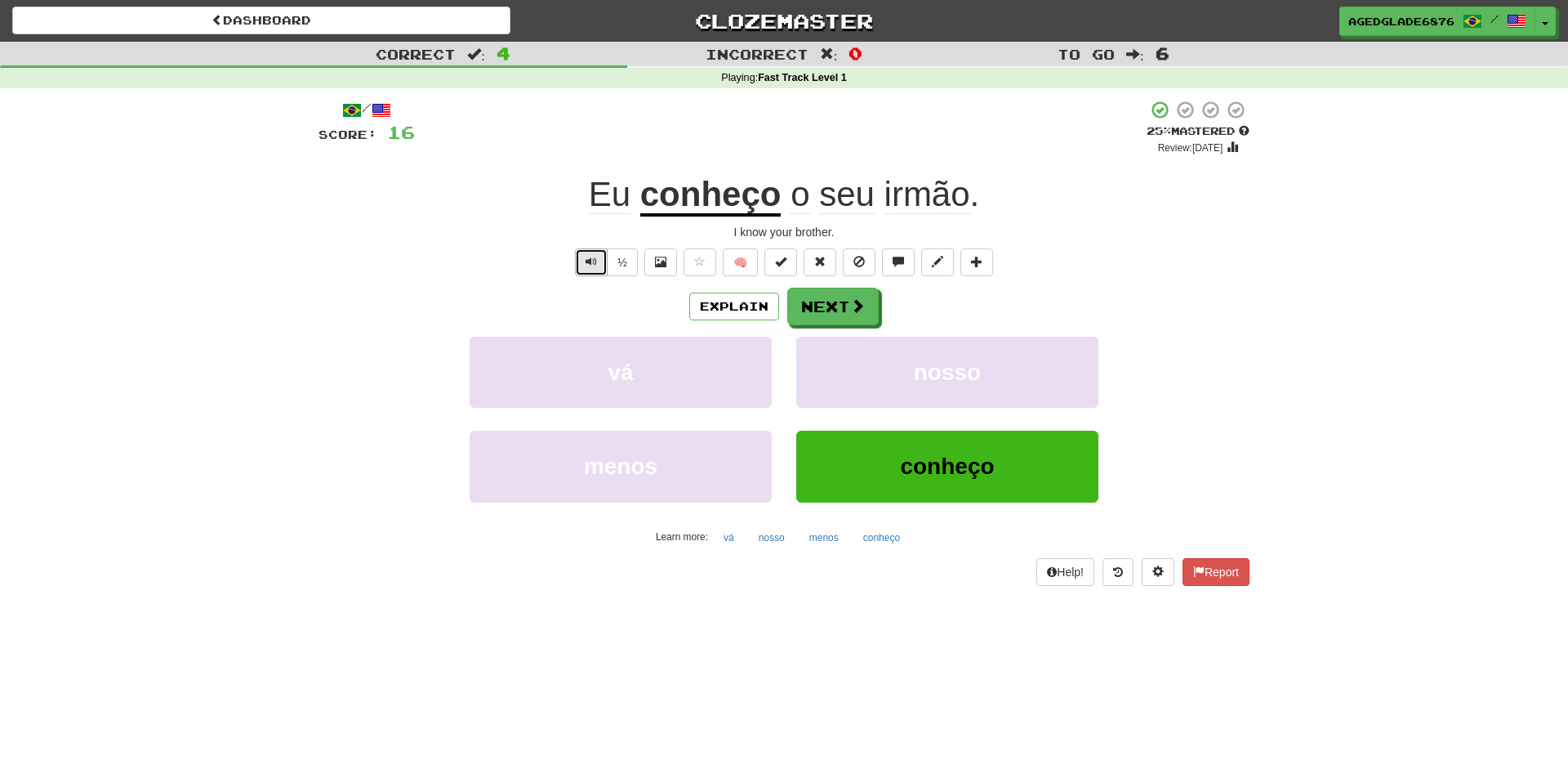
click at [589, 261] on span "Text-to-speech controls" at bounding box center [592, 261] width 12 height 12
click at [724, 200] on u "conheço" at bounding box center [711, 195] width 141 height 42
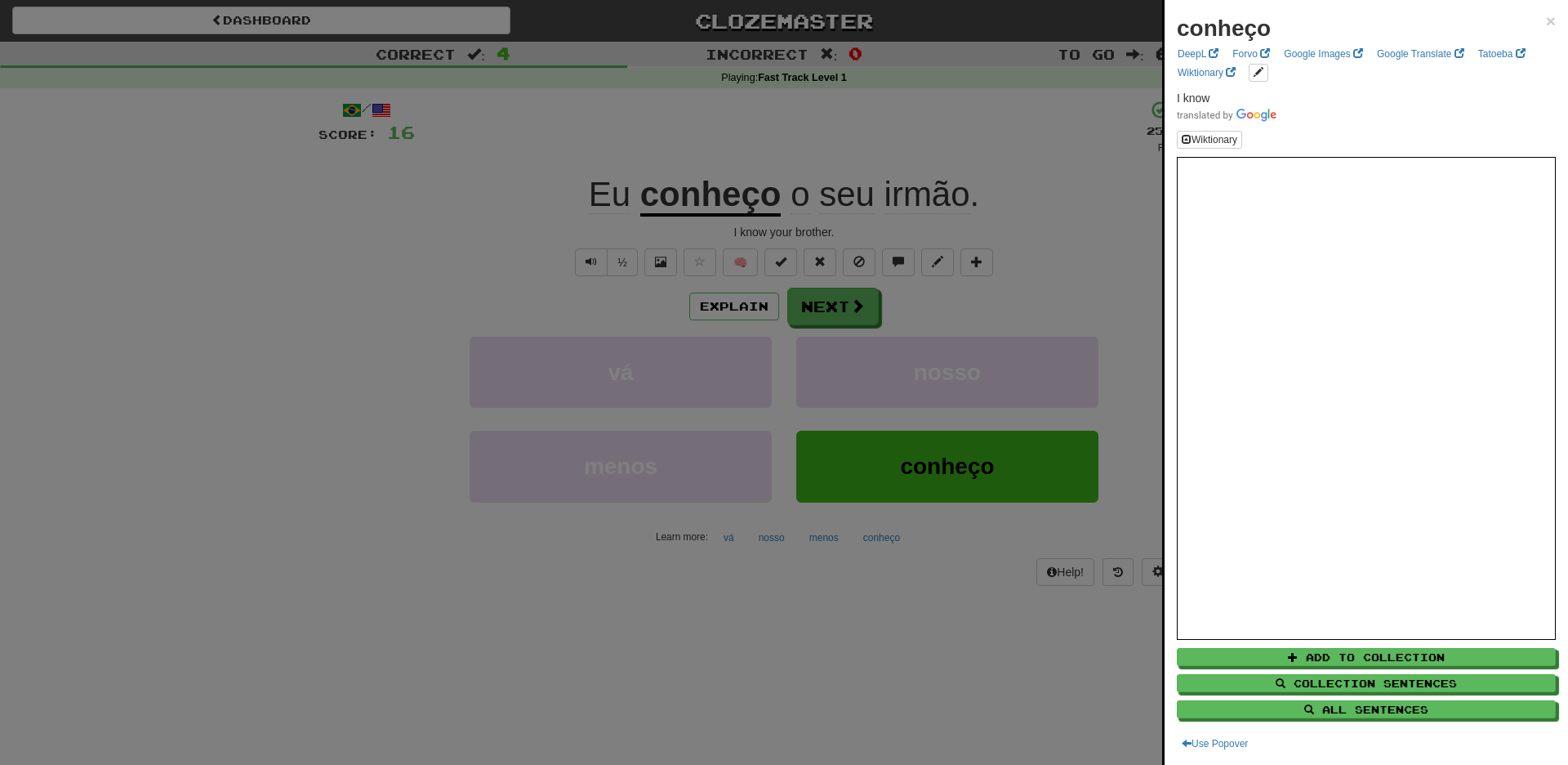
click at [1139, 439] on div at bounding box center [784, 382] width 1568 height 765
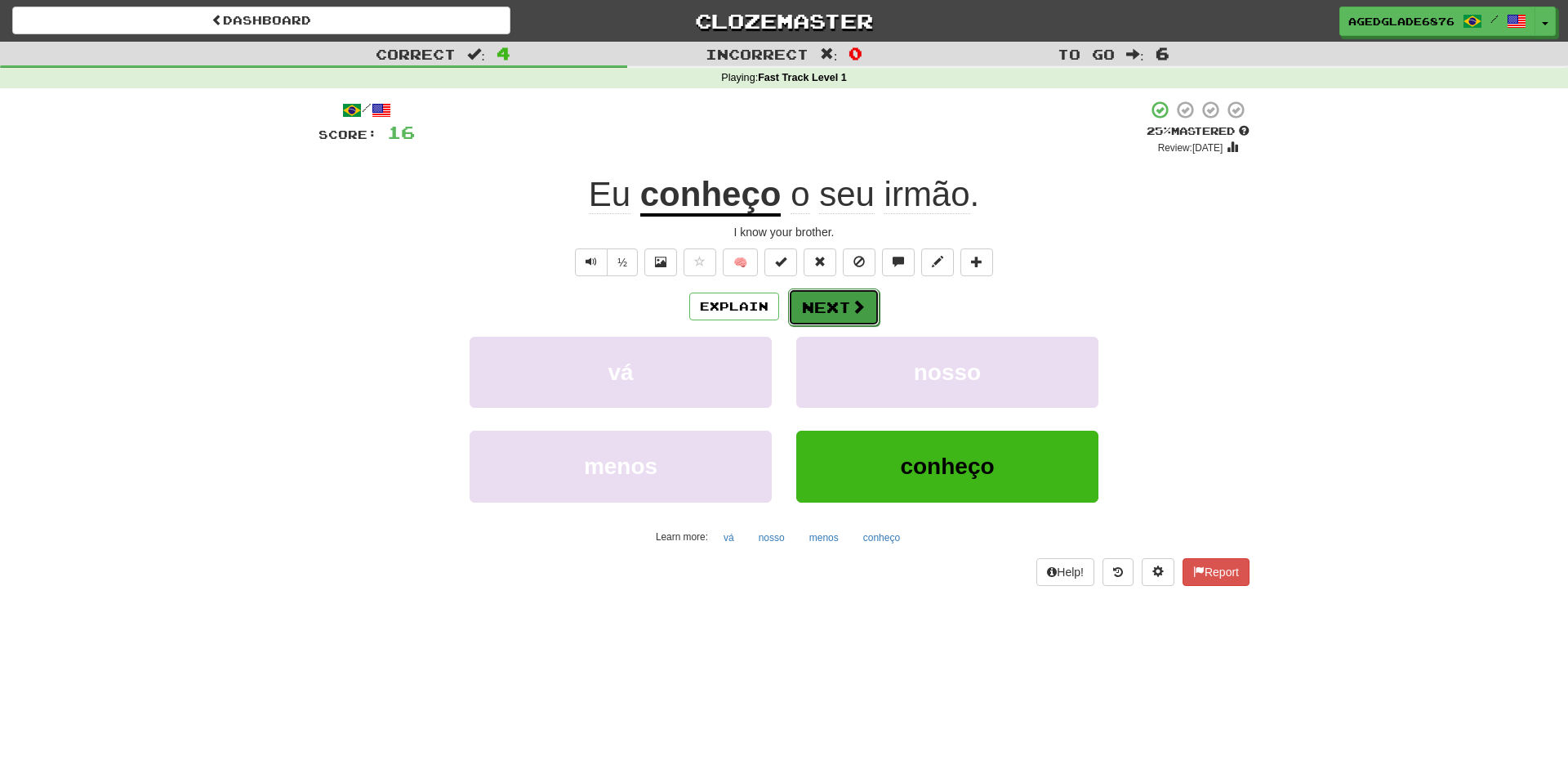
click at [834, 298] on button "Next" at bounding box center [833, 307] width 92 height 38
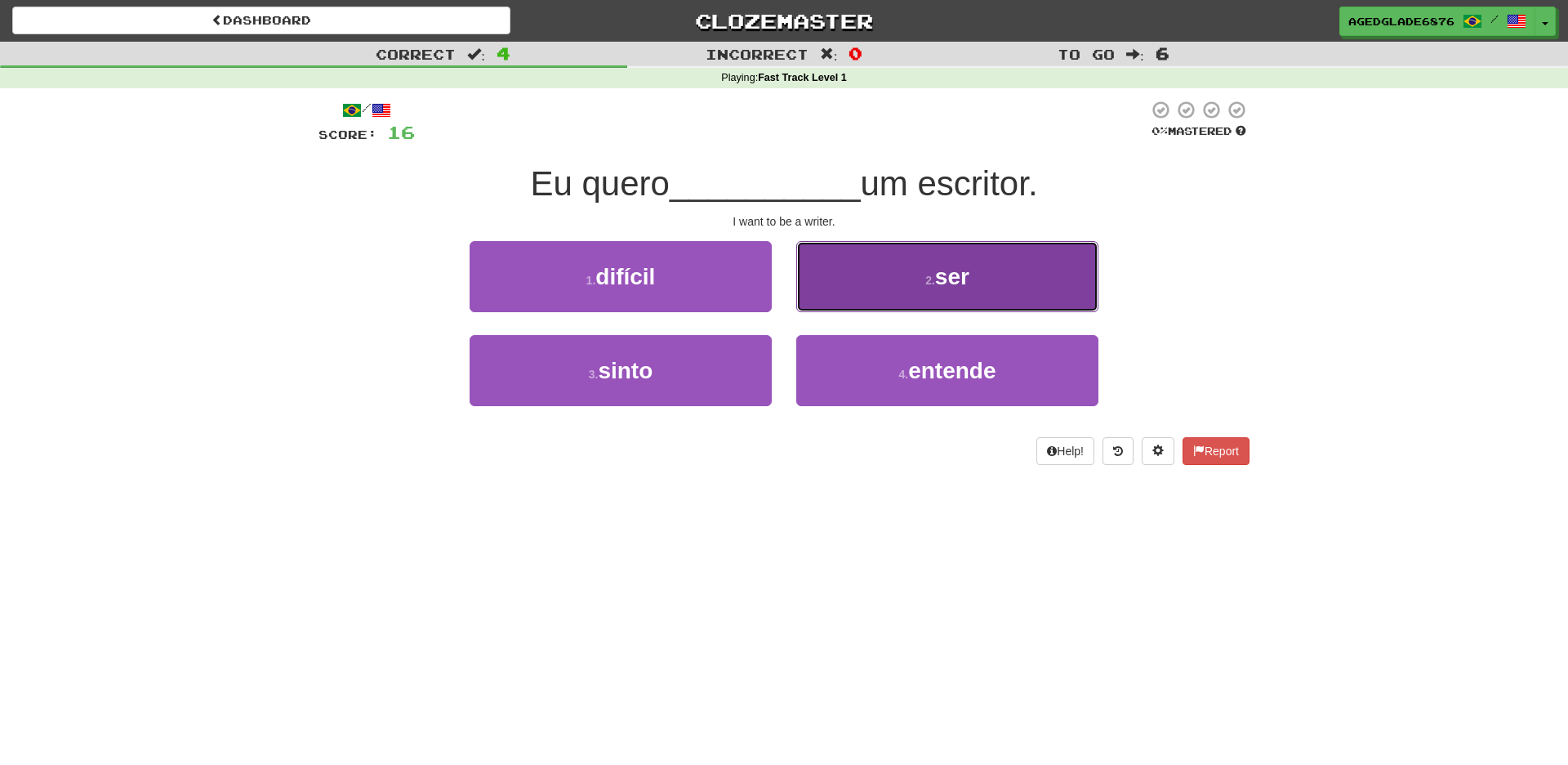
click at [931, 283] on small "2 ." at bounding box center [930, 280] width 10 height 14
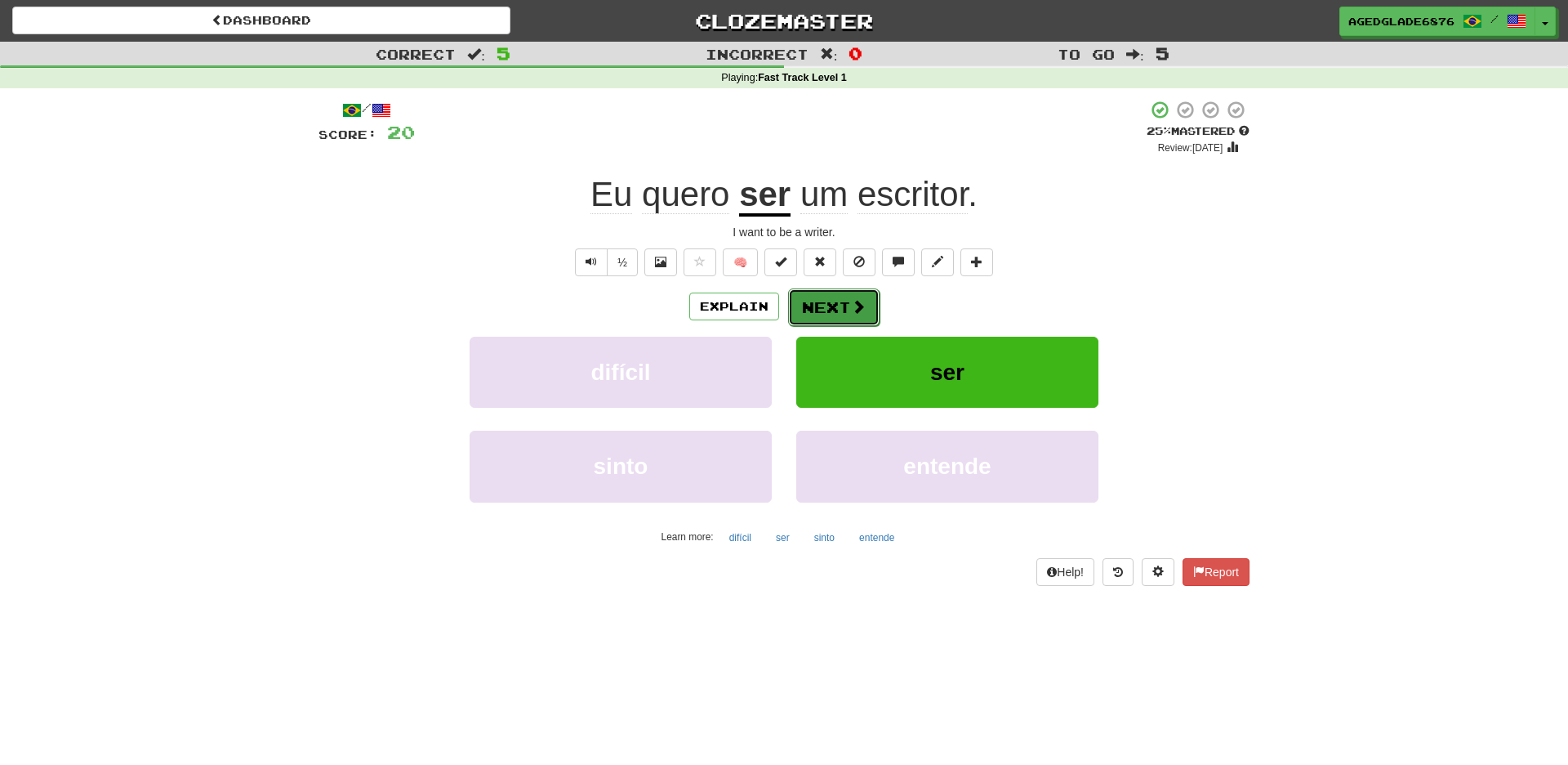
click at [834, 305] on button "Next" at bounding box center [833, 307] width 92 height 38
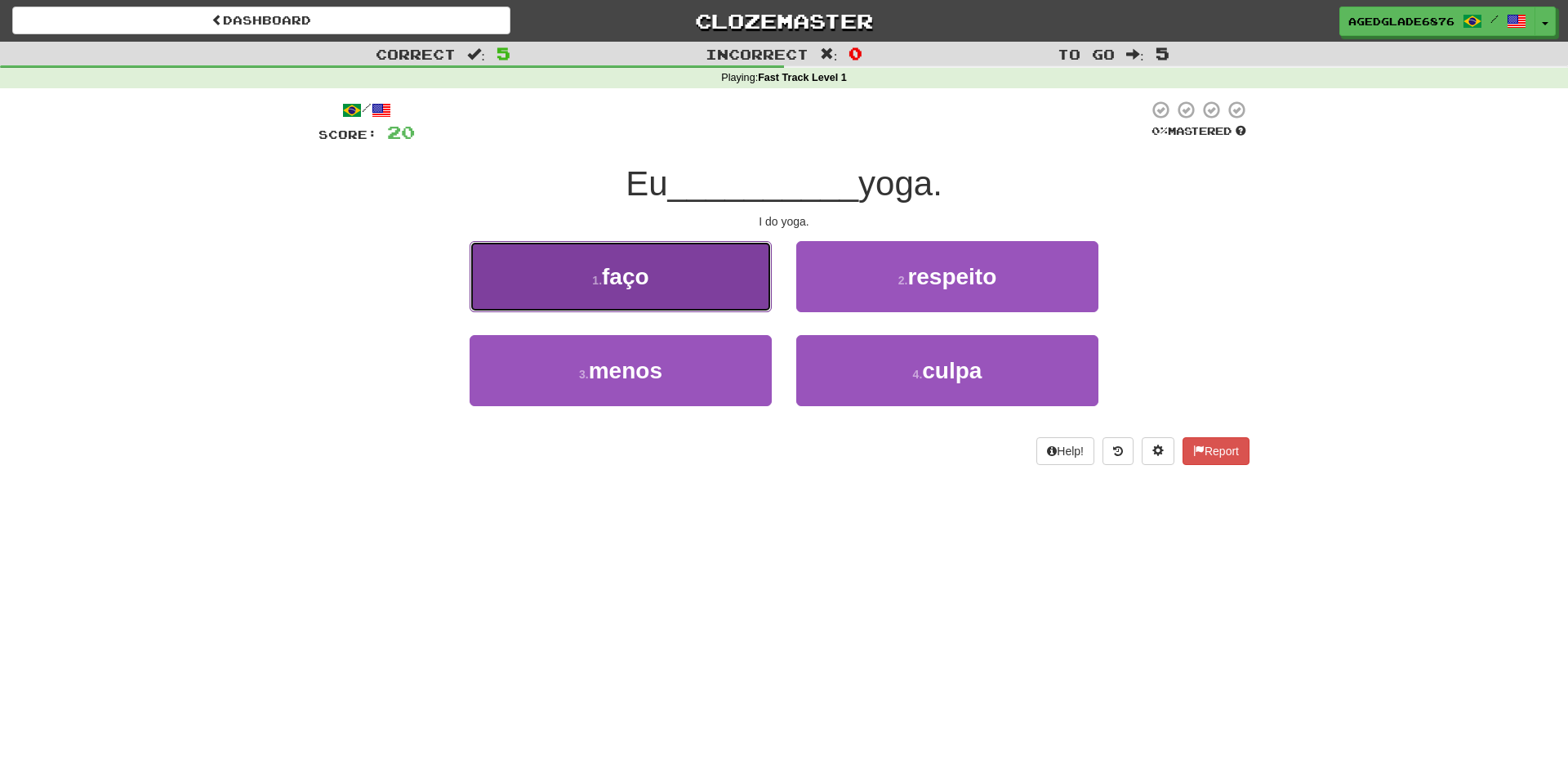
click at [645, 266] on span "faço" at bounding box center [625, 277] width 47 height 25
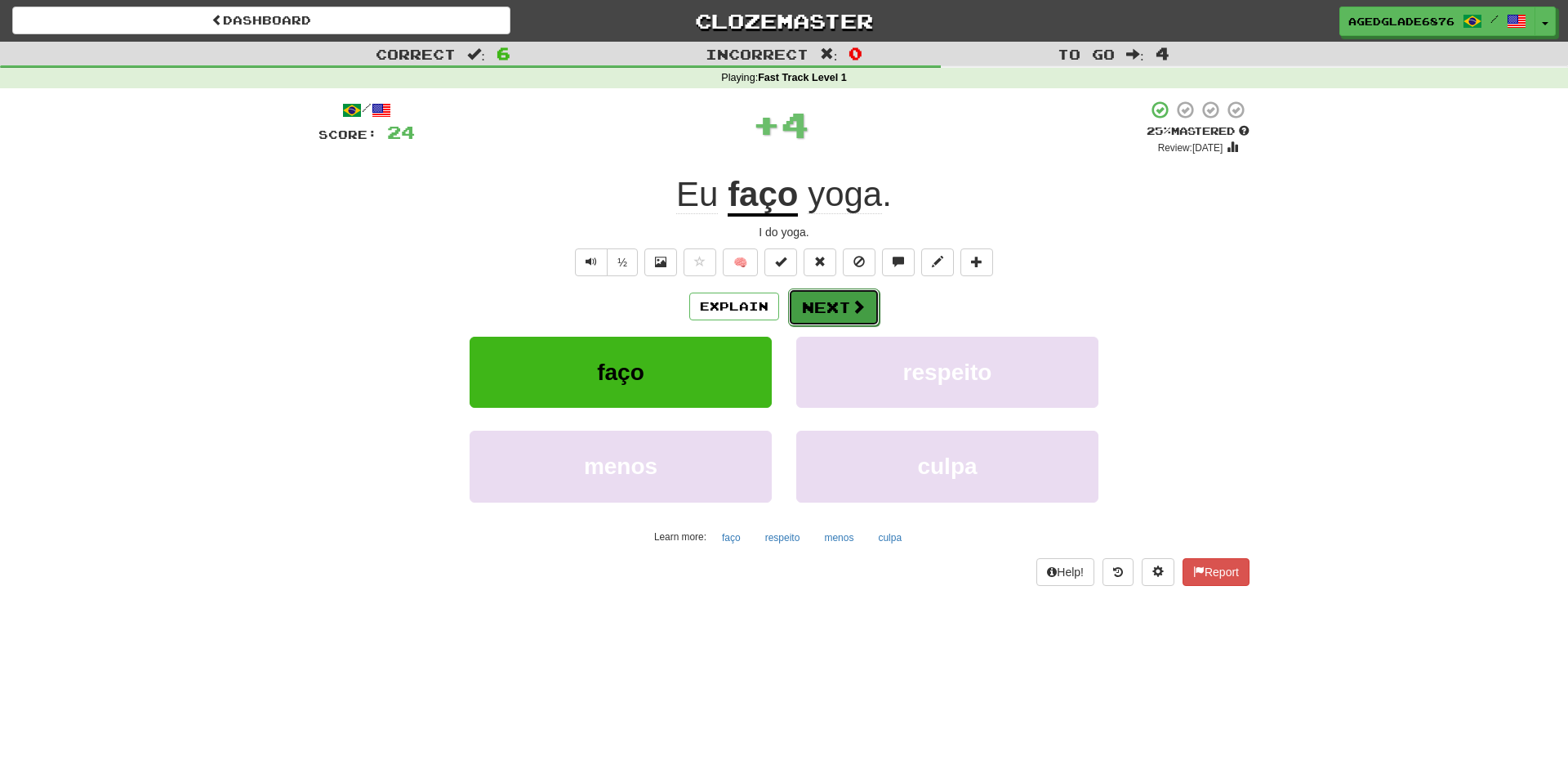
click at [835, 307] on button "Next" at bounding box center [833, 307] width 92 height 38
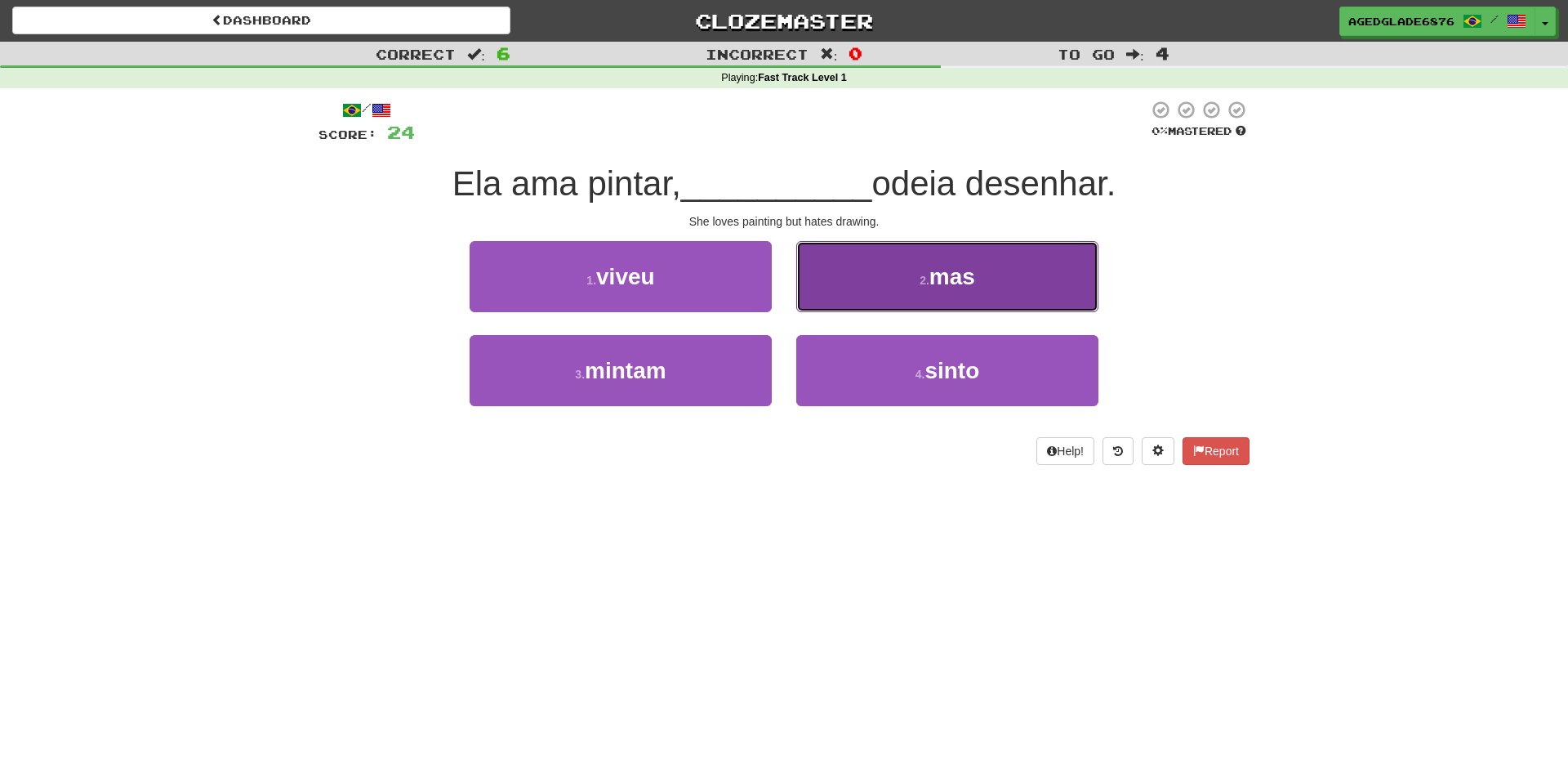
click at [955, 285] on span "mas" at bounding box center [951, 277] width 45 height 25
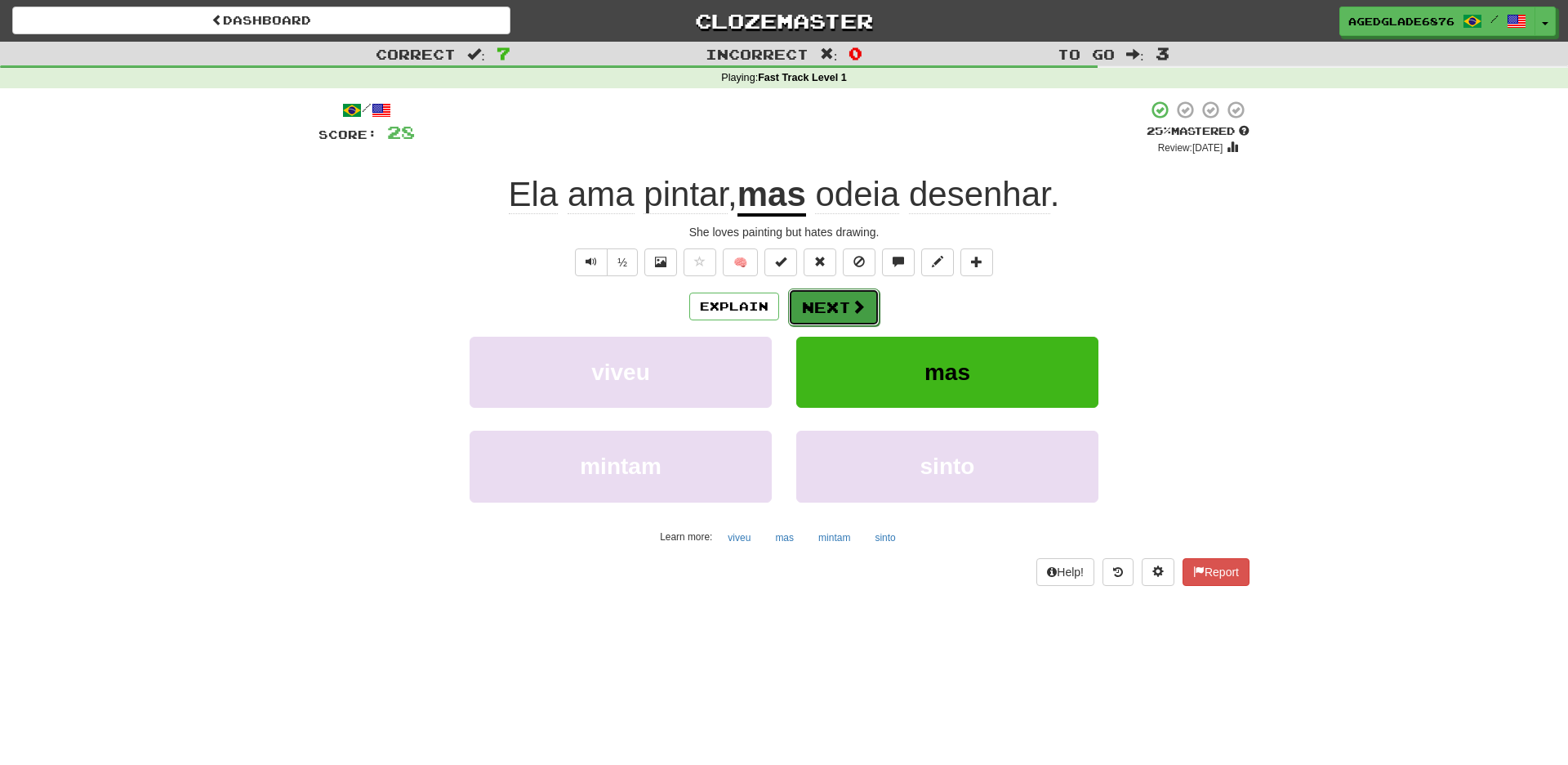
click at [835, 308] on button "Next" at bounding box center [833, 307] width 92 height 38
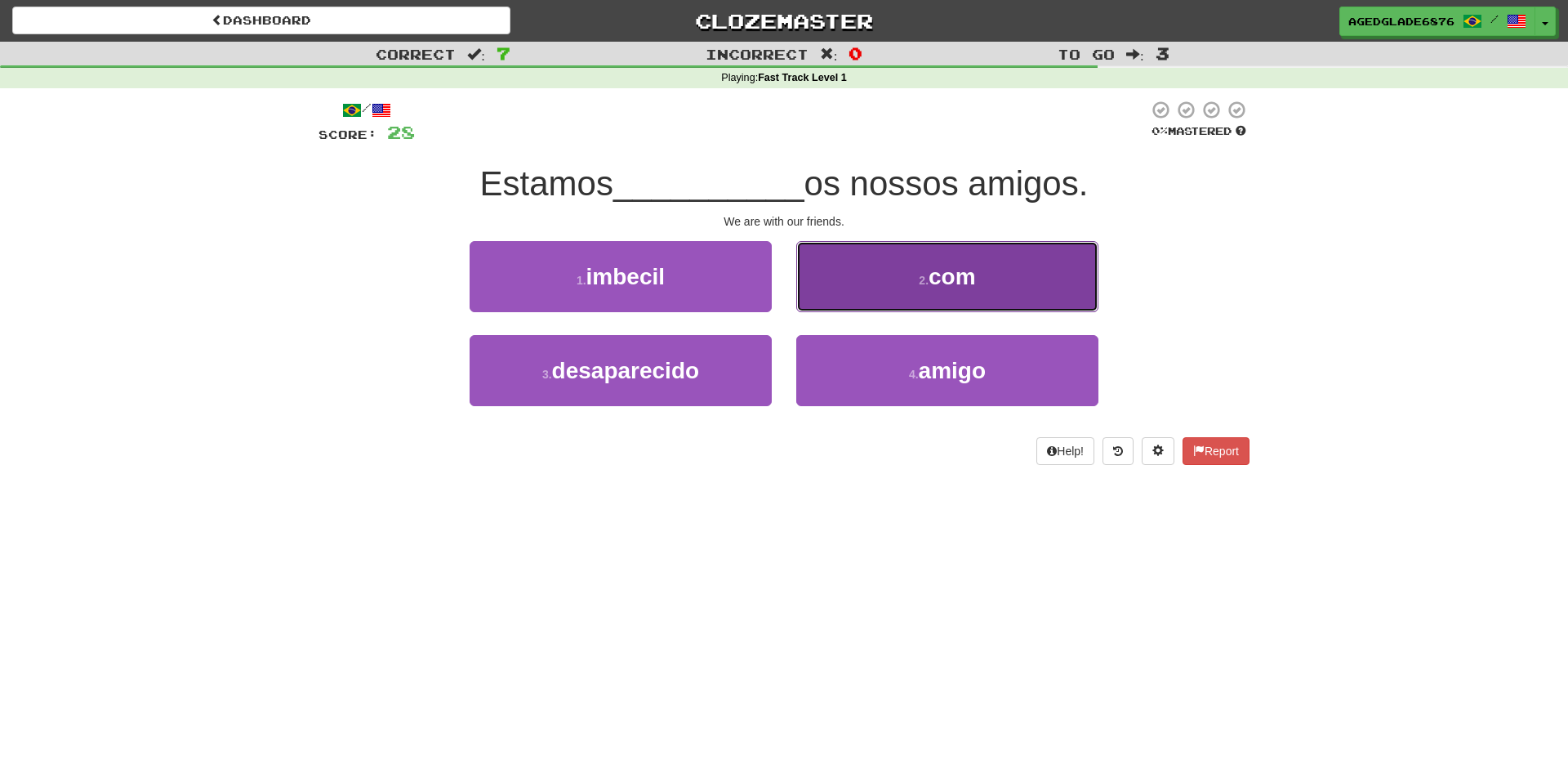
click at [929, 292] on button "2 . com" at bounding box center [947, 276] width 303 height 71
